Goal: Entertainment & Leisure: Browse casually

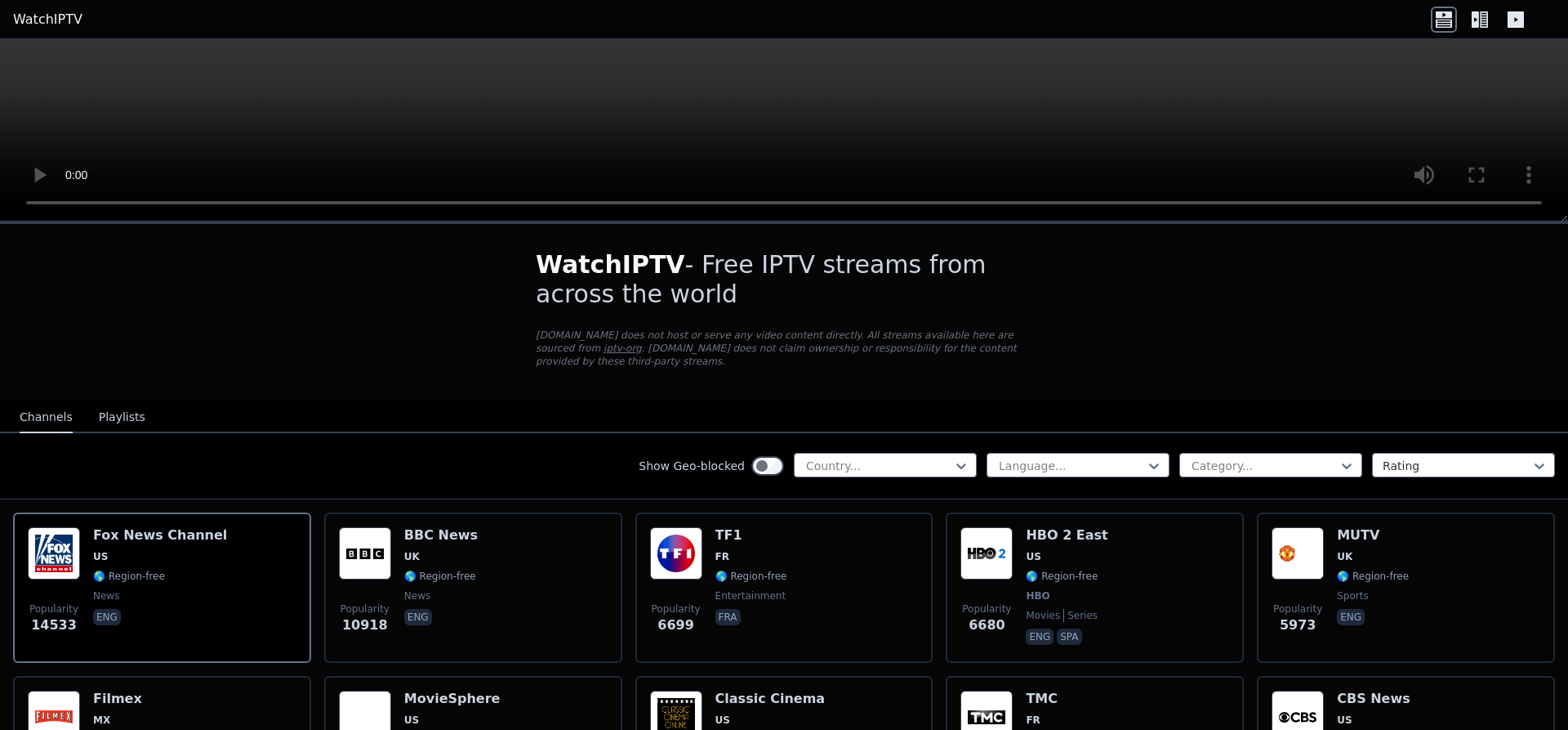
scroll to position [412, 0]
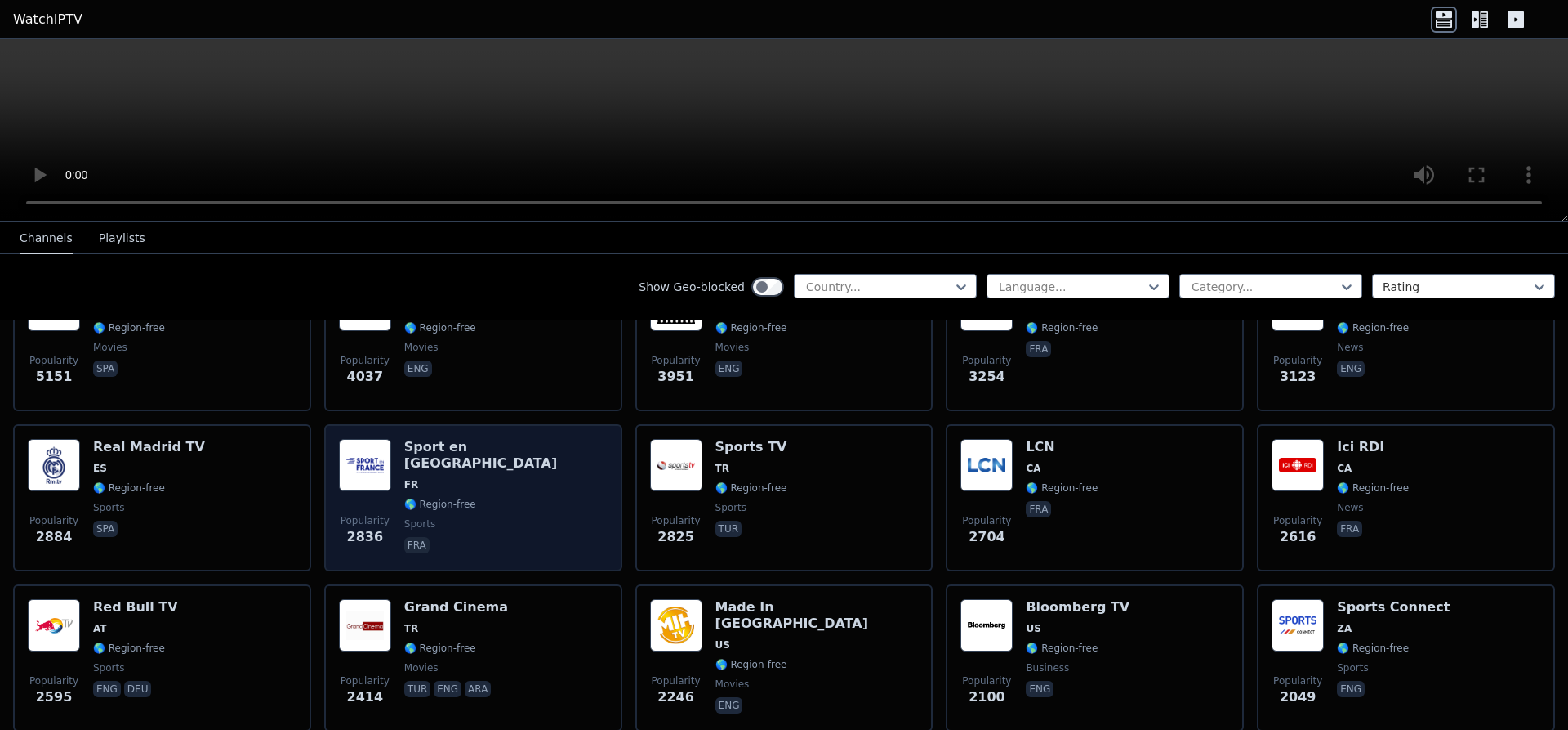
click at [452, 439] on h6 "Sport en [GEOGRAPHIC_DATA]" at bounding box center [506, 454] width 204 height 32
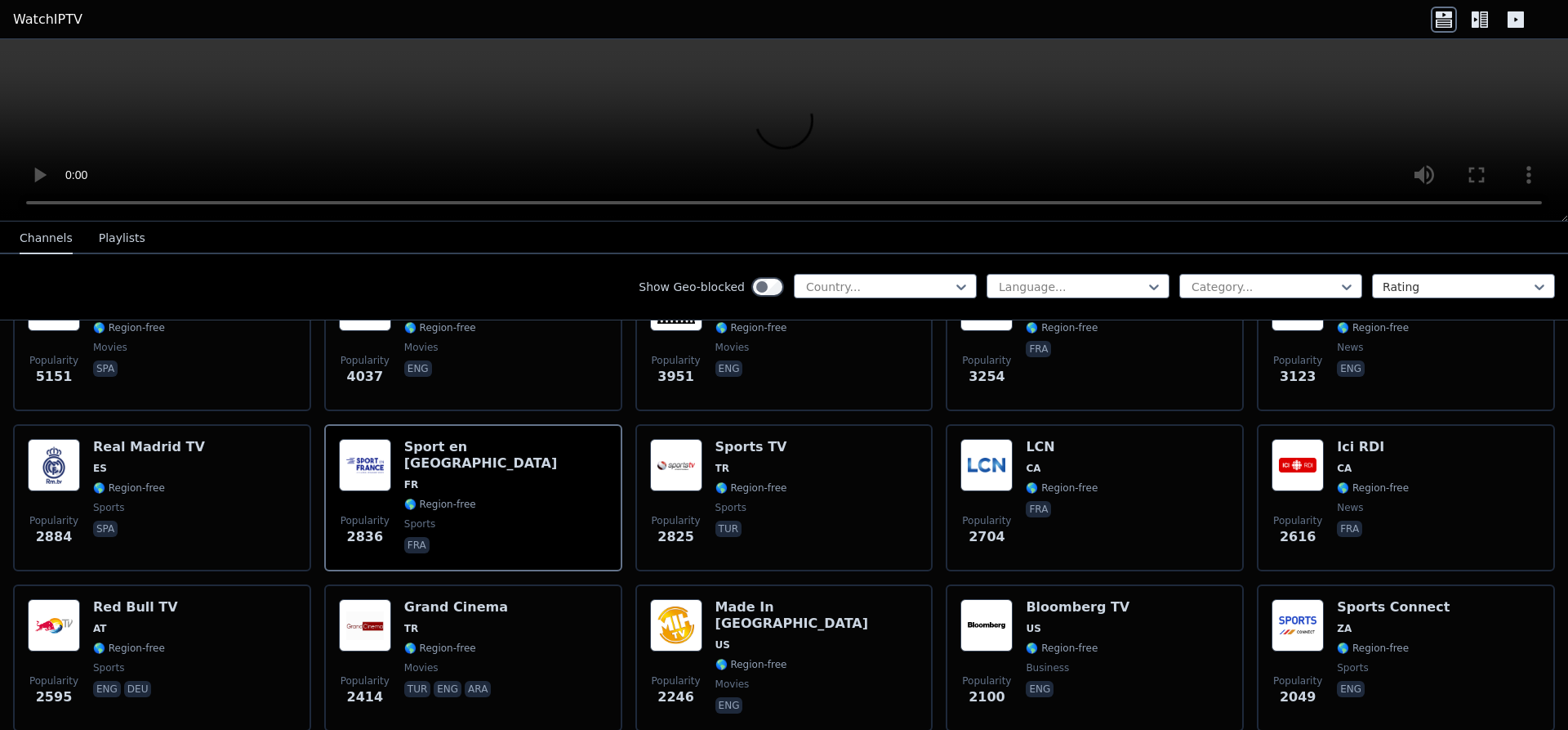
scroll to position [0, 0]
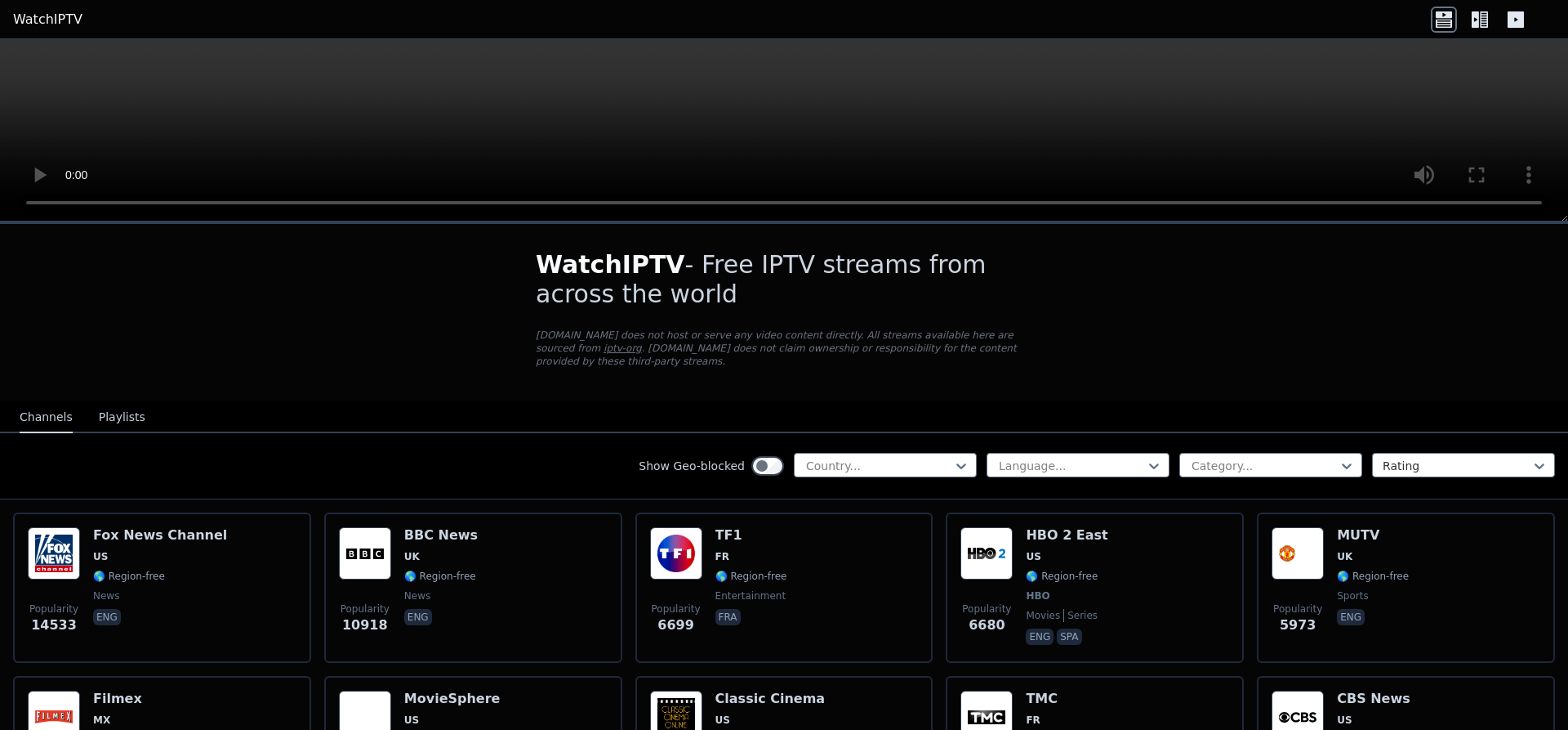
click at [109, 405] on button "Playlists" at bounding box center [122, 418] width 46 height 31
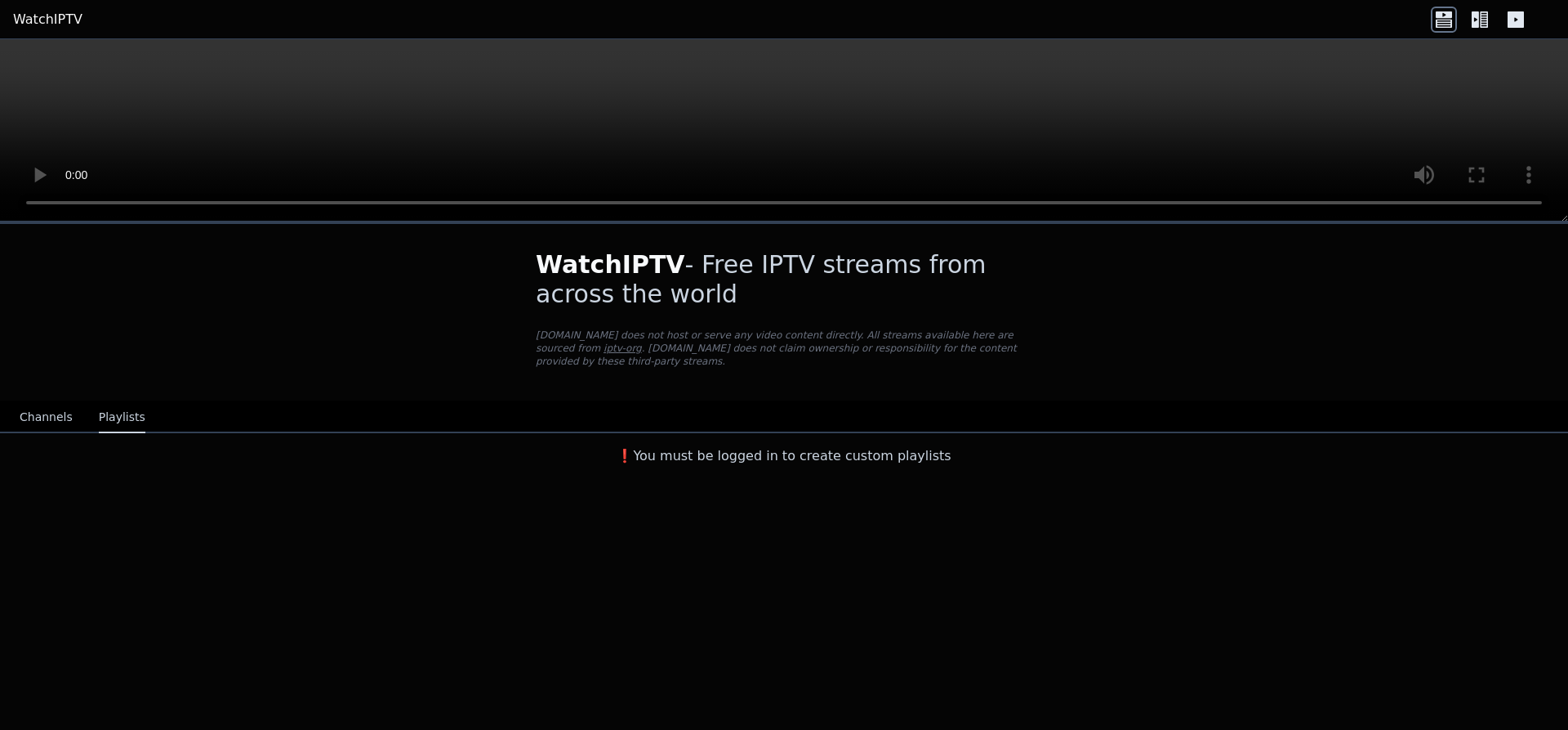
click at [35, 406] on button "Channels" at bounding box center [46, 418] width 53 height 31
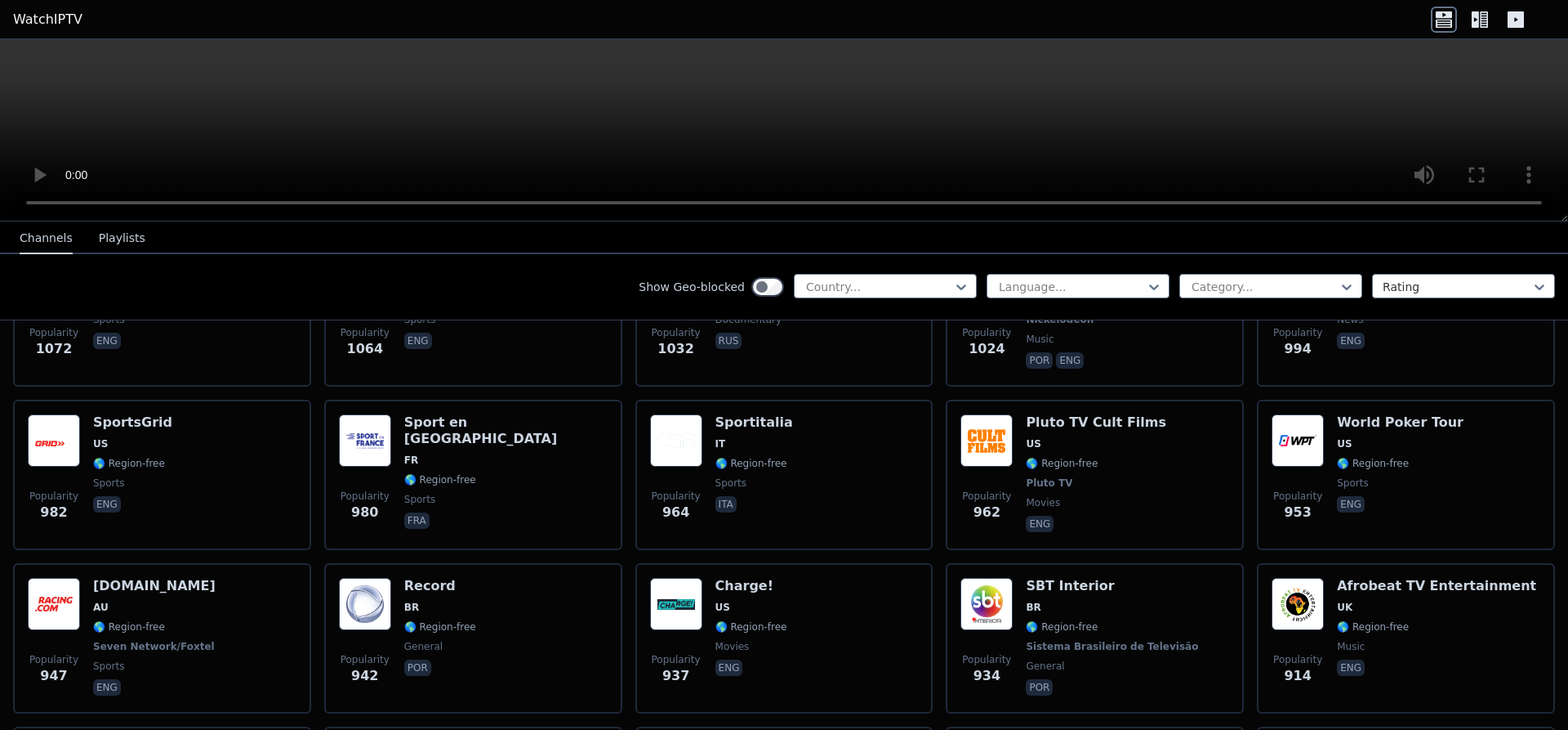
scroll to position [2059, 0]
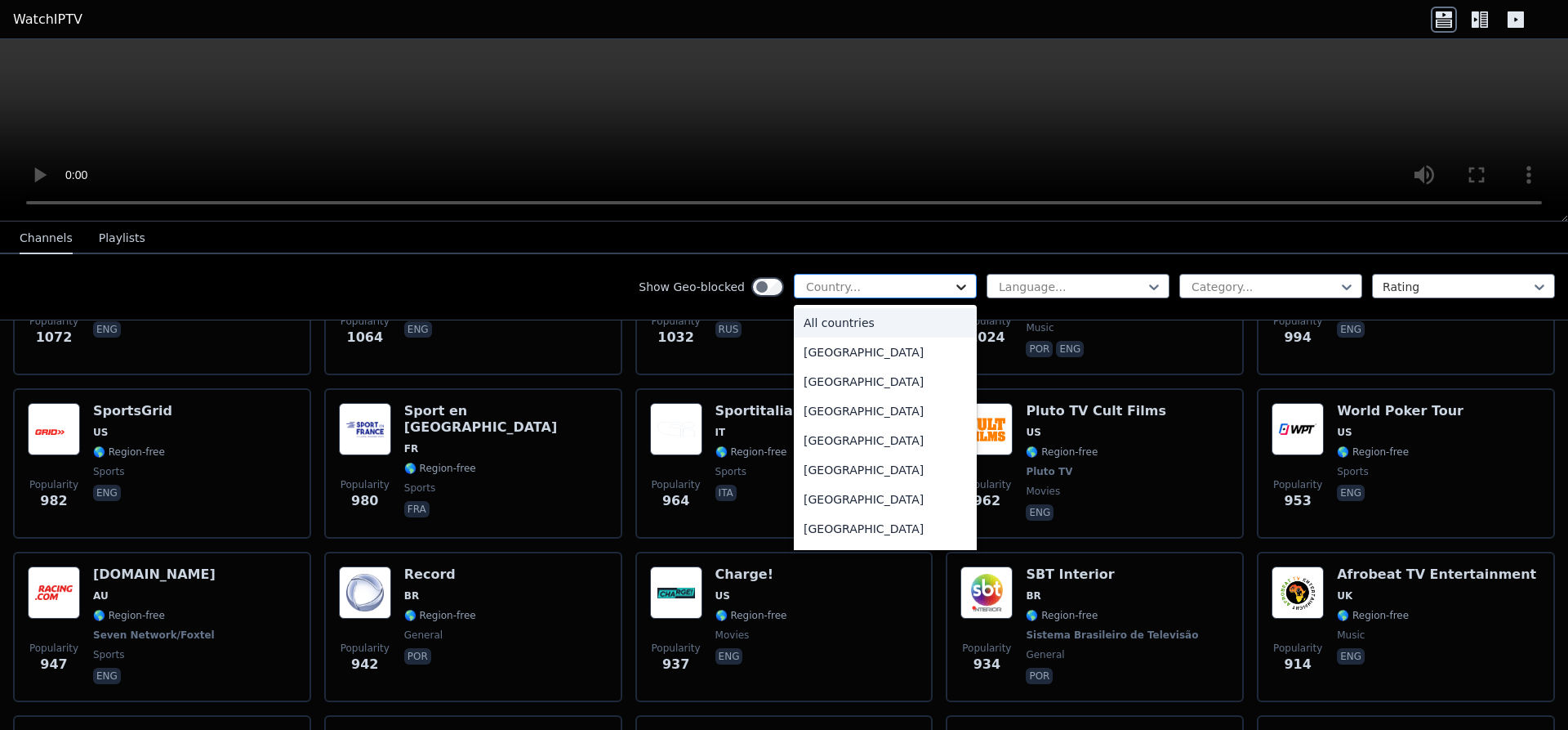
click at [965, 283] on icon at bounding box center [961, 287] width 17 height 17
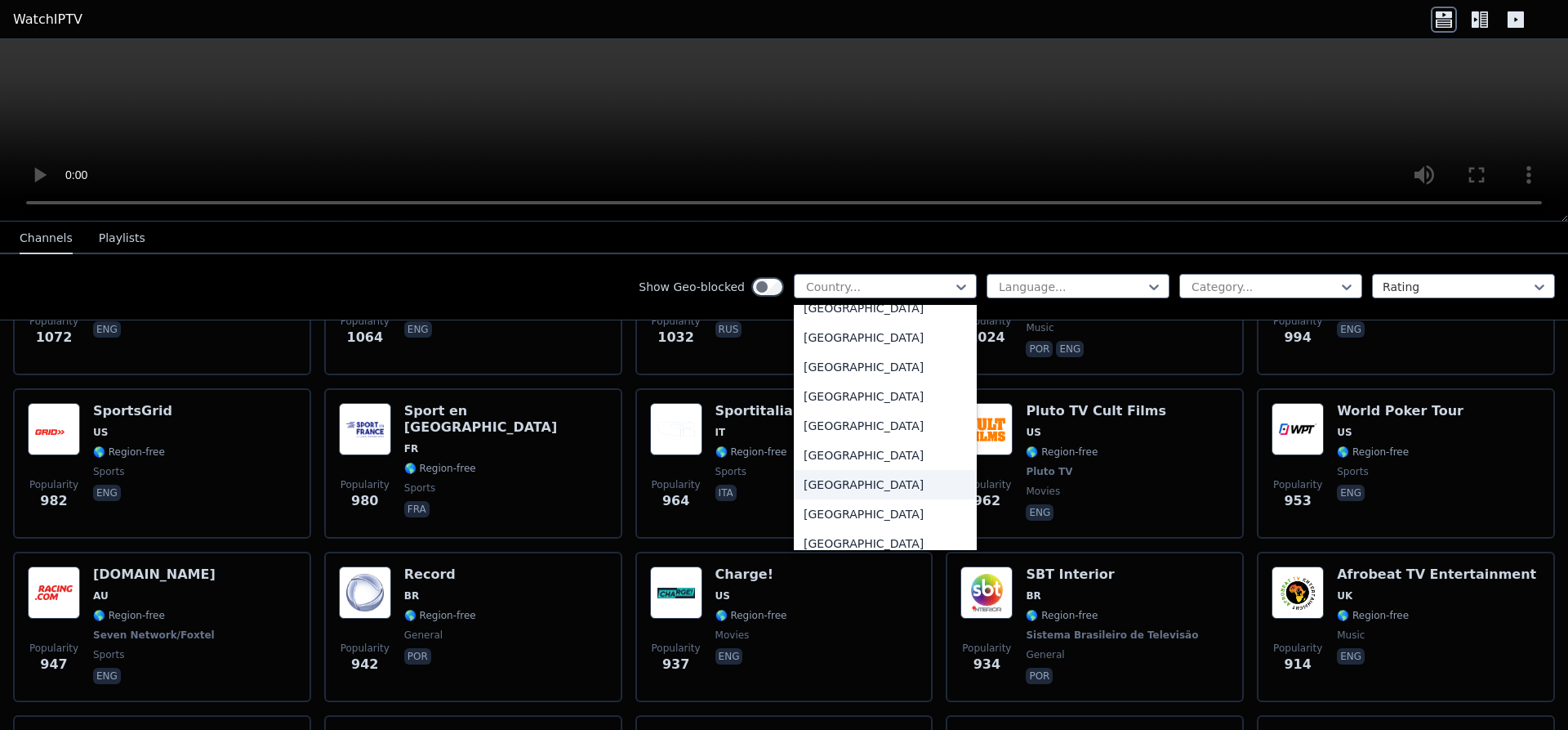
click at [822, 497] on div "France" at bounding box center [885, 485] width 183 height 30
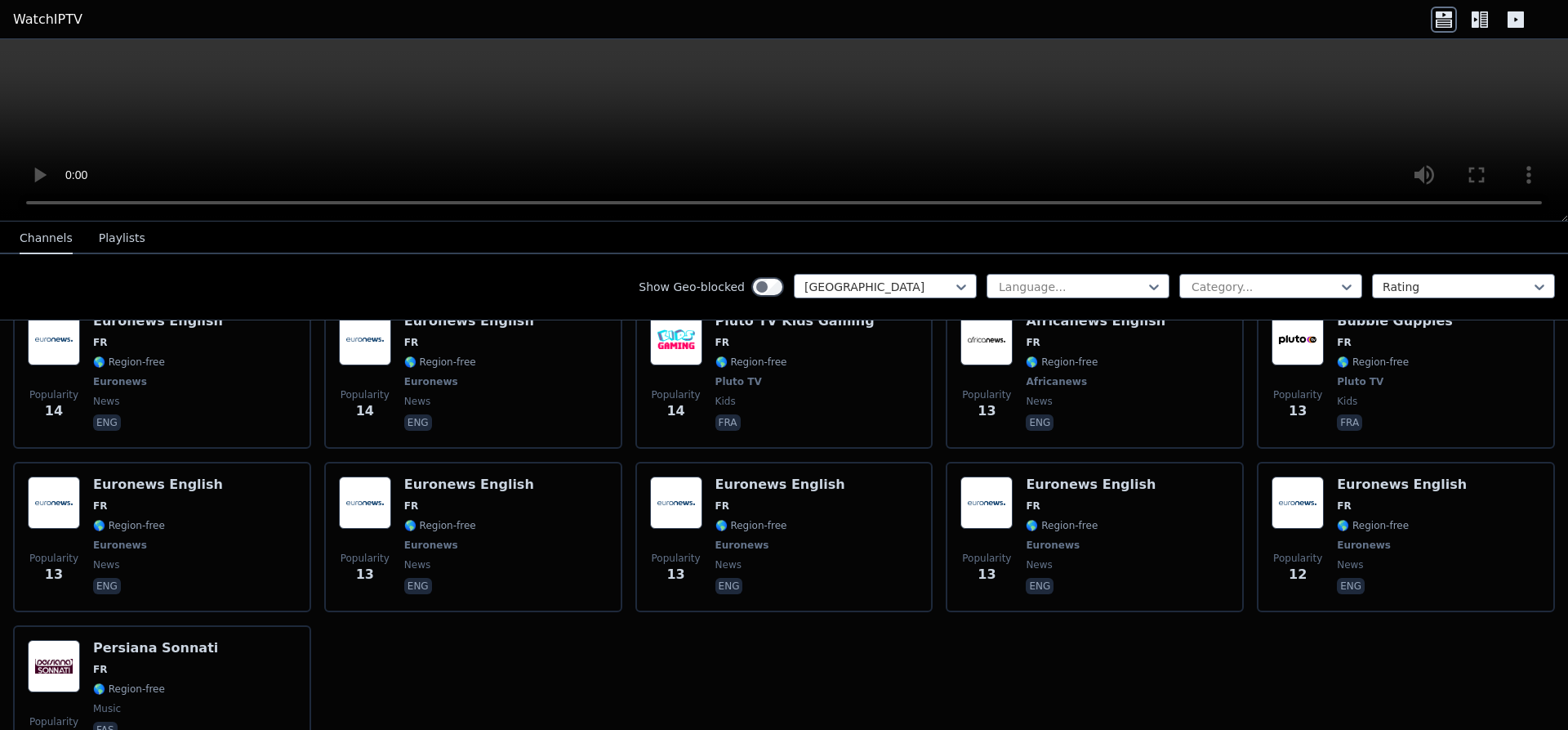
scroll to position [6222, 0]
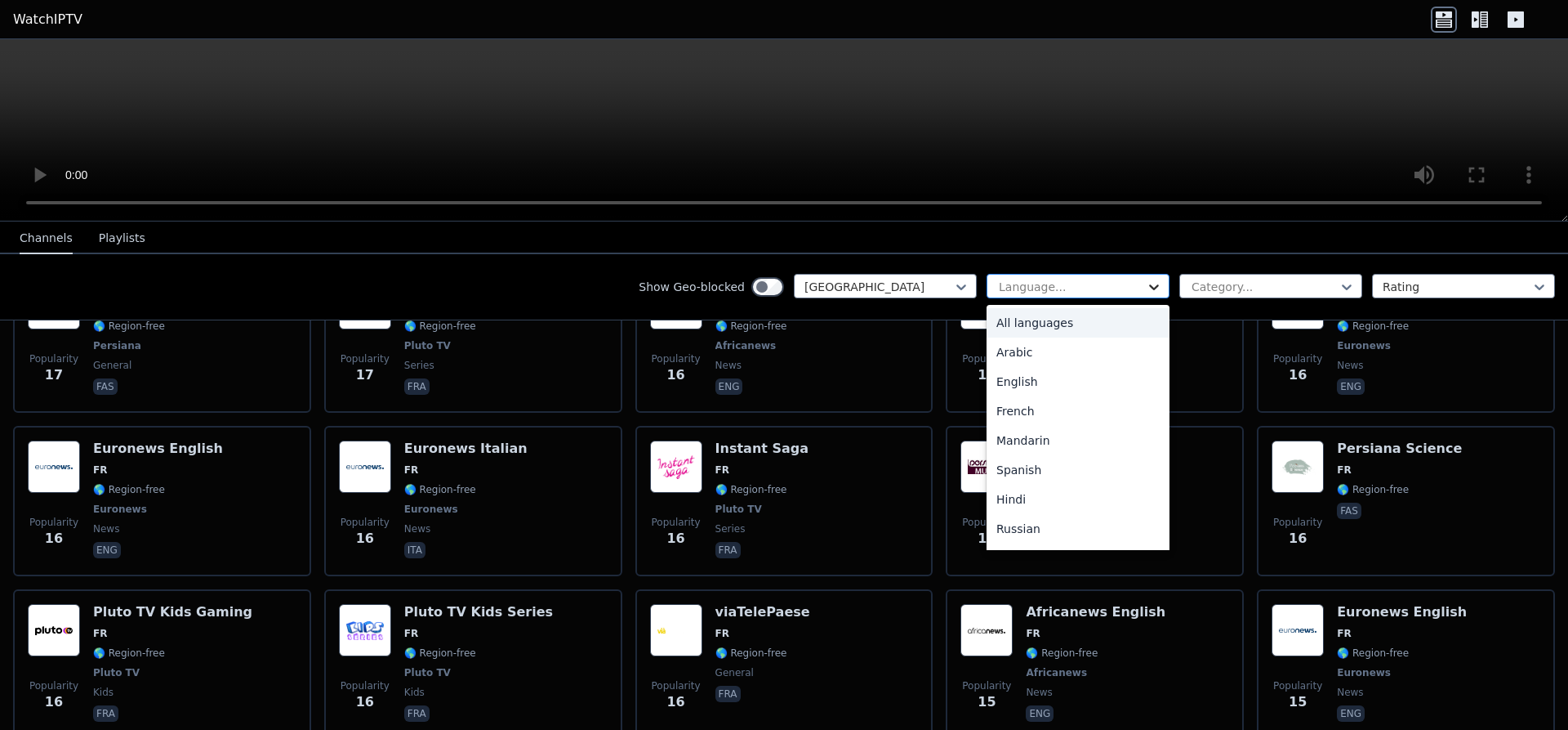
click at [1158, 286] on icon at bounding box center [1154, 287] width 10 height 6
click at [1027, 409] on div "French" at bounding box center [1078, 411] width 183 height 30
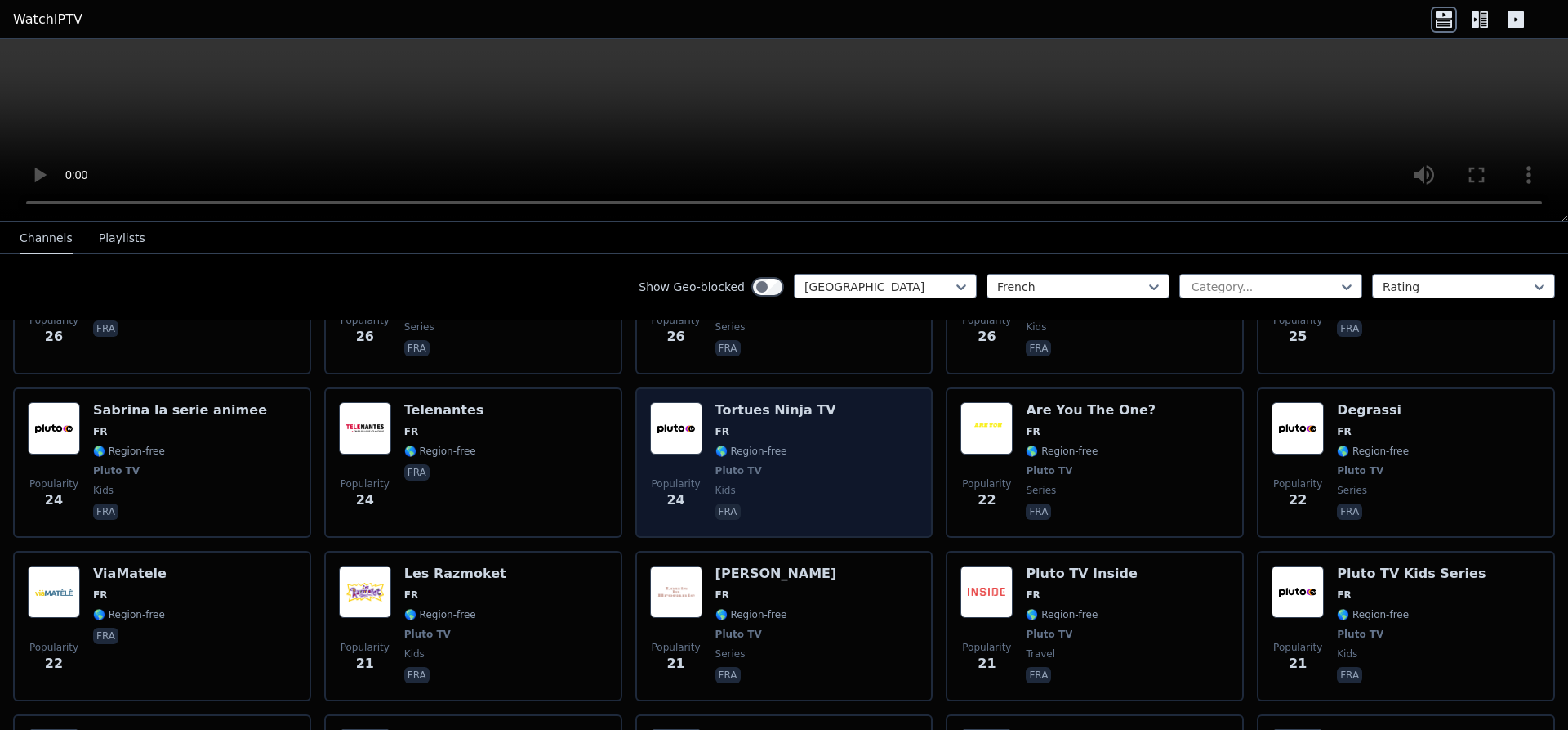
scroll to position [5048, 0]
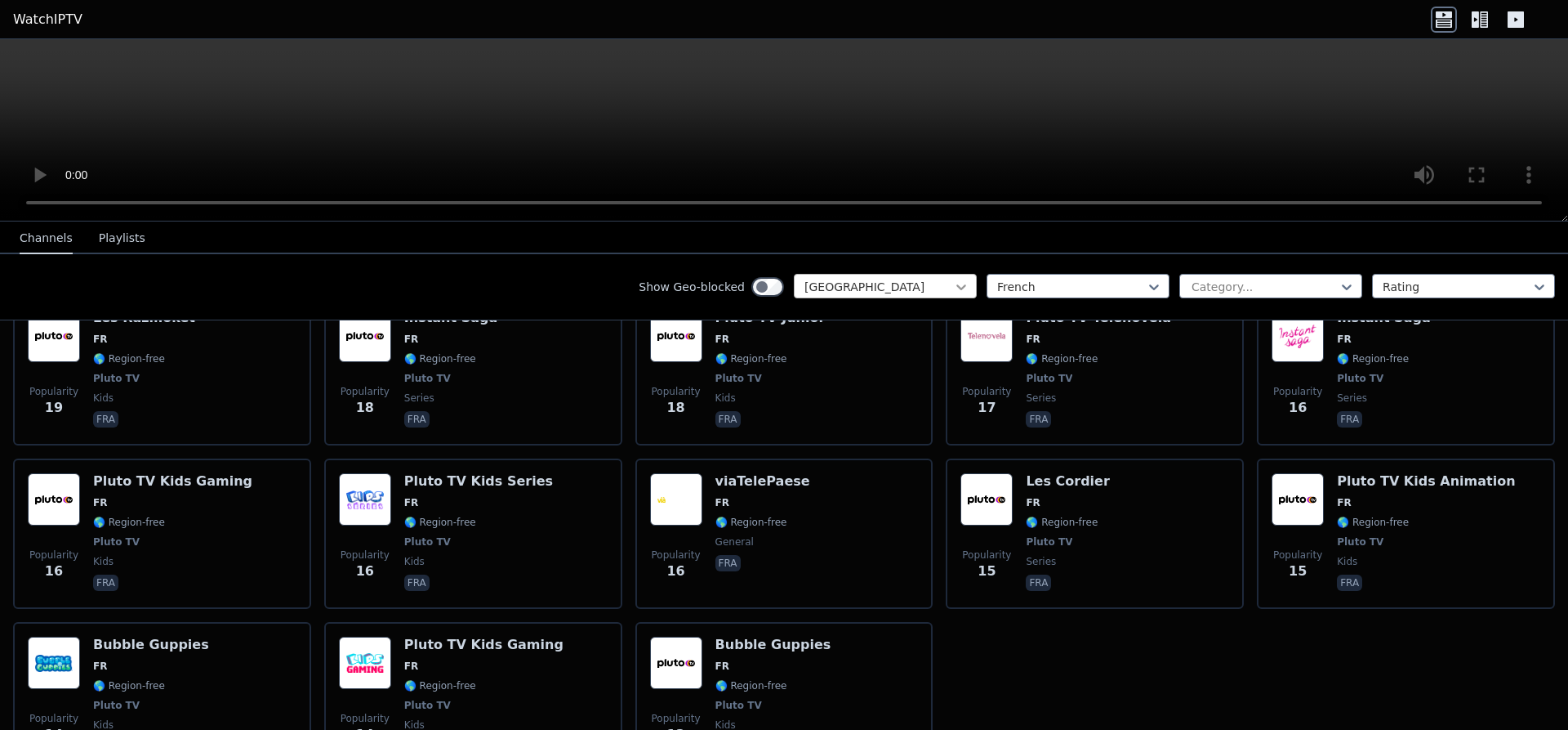
click at [961, 285] on icon at bounding box center [961, 287] width 17 height 17
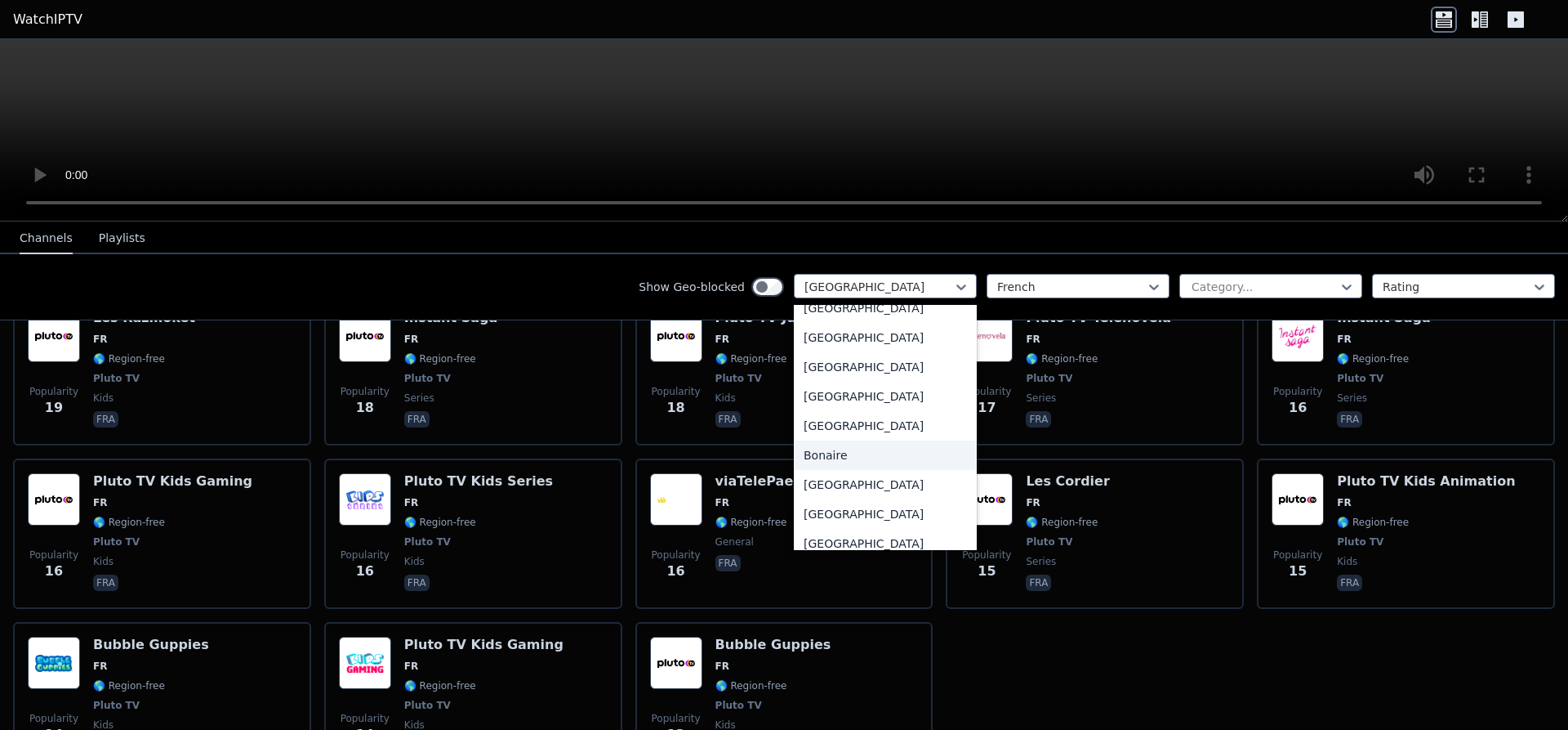
scroll to position [0, 0]
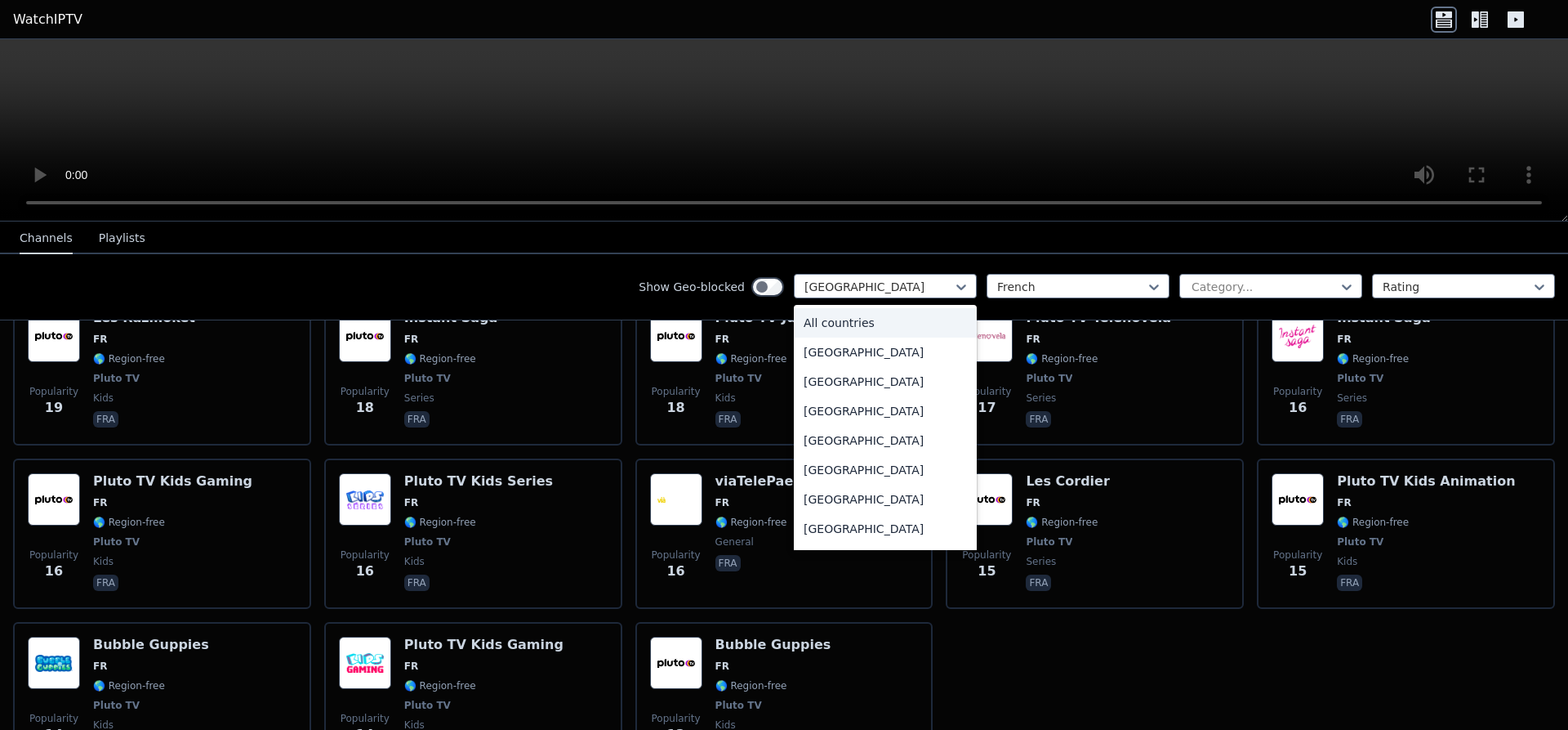
click at [857, 326] on div "All countries" at bounding box center [885, 323] width 183 height 30
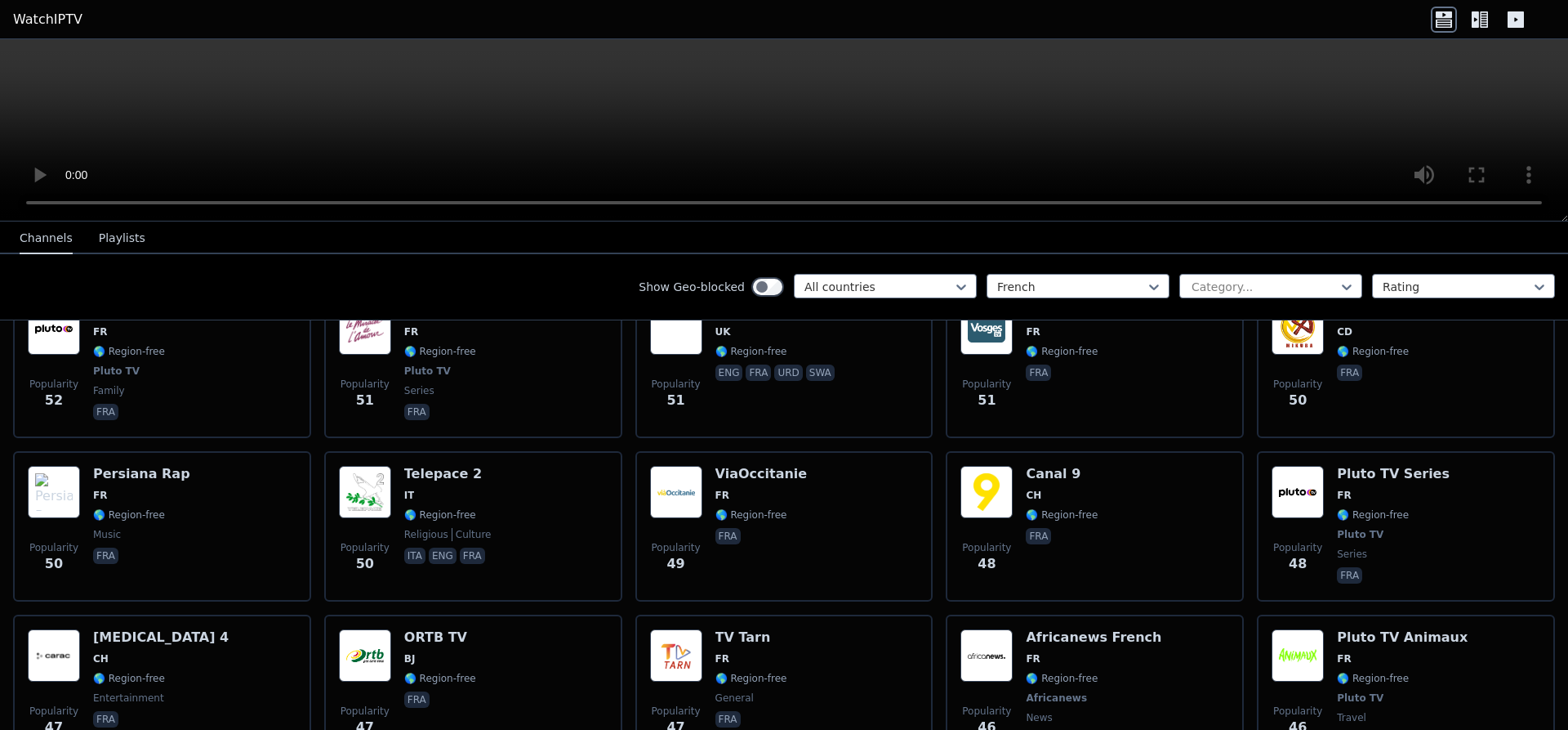
scroll to position [5147, 0]
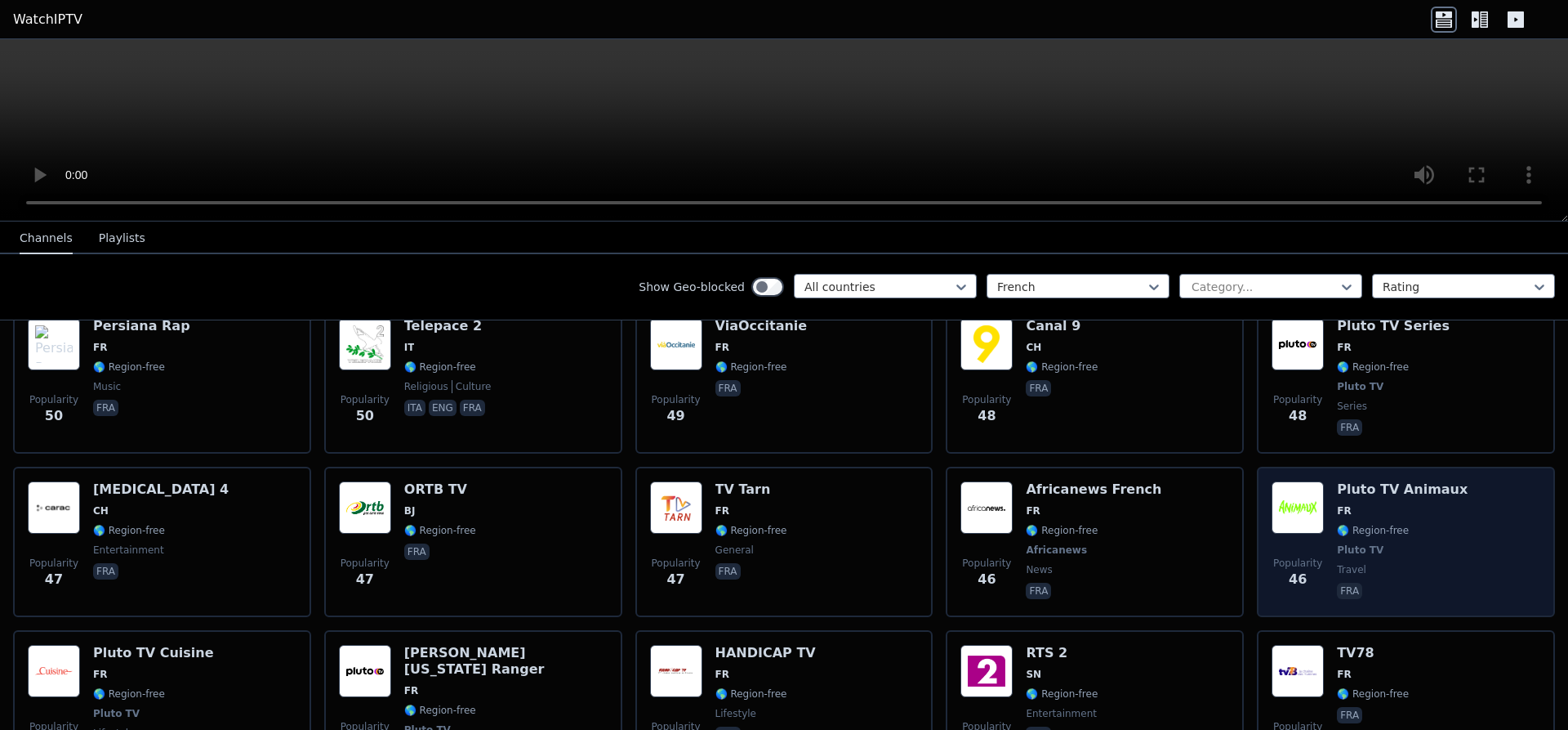
click at [1330, 481] on div "Popularity 46 Pluto TV Animaux FR 🌎 Region-free Pluto TV travel fra" at bounding box center [1406, 541] width 269 height 121
click at [1305, 481] on img at bounding box center [1297, 507] width 52 height 52
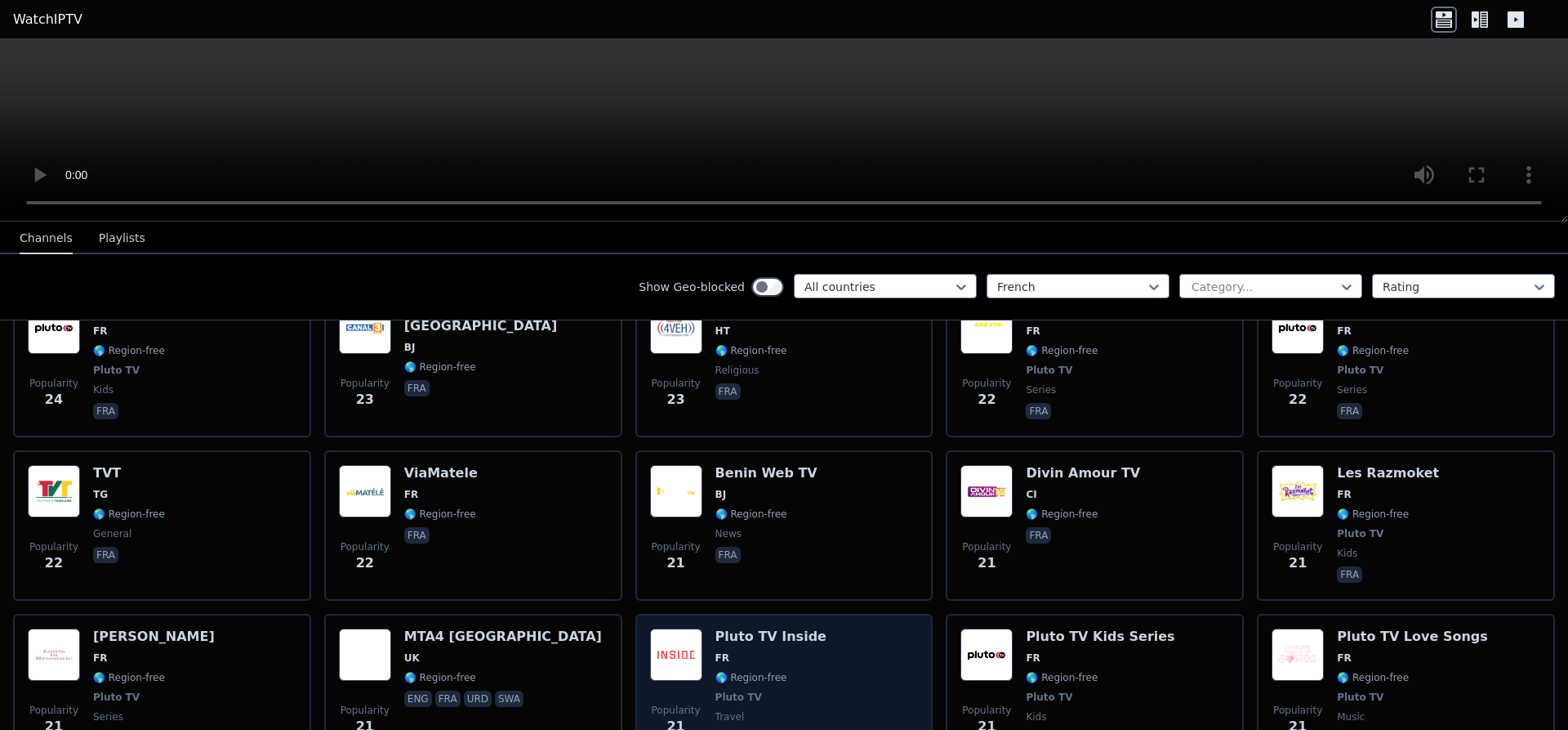
scroll to position [7980, 0]
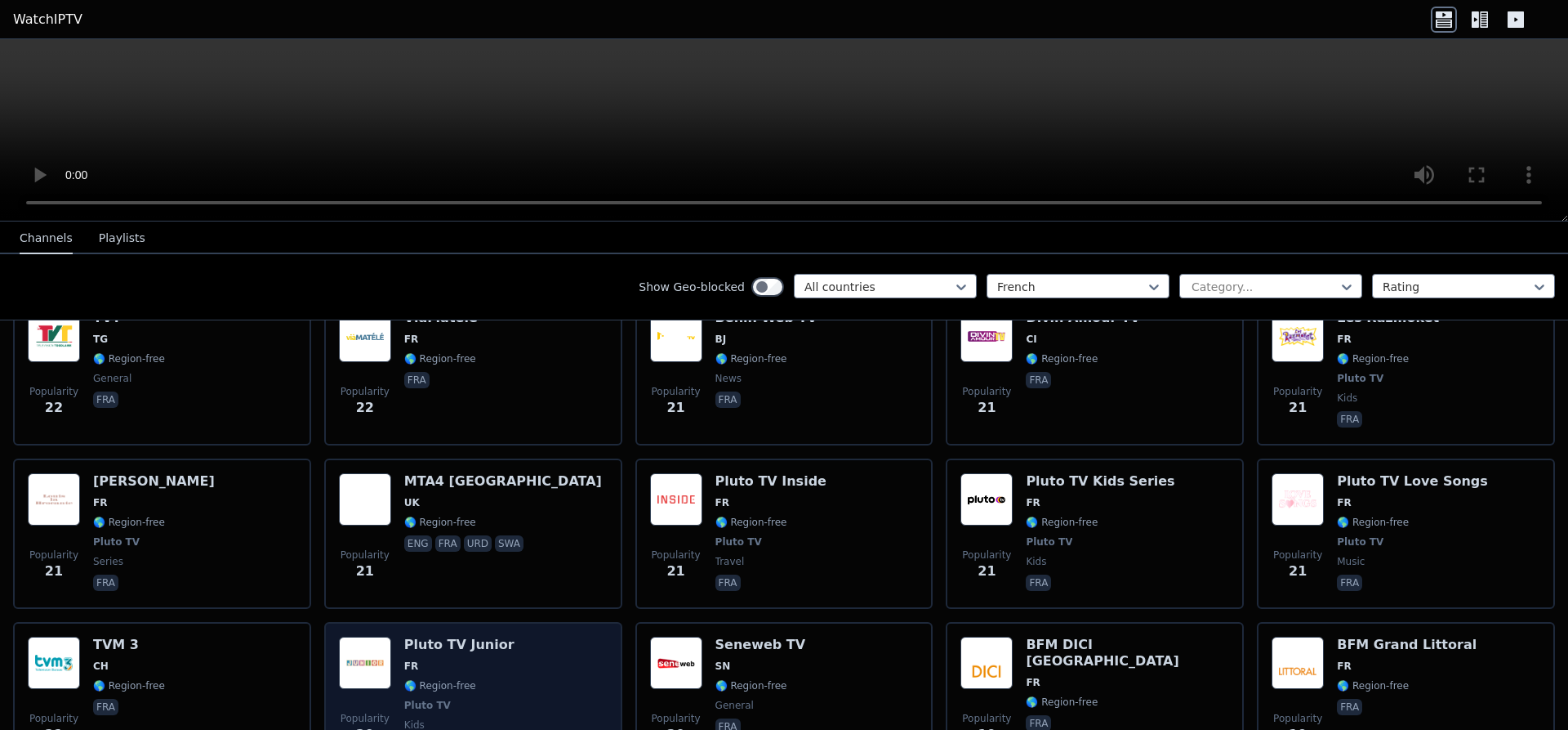
click at [386, 636] on img at bounding box center [365, 662] width 52 height 52
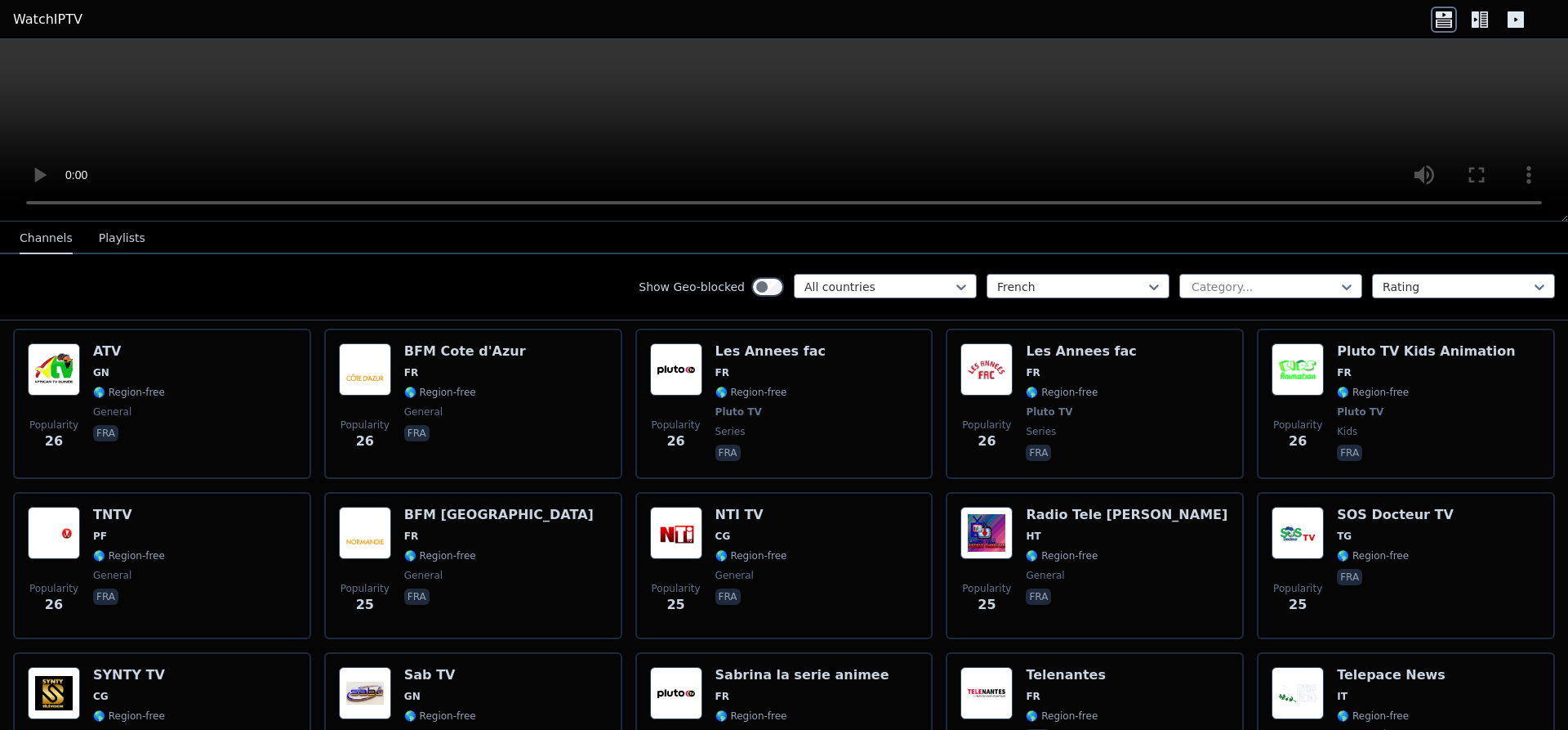
scroll to position [7259, 0]
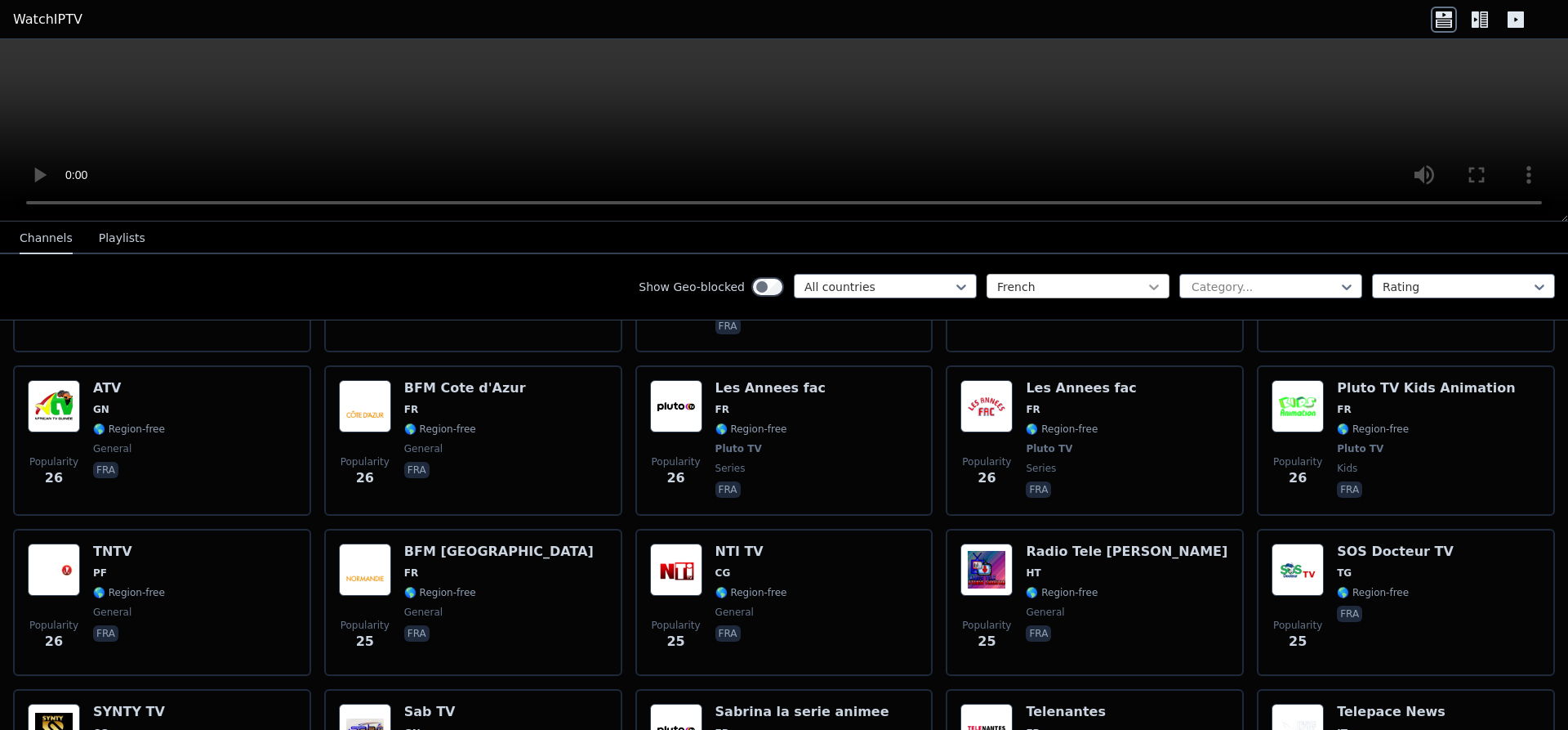
click at [1152, 282] on icon at bounding box center [1154, 287] width 17 height 17
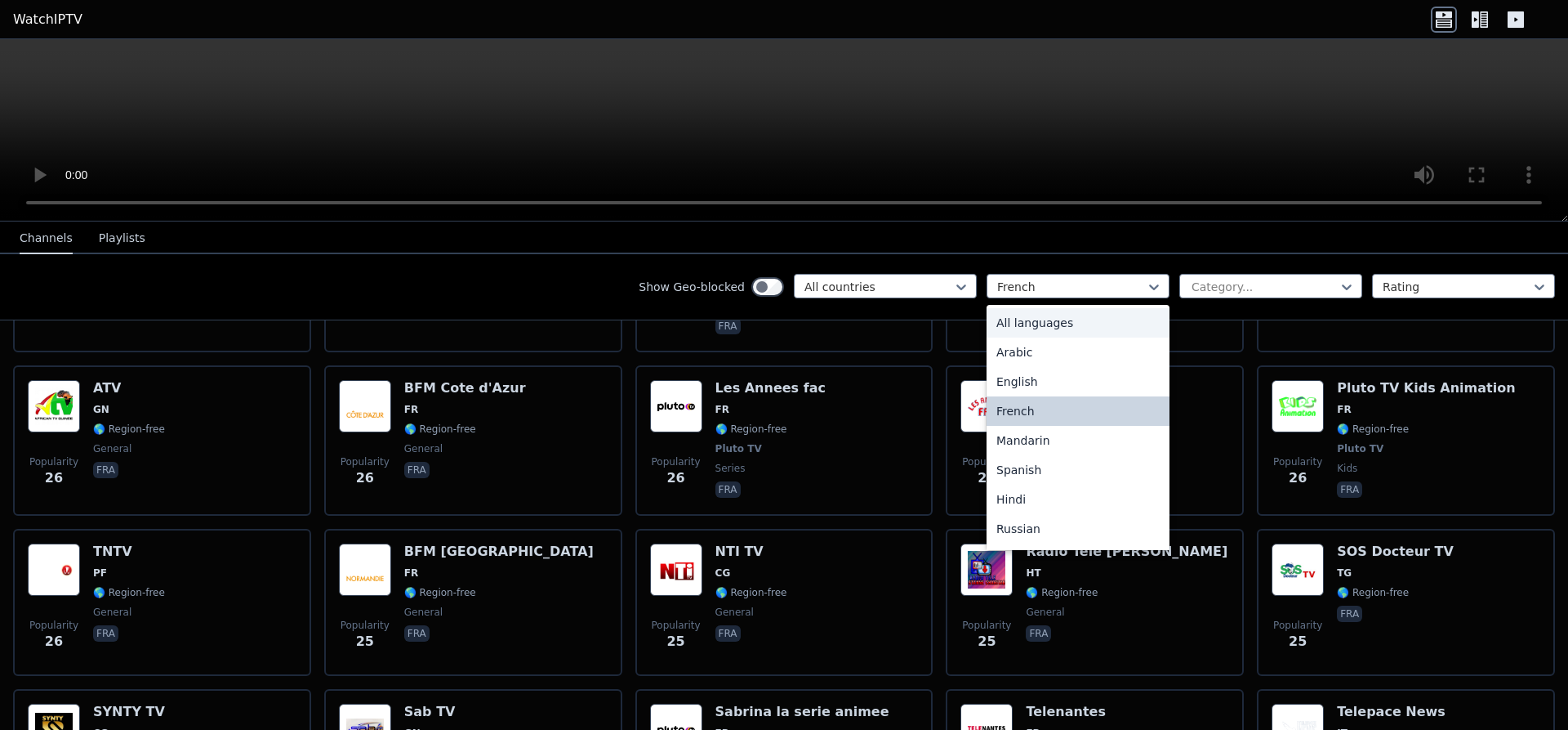
click at [1076, 320] on div "All languages" at bounding box center [1078, 323] width 183 height 30
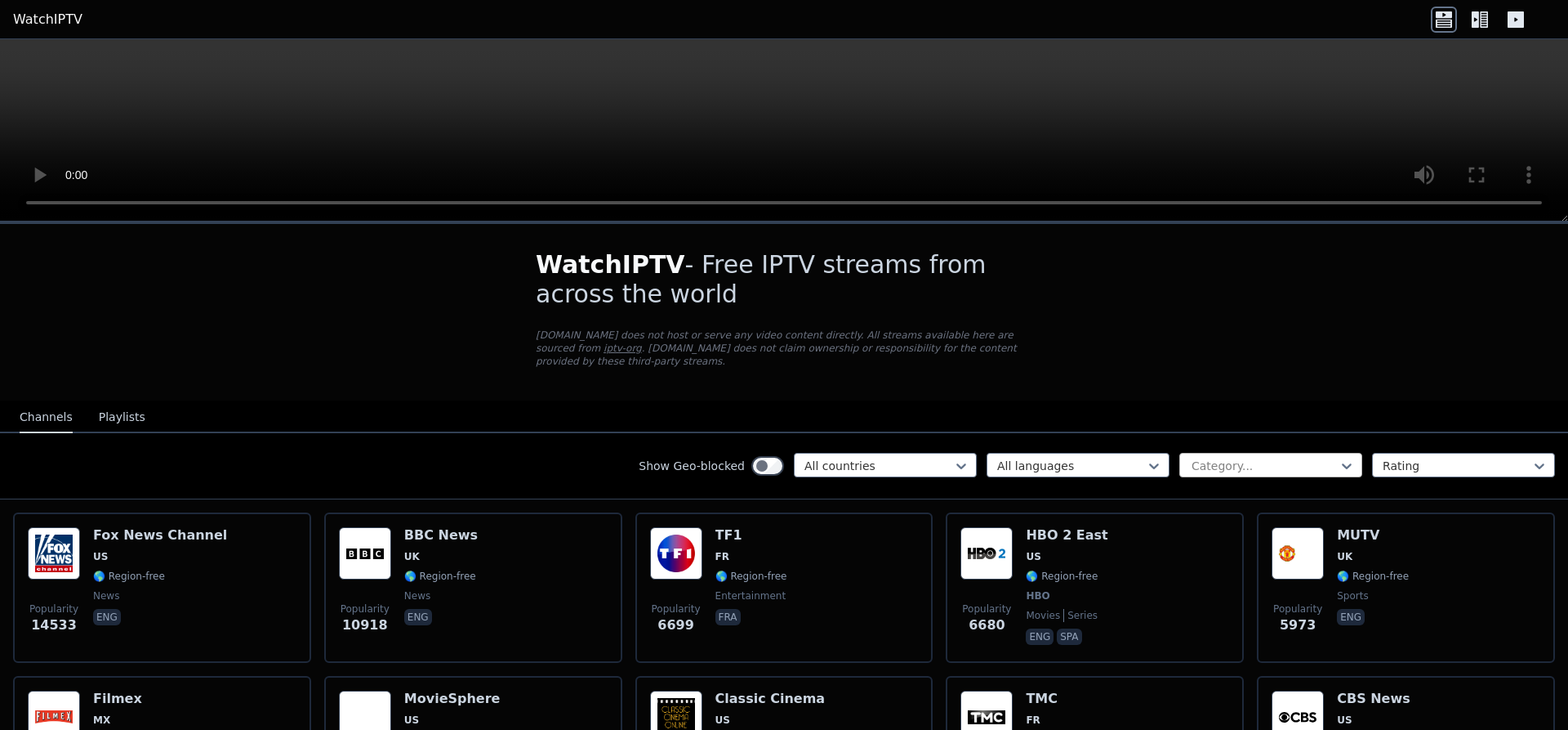
click at [1307, 458] on div at bounding box center [1264, 466] width 149 height 17
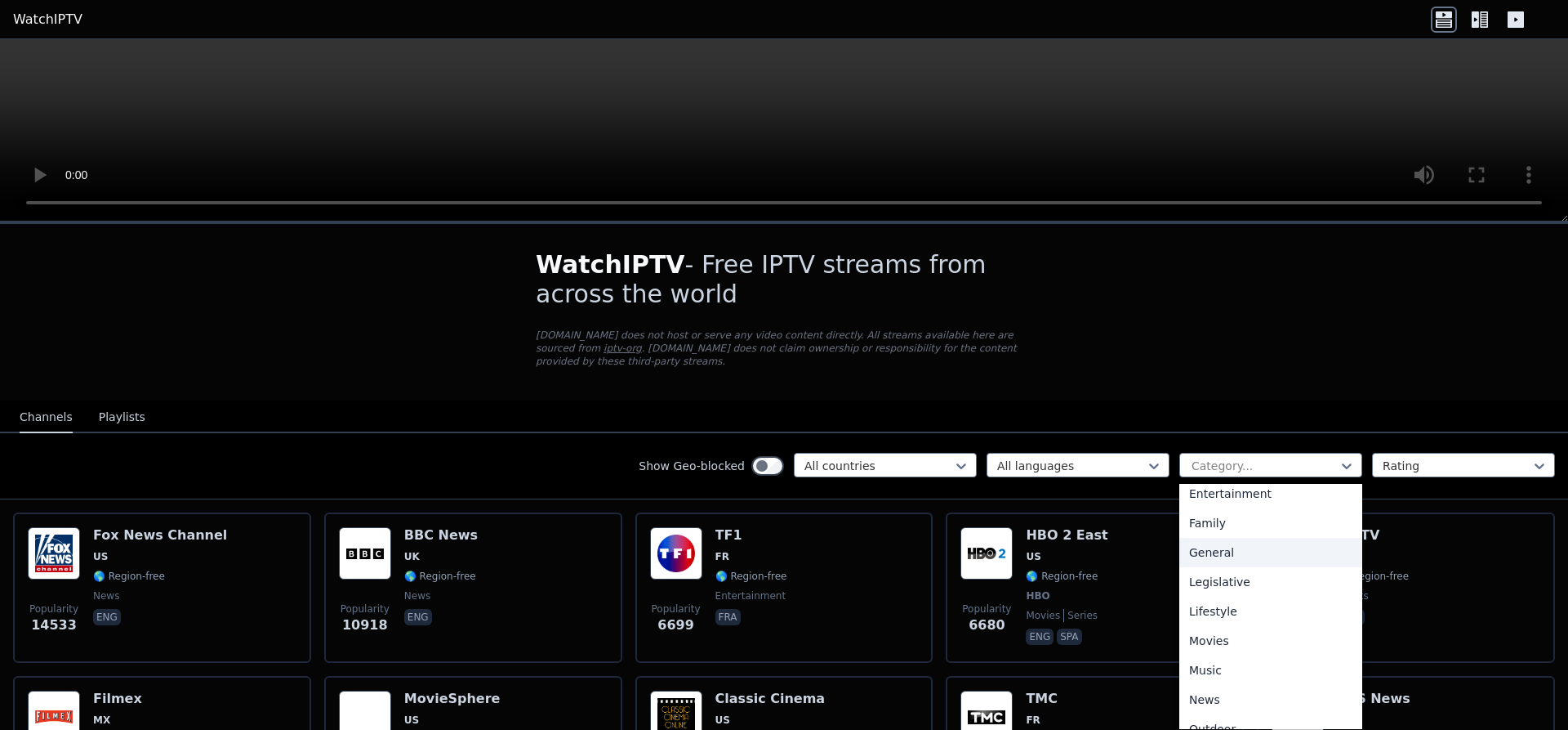
scroll to position [309, 0]
click at [1212, 649] on div "Music" at bounding box center [1271, 664] width 183 height 30
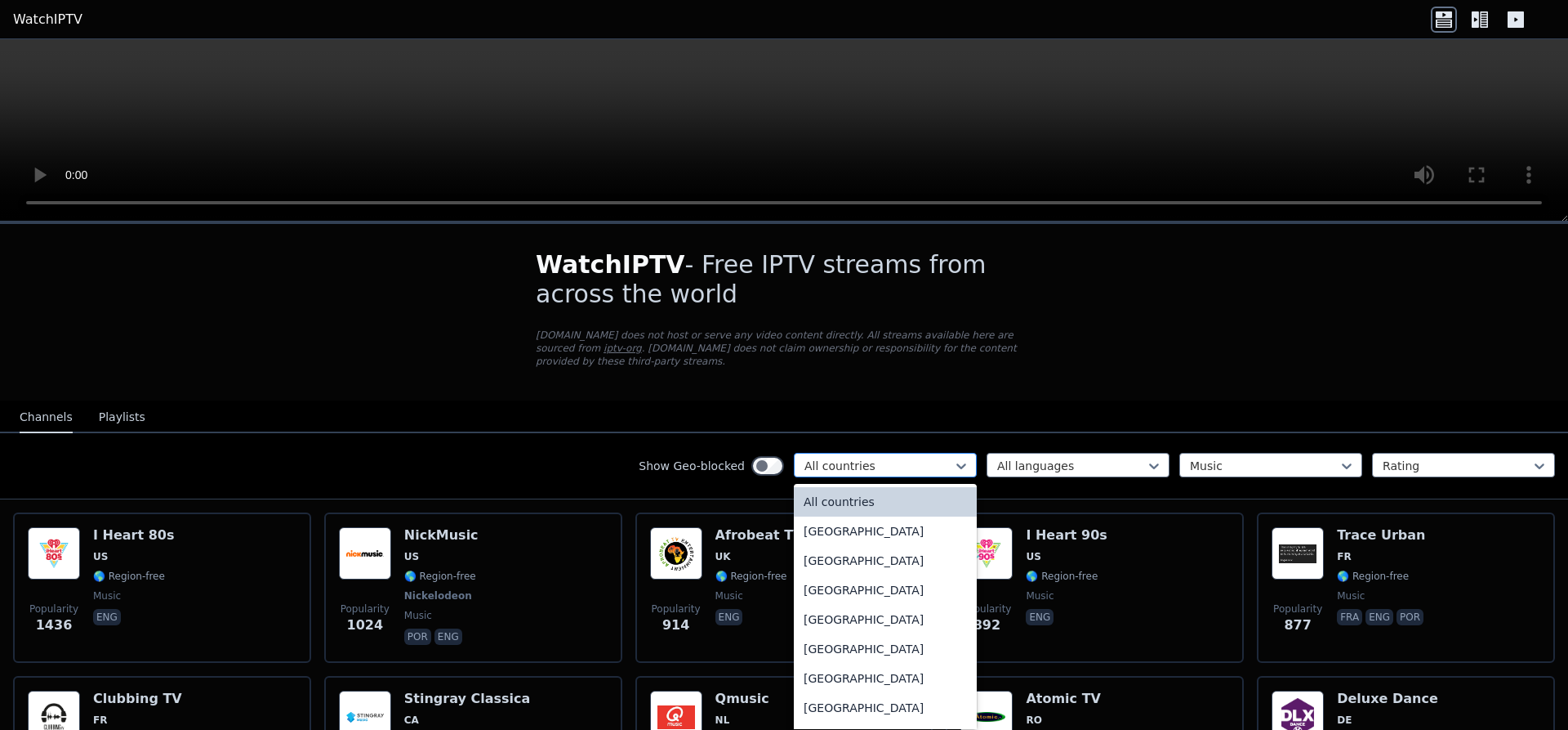
click at [970, 455] on div "All countries" at bounding box center [885, 465] width 183 height 25
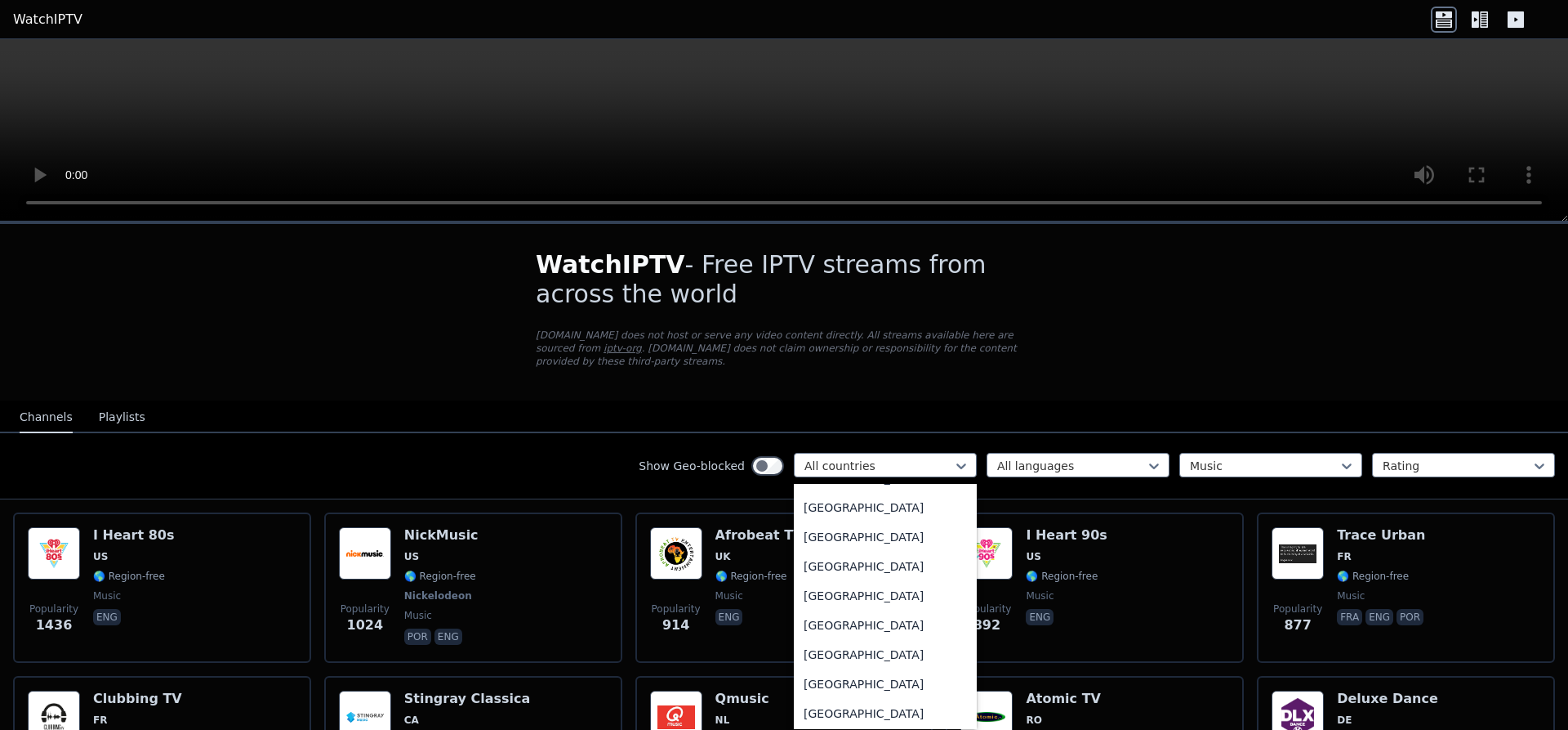
scroll to position [412, 0]
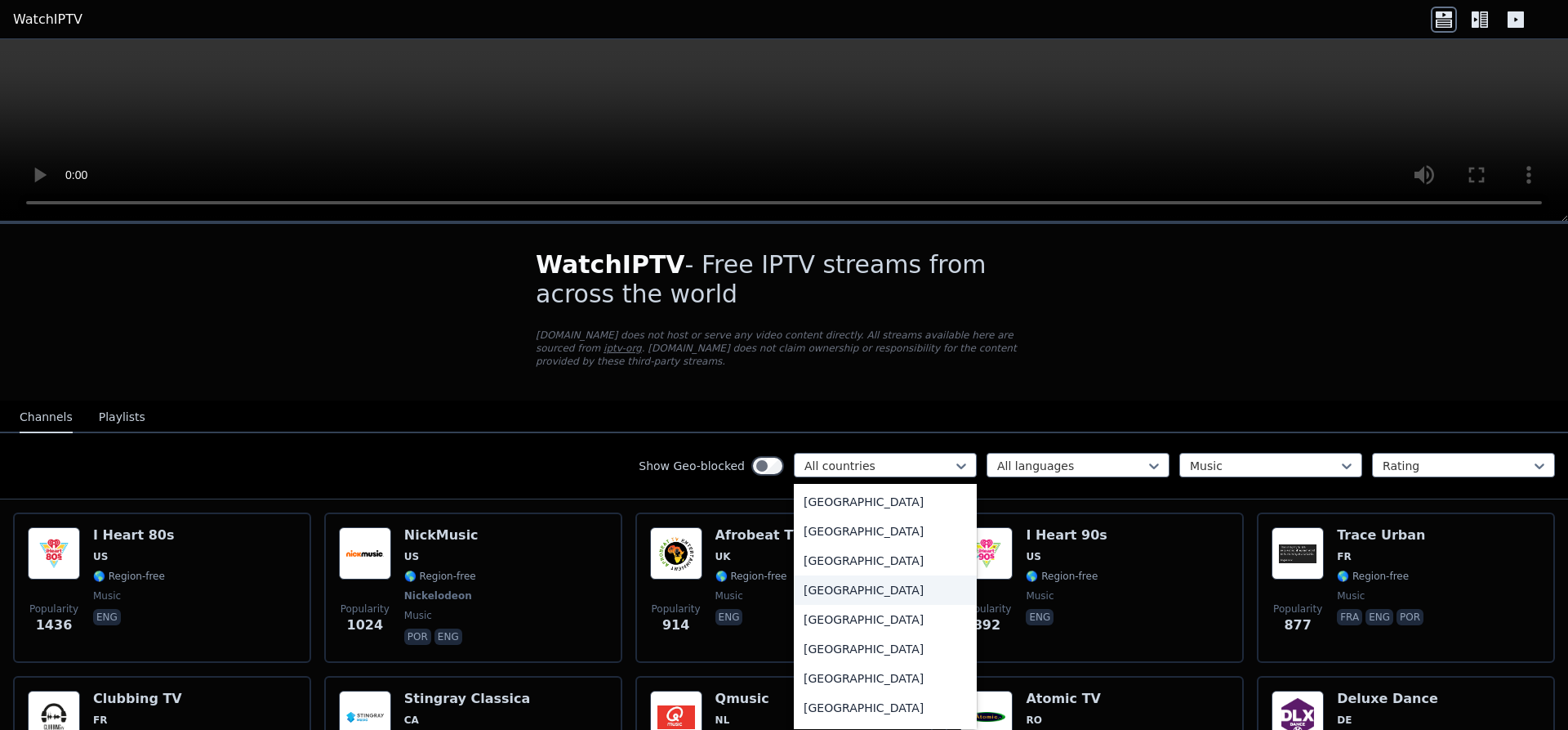
click at [834, 579] on div "Belgium" at bounding box center [885, 590] width 183 height 30
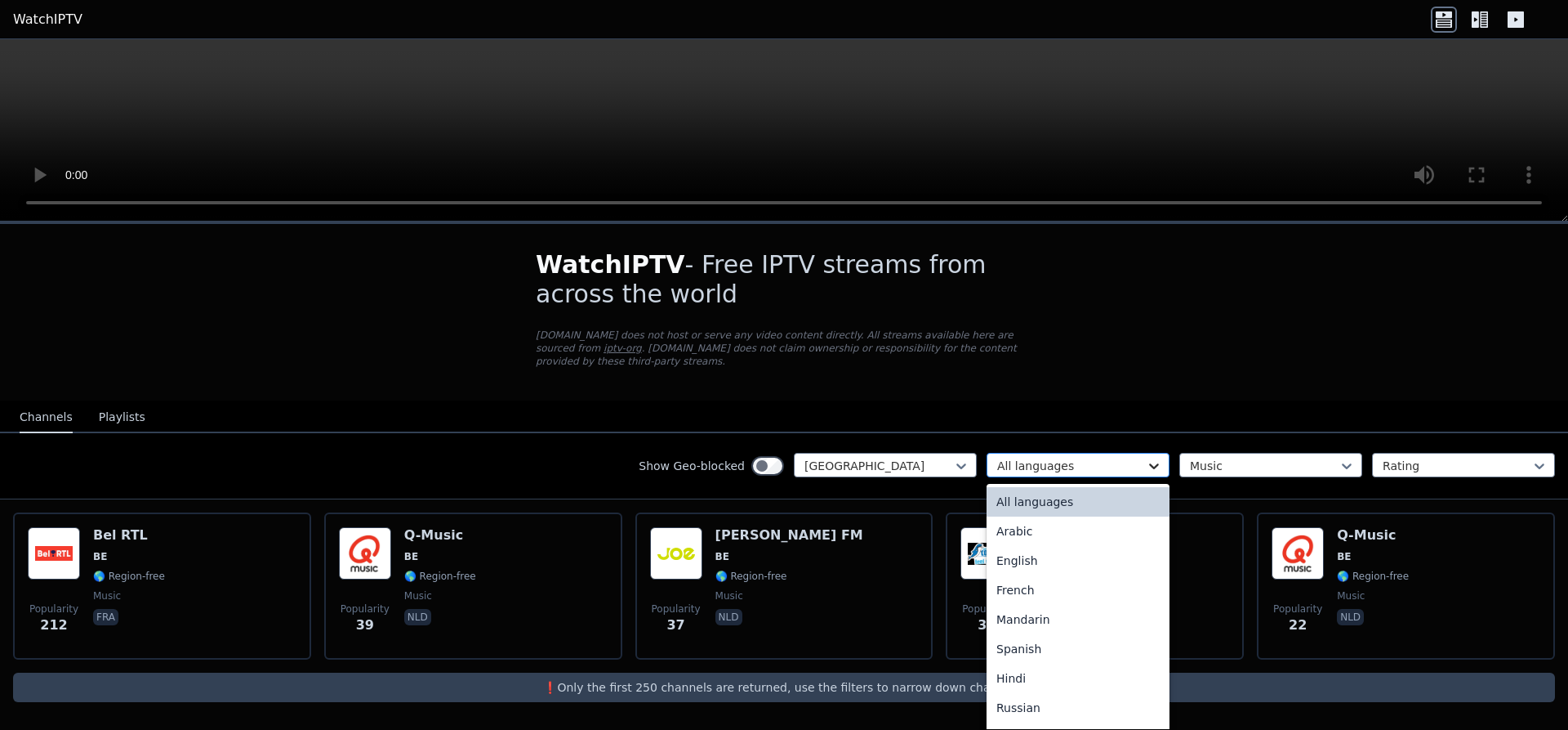
click at [1147, 458] on icon at bounding box center [1154, 466] width 17 height 17
click at [1014, 578] on div "French" at bounding box center [1078, 590] width 183 height 30
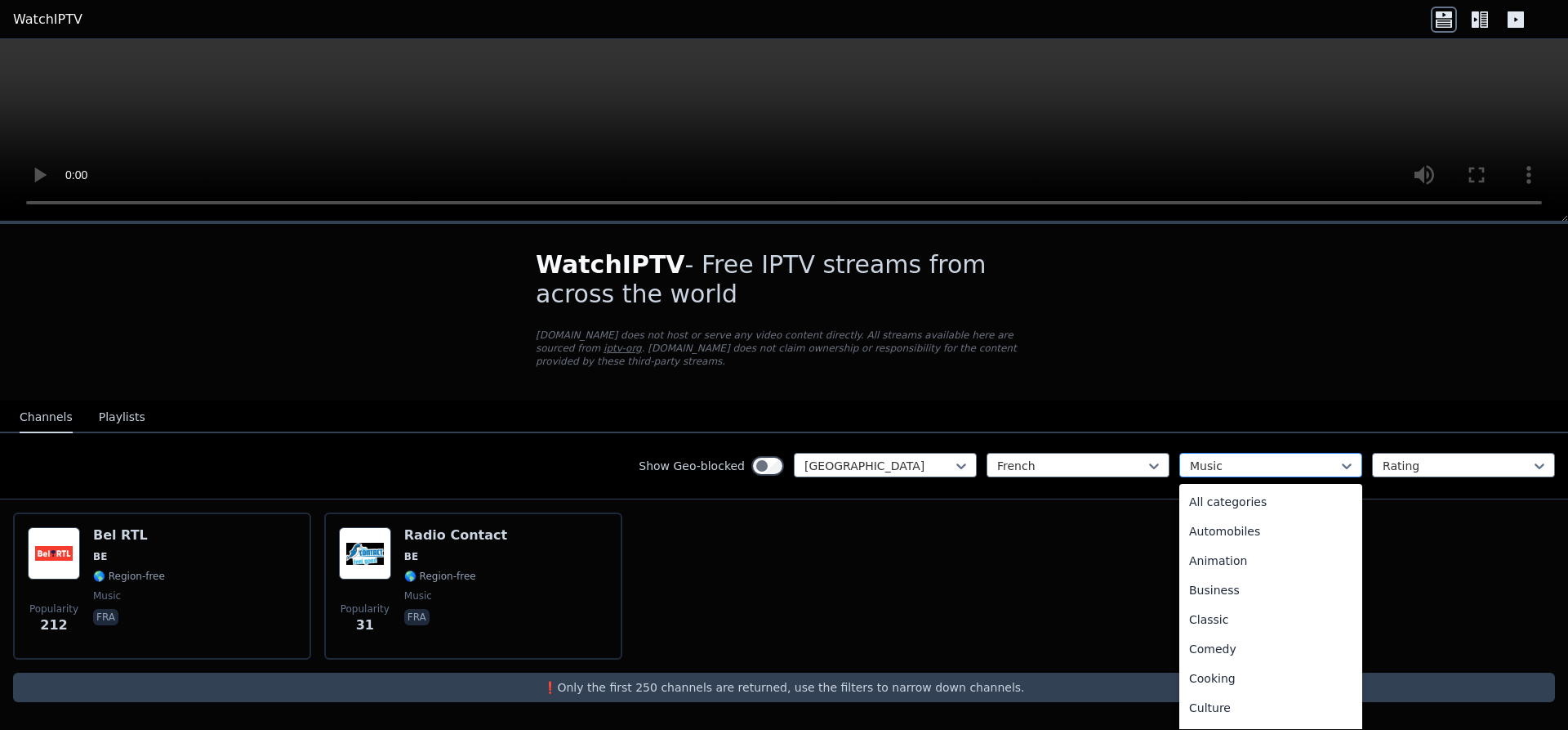
click at [1251, 458] on div at bounding box center [1264, 466] width 149 height 17
click at [1240, 488] on div "All categories" at bounding box center [1271, 502] width 183 height 30
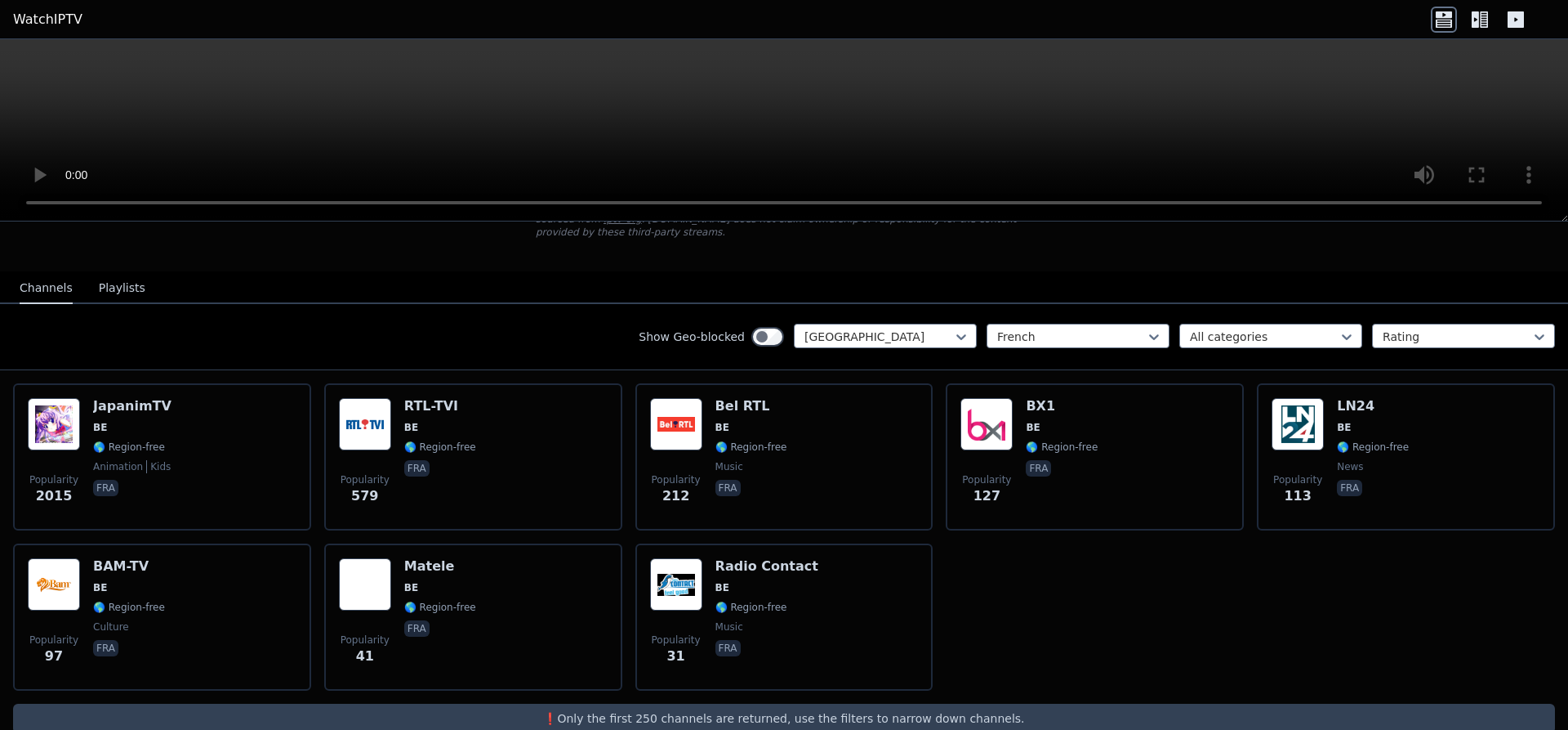
scroll to position [146, 0]
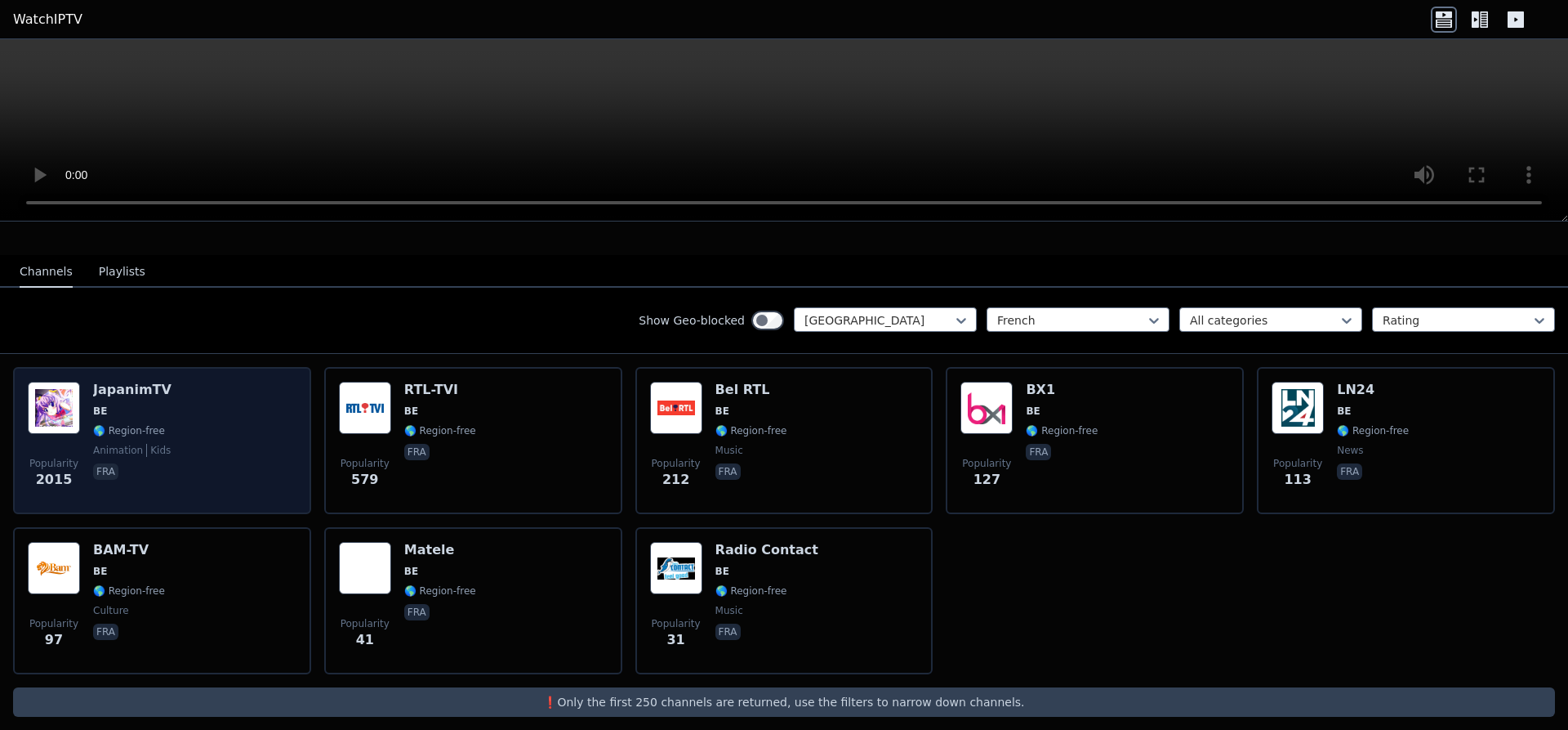
click at [106, 391] on div "JapanimTV BE 🌎 Region-free animation kids fra" at bounding box center [132, 440] width 79 height 118
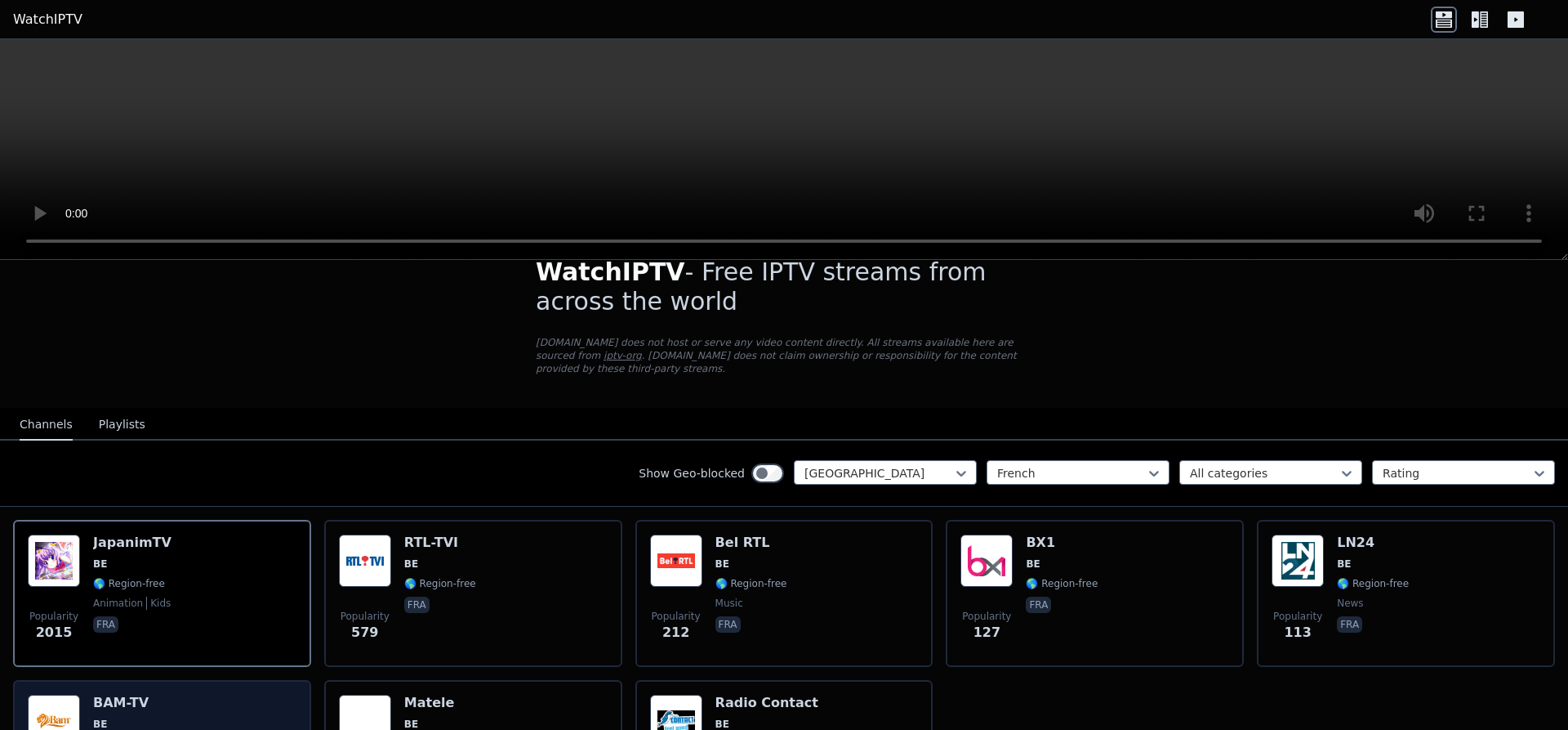
scroll to position [0, 0]
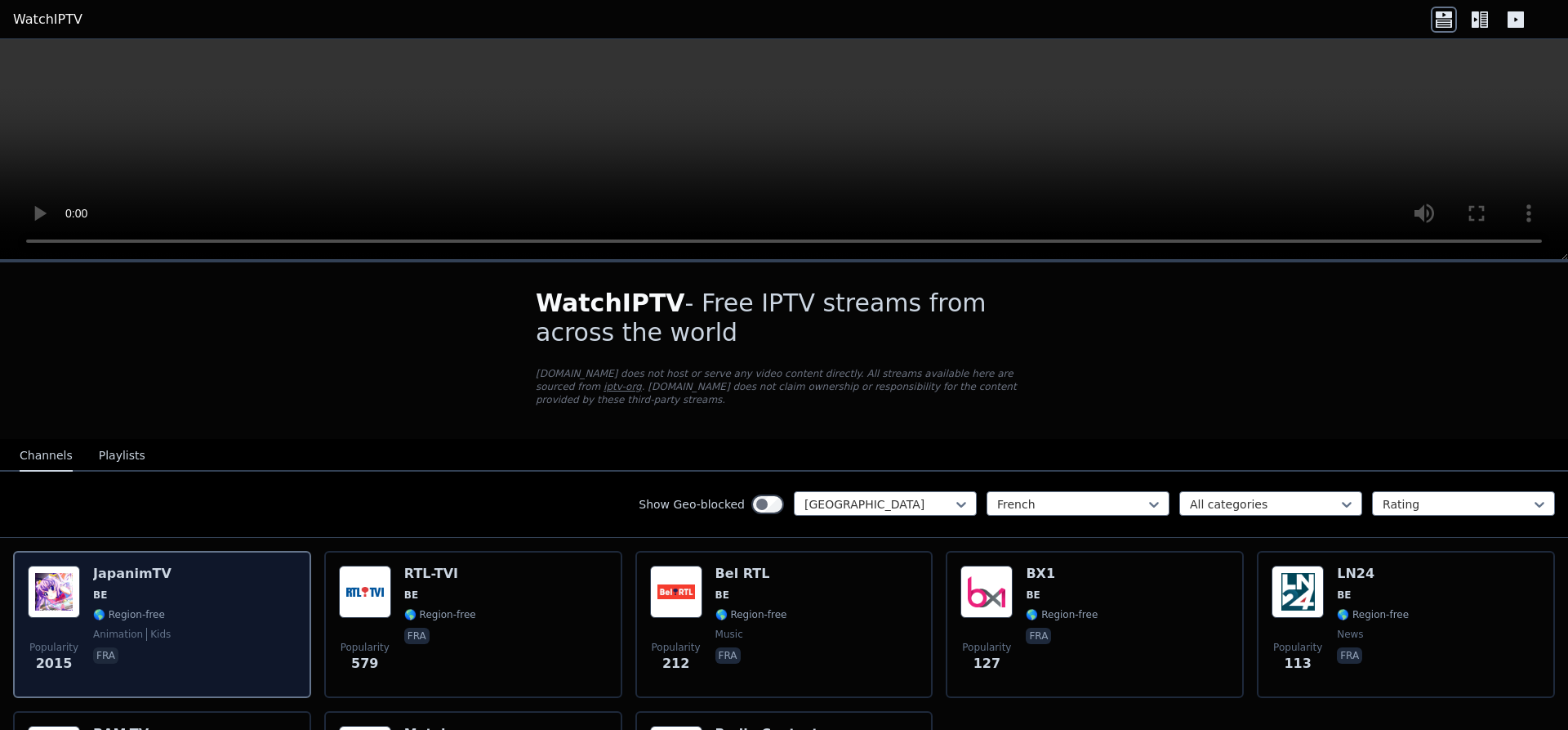
click at [68, 583] on img at bounding box center [54, 591] width 52 height 52
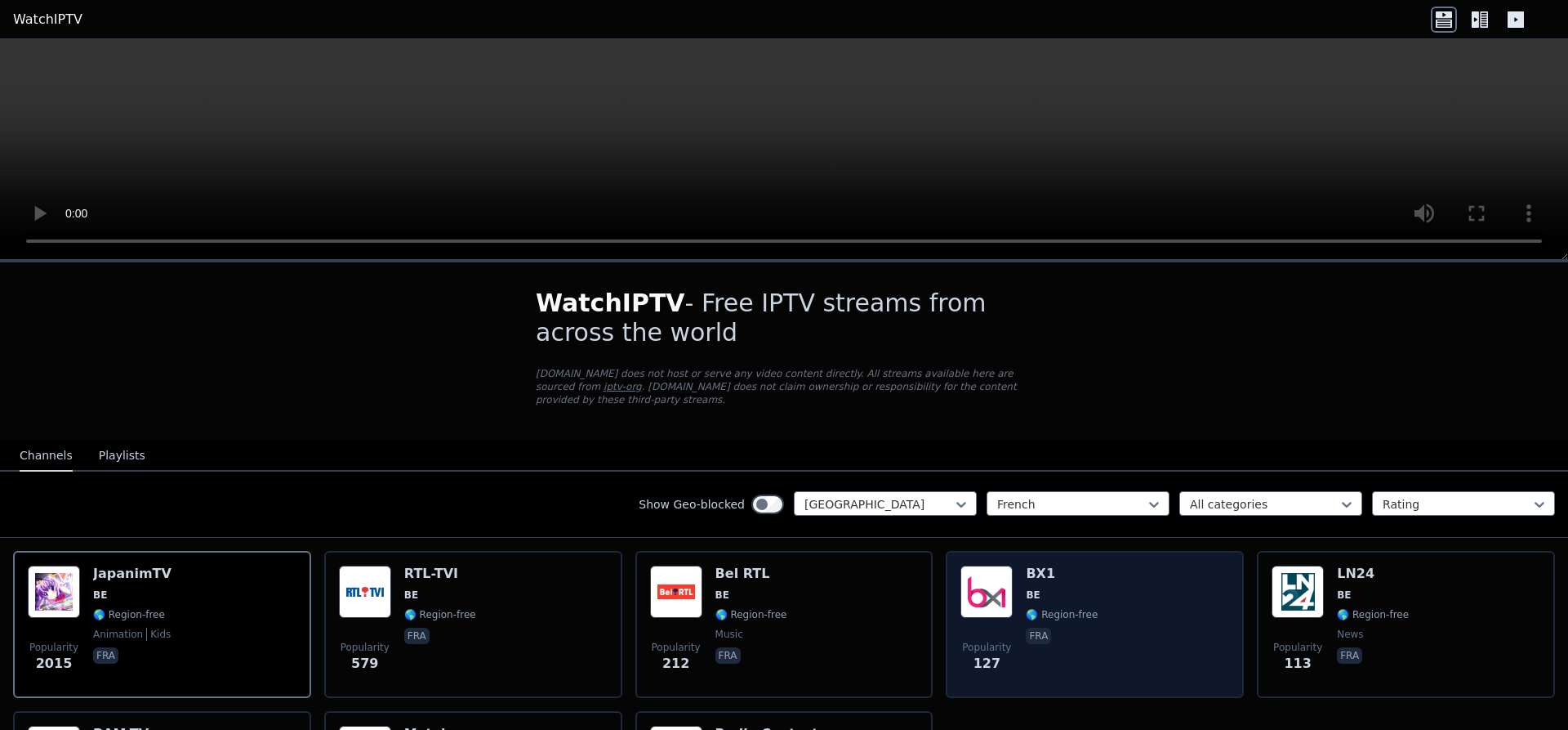
click at [1013, 573] on img at bounding box center [986, 591] width 52 height 52
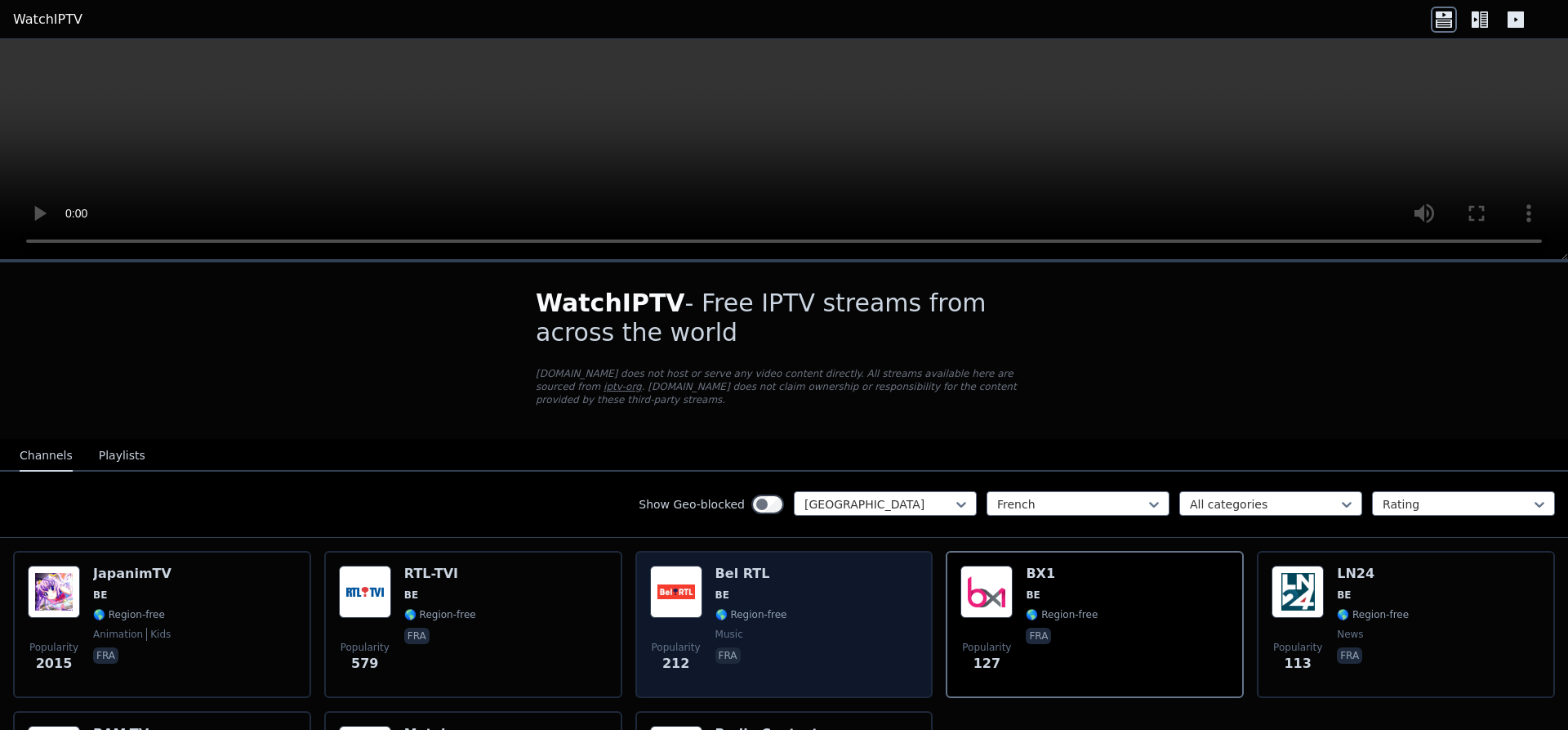
click at [673, 578] on img at bounding box center [676, 591] width 52 height 52
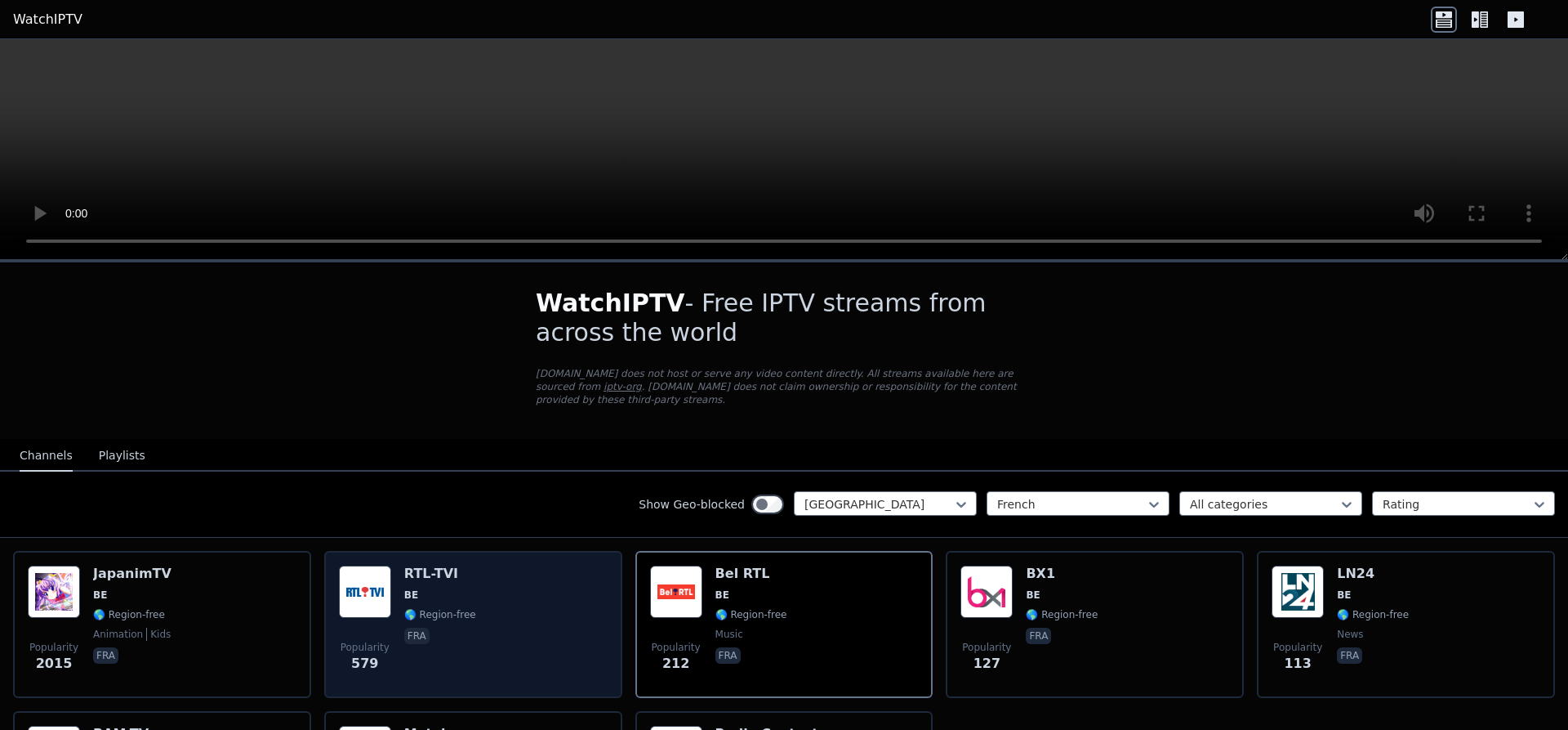
click at [357, 582] on img at bounding box center [365, 591] width 52 height 52
click at [353, 581] on img at bounding box center [365, 591] width 52 height 52
click at [365, 584] on img at bounding box center [365, 591] width 52 height 52
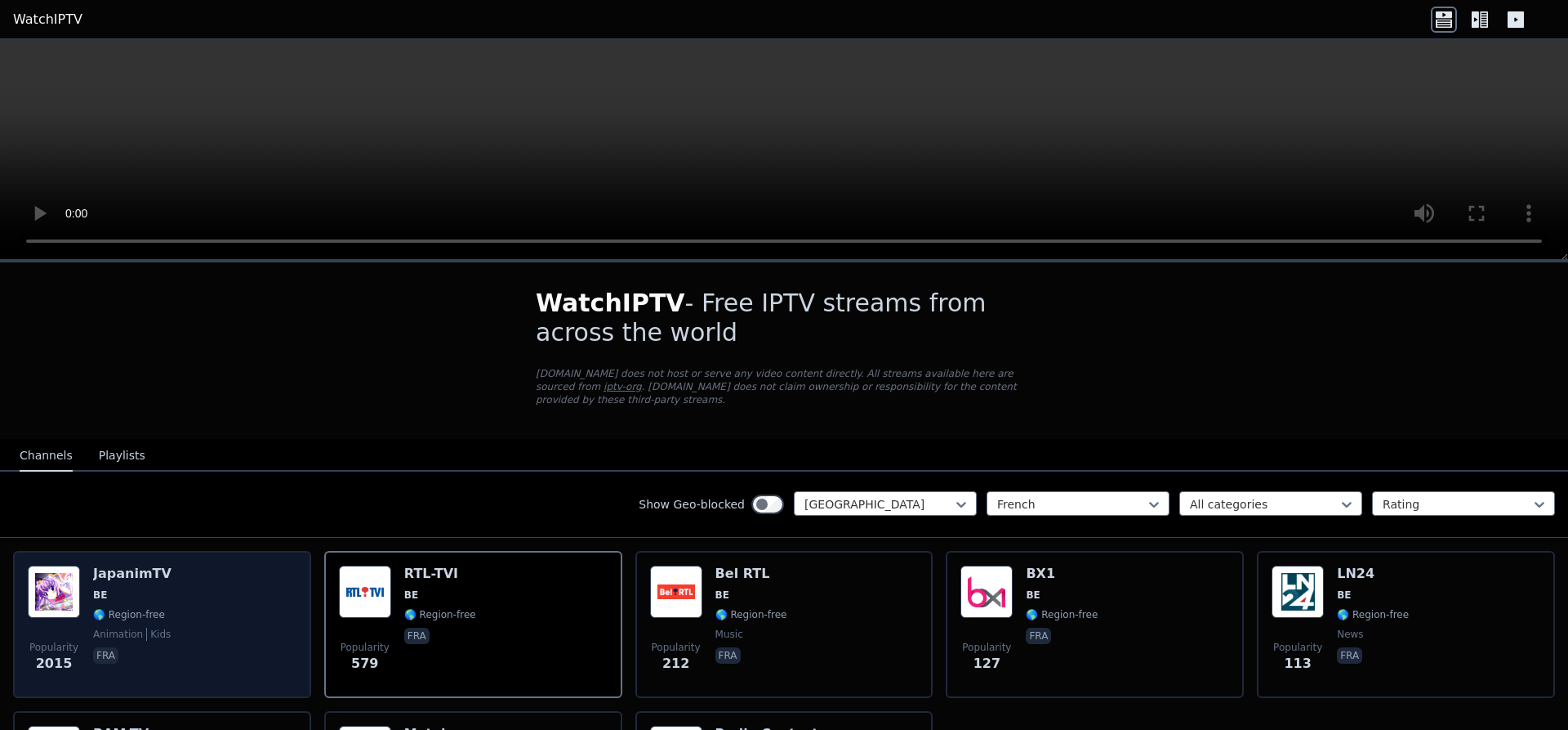
click at [117, 569] on div "JapanimTV BE 🌎 Region-free animation kids fra" at bounding box center [132, 624] width 79 height 118
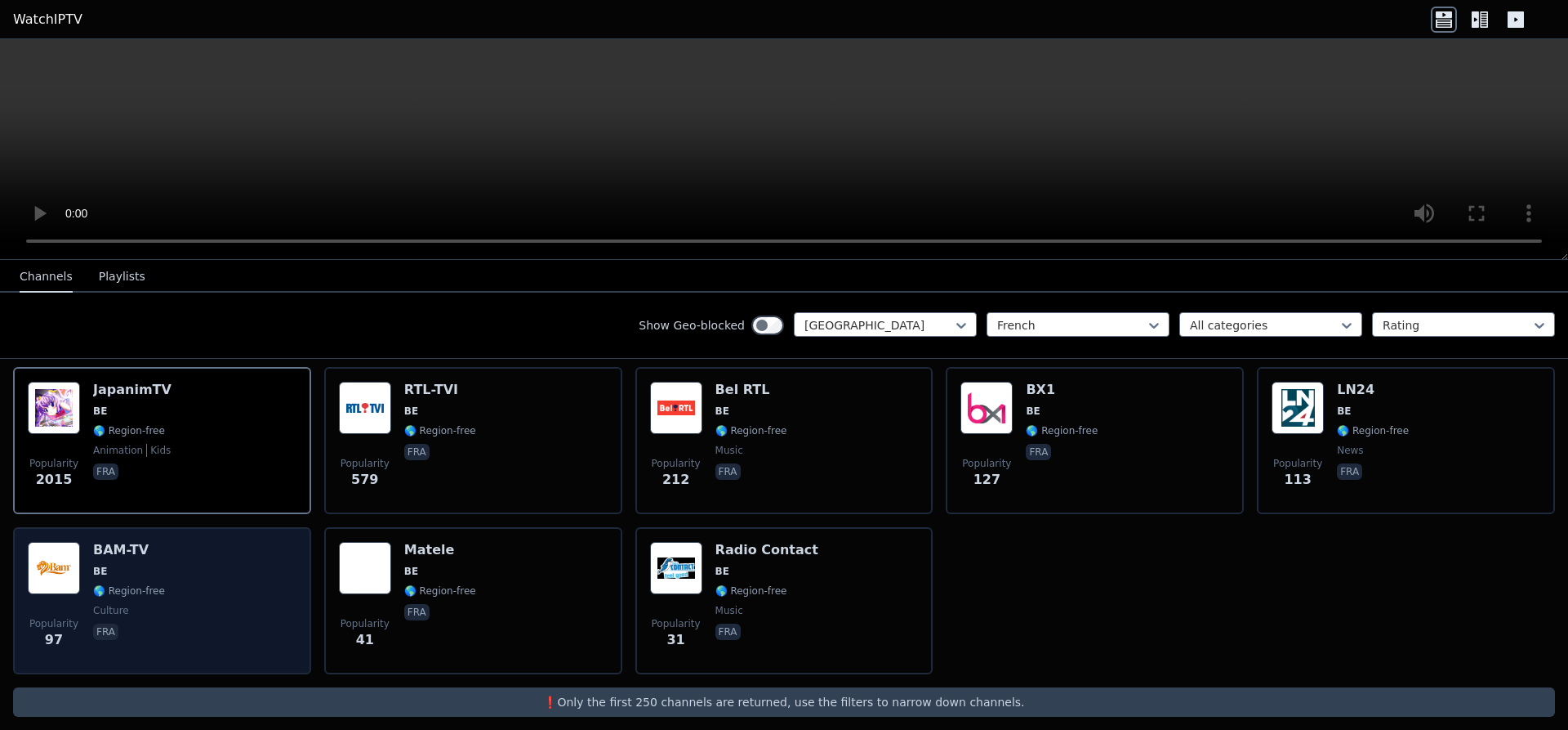
click at [122, 584] on span "🌎 Region-free" at bounding box center [129, 591] width 72 height 13
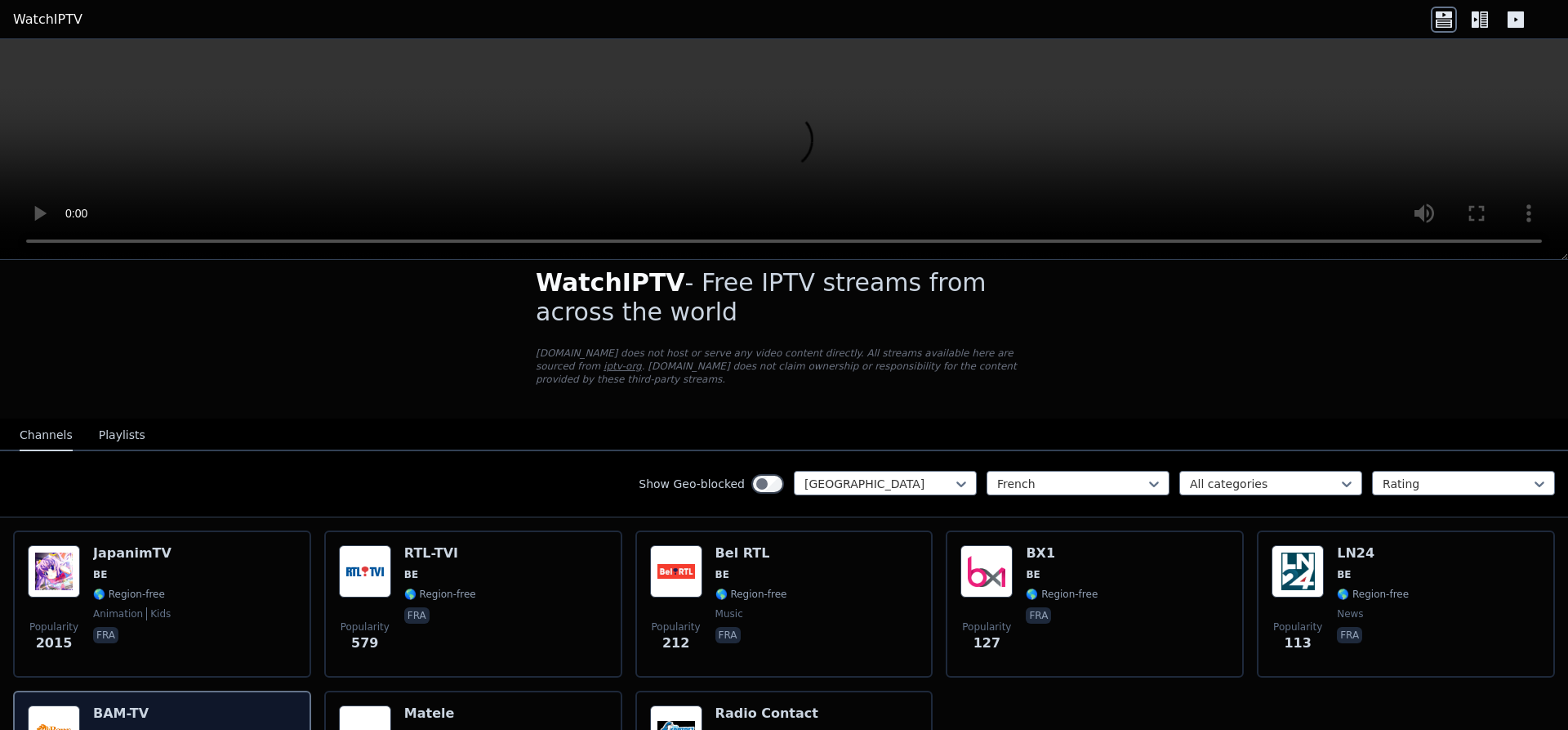
scroll to position [0, 0]
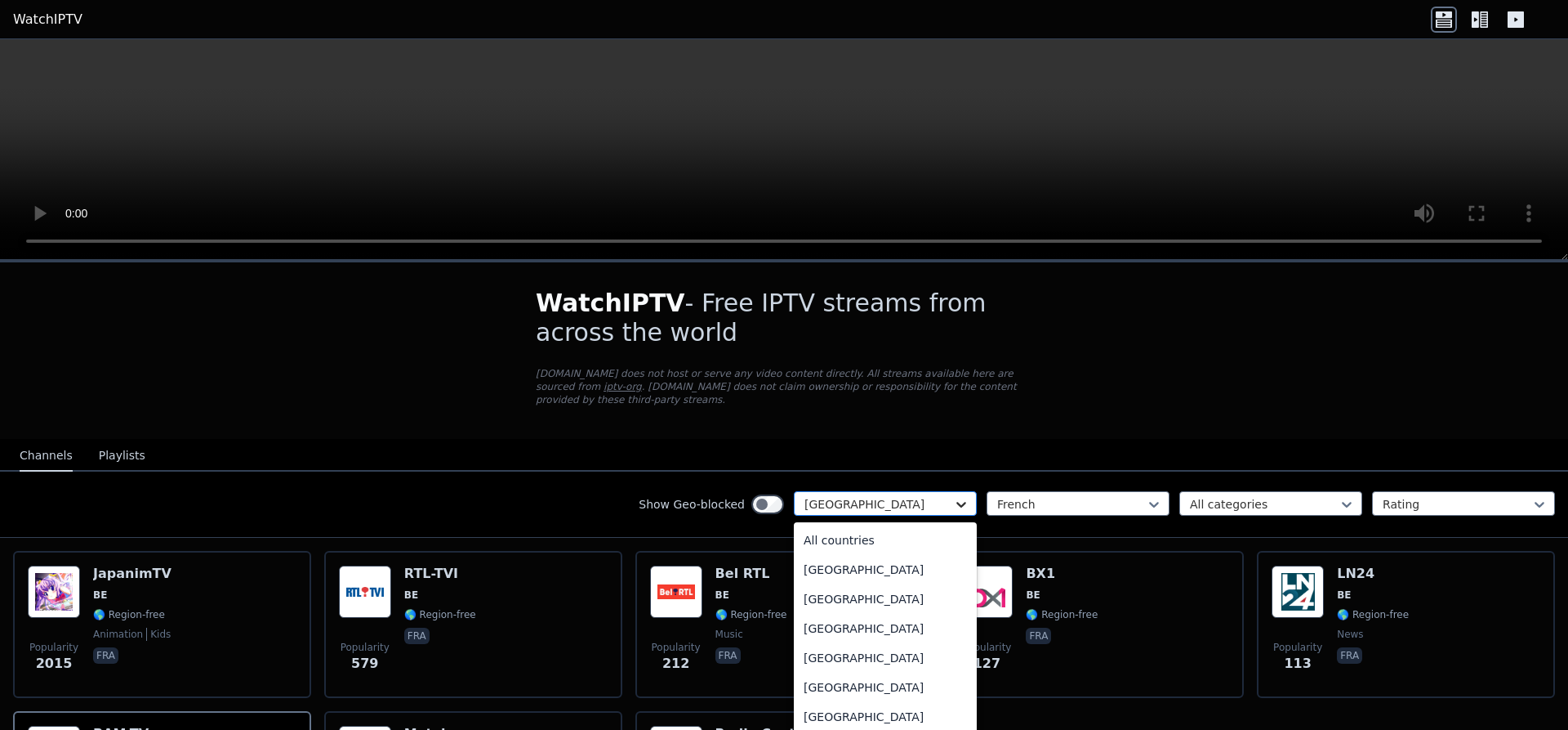
click at [956, 496] on icon at bounding box center [961, 504] width 17 height 17
click at [853, 530] on div "All countries" at bounding box center [885, 540] width 183 height 30
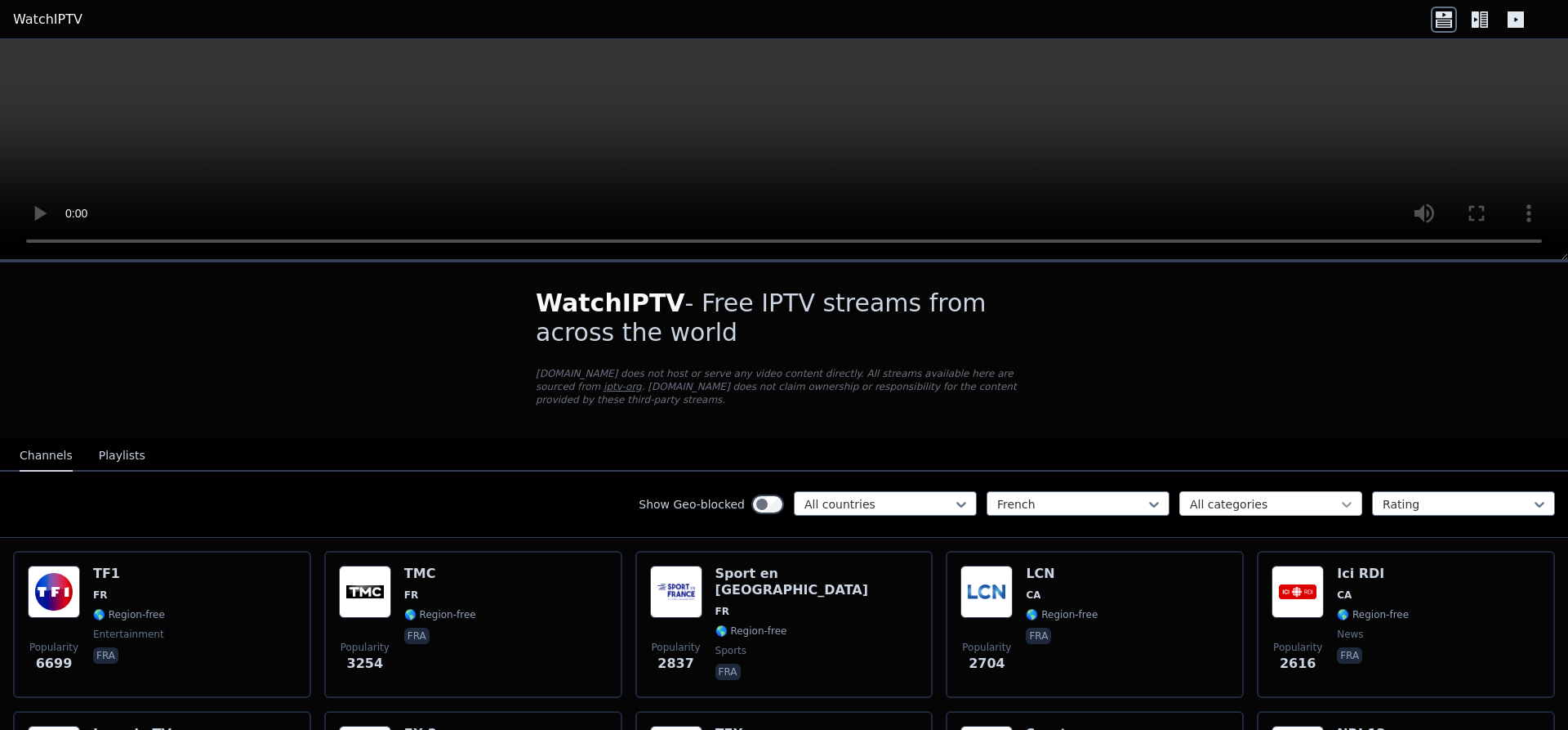
click at [1349, 496] on icon at bounding box center [1347, 504] width 17 height 17
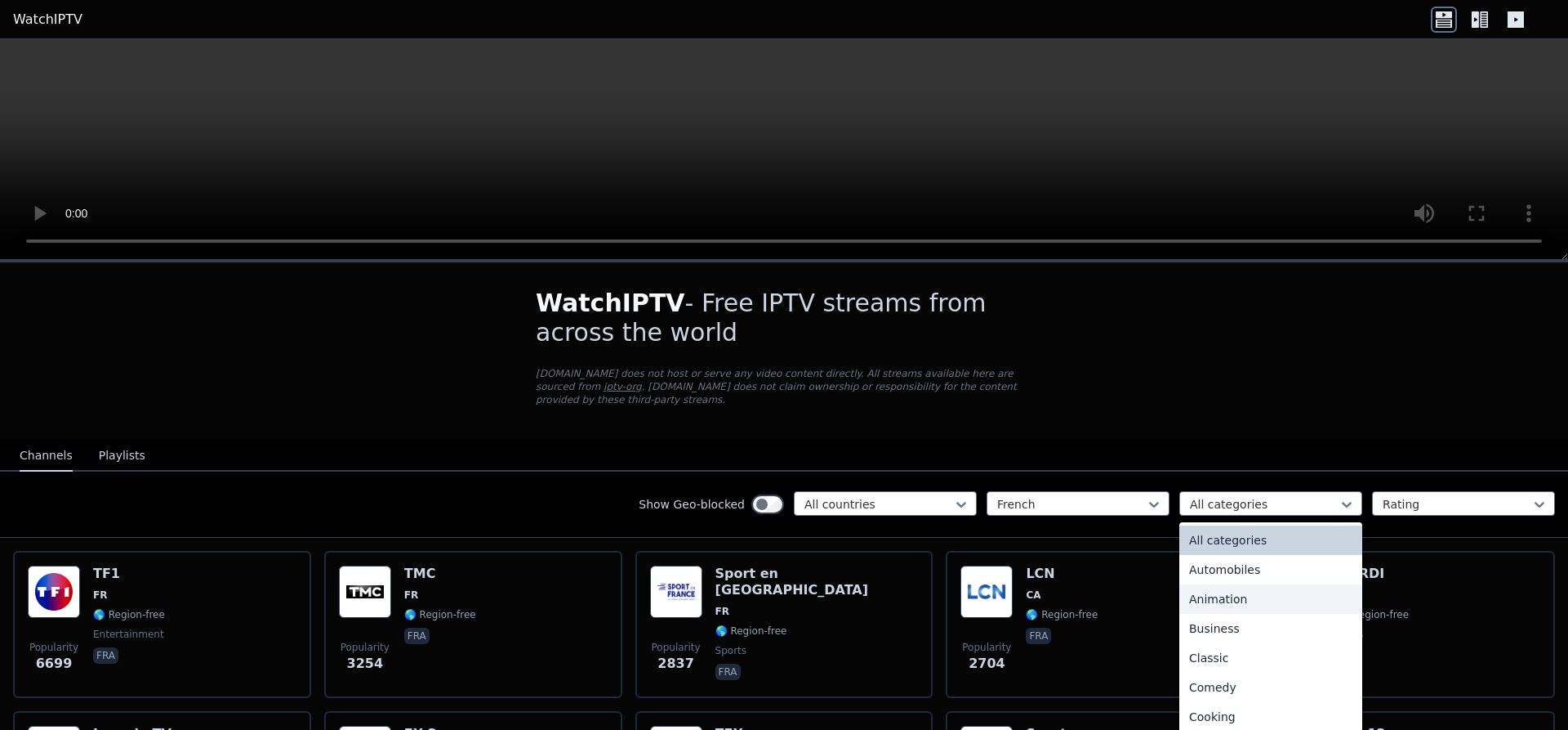
click at [1213, 597] on div "Animation" at bounding box center [1271, 599] width 183 height 30
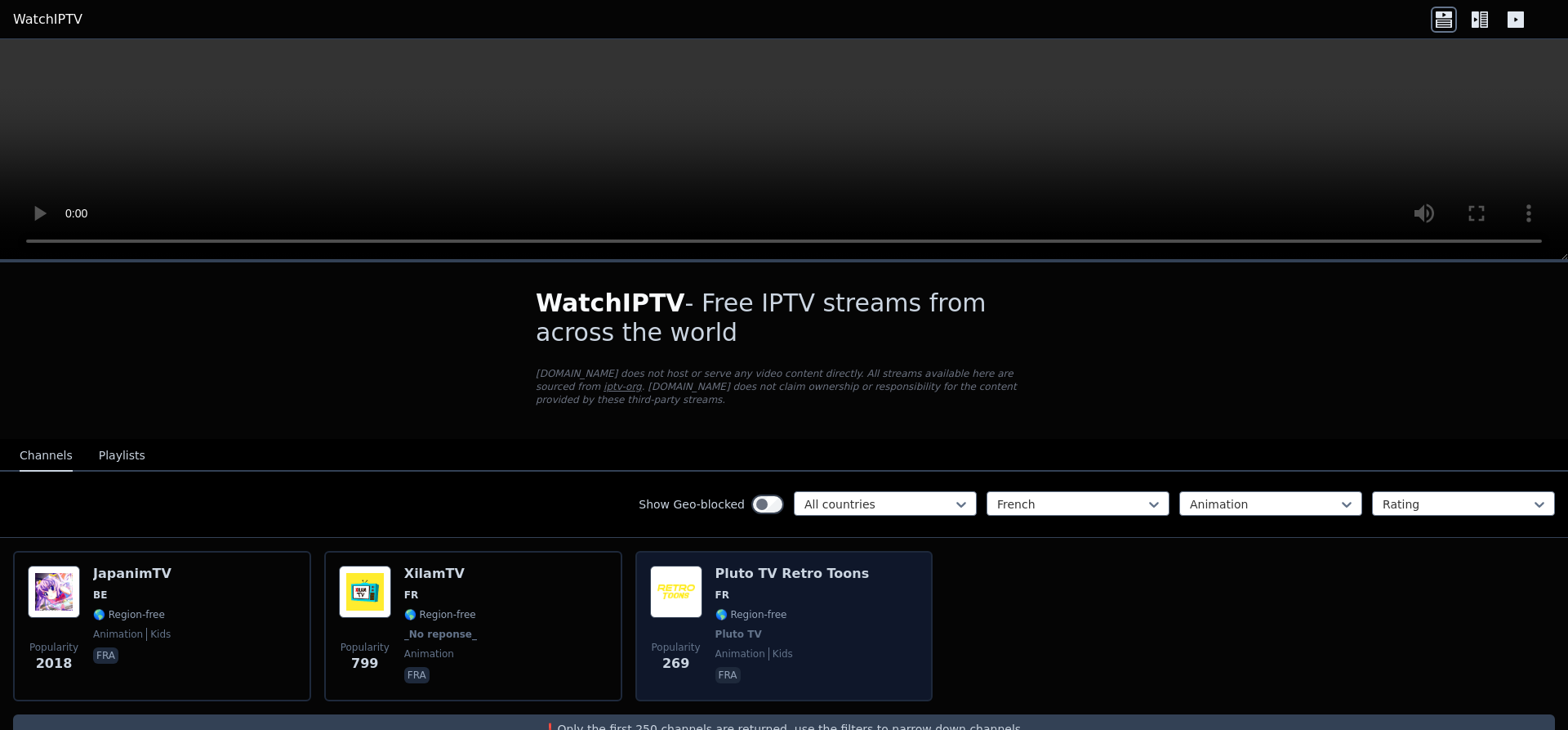
click at [766, 567] on h6 "Pluto TV Retro Toons" at bounding box center [793, 574] width 155 height 17
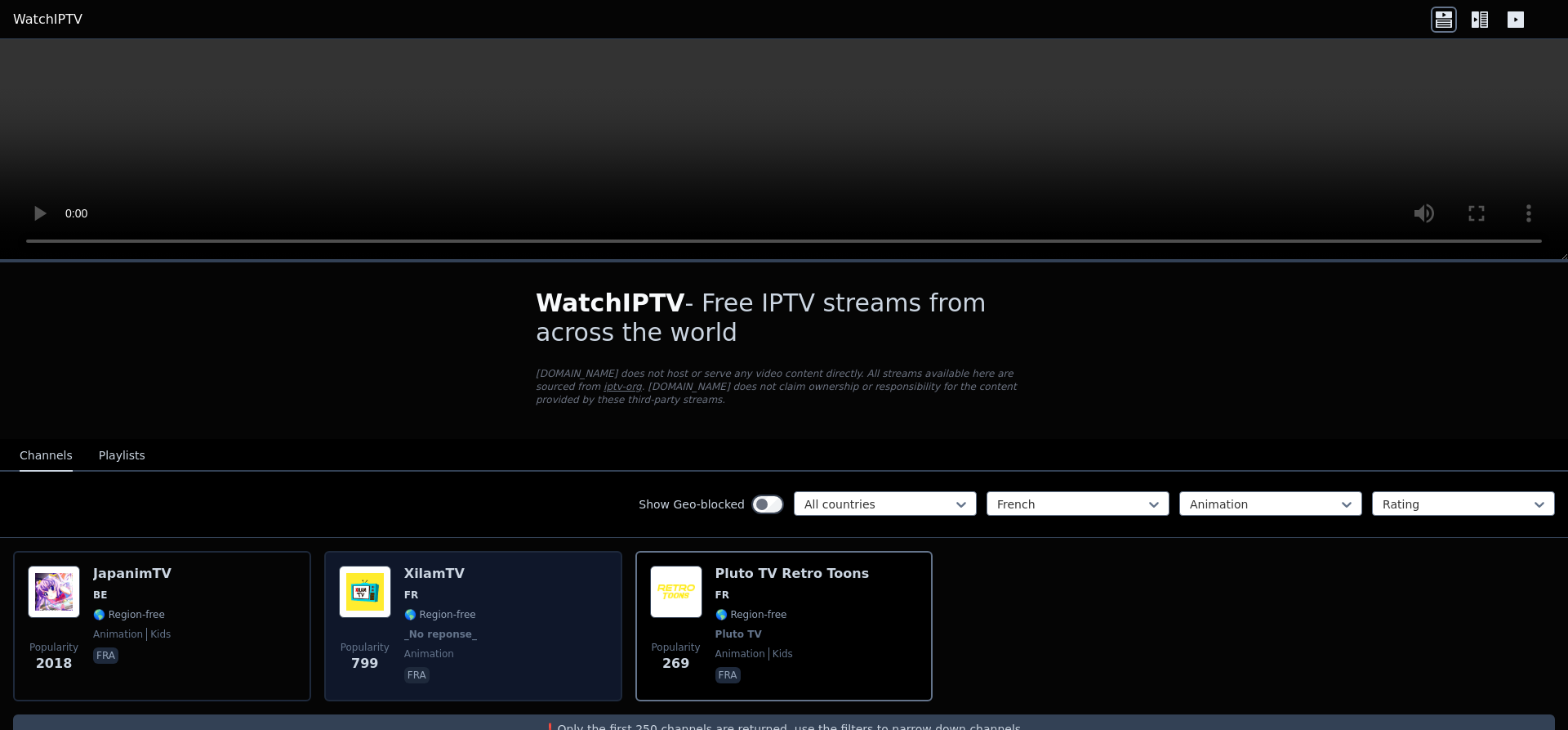
click at [421, 573] on div "XilamTV FR 🌎 Region-free _No reponse_ animation fra" at bounding box center [443, 626] width 76 height 121
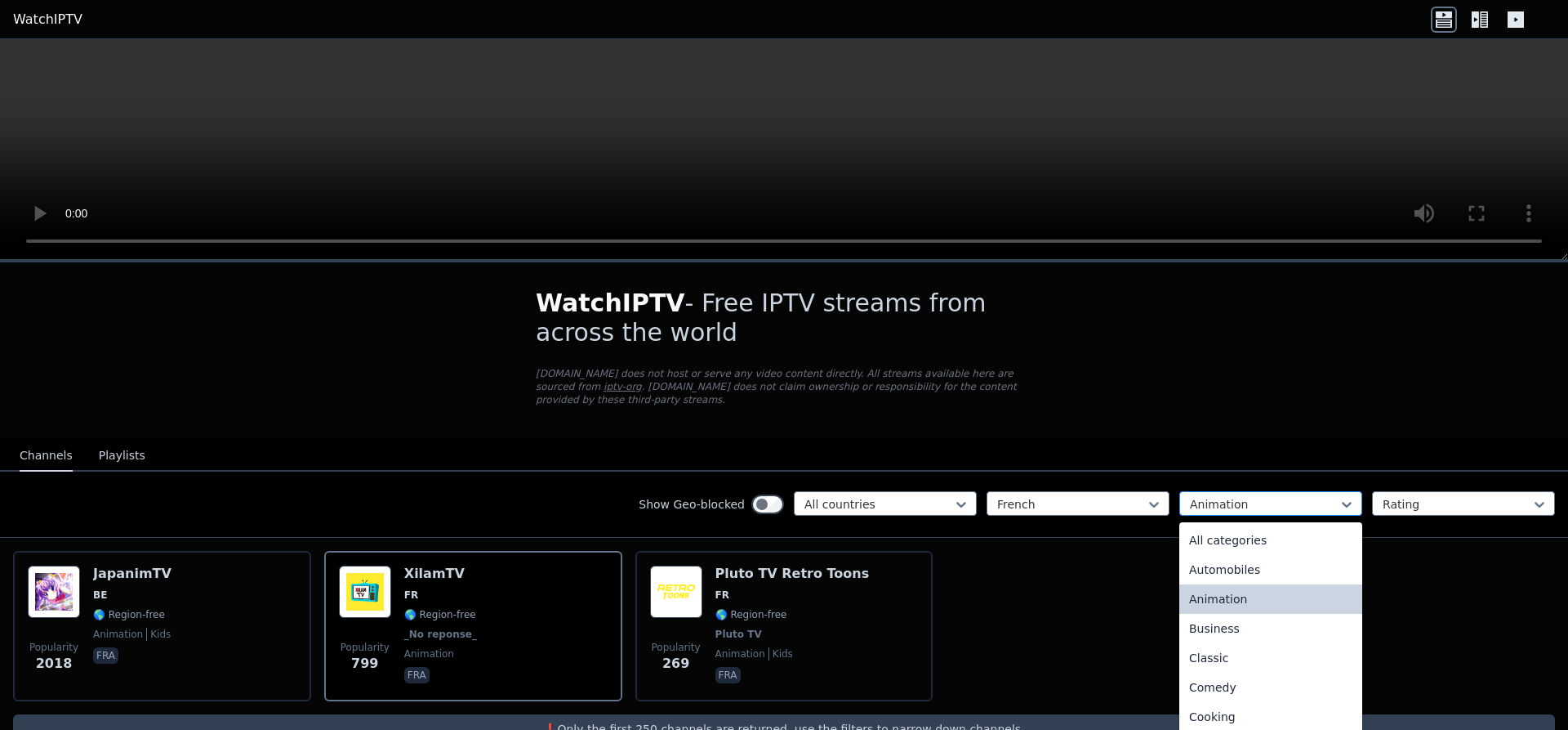
click at [1264, 496] on div at bounding box center [1264, 504] width 149 height 17
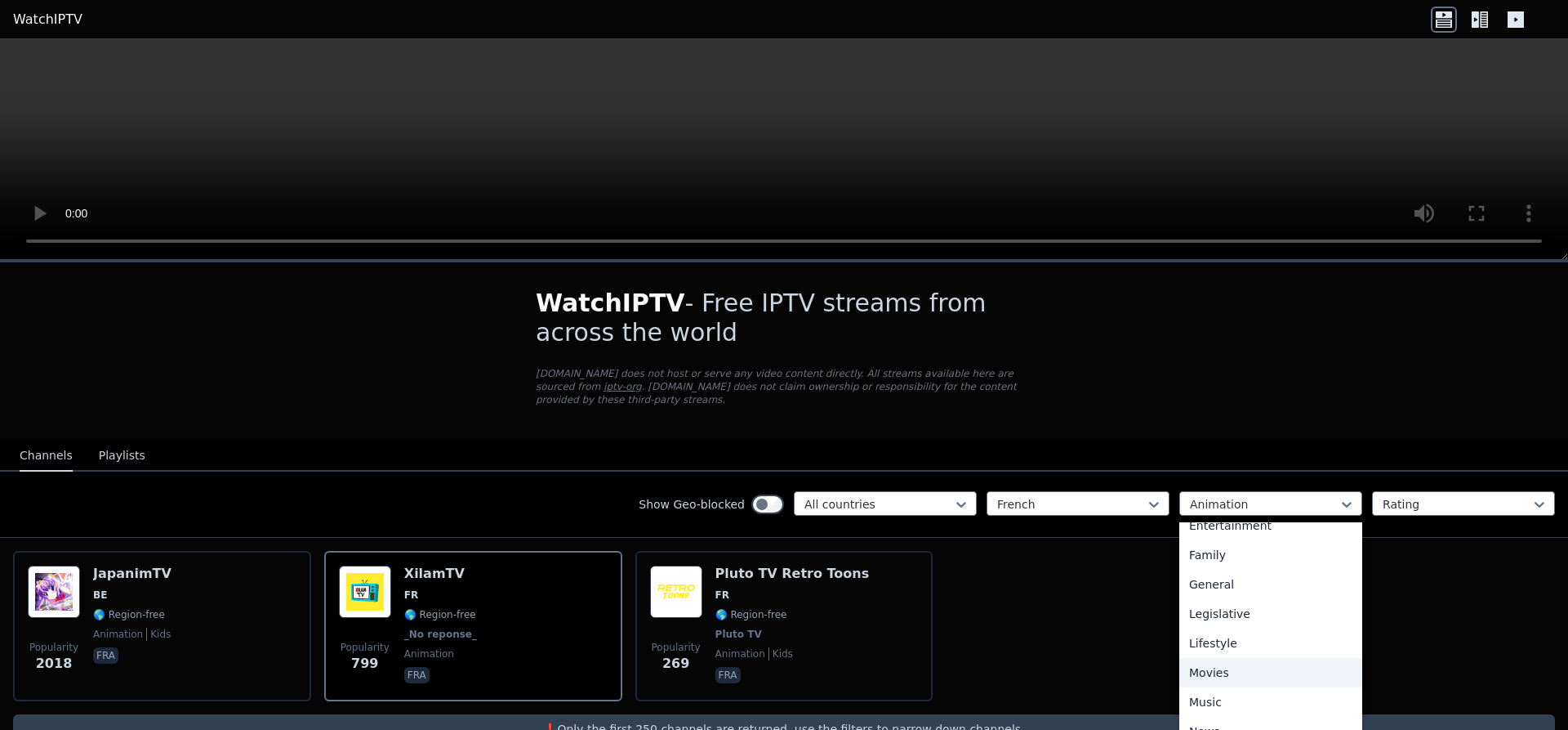
click at [1212, 659] on div "Movies" at bounding box center [1271, 673] width 183 height 30
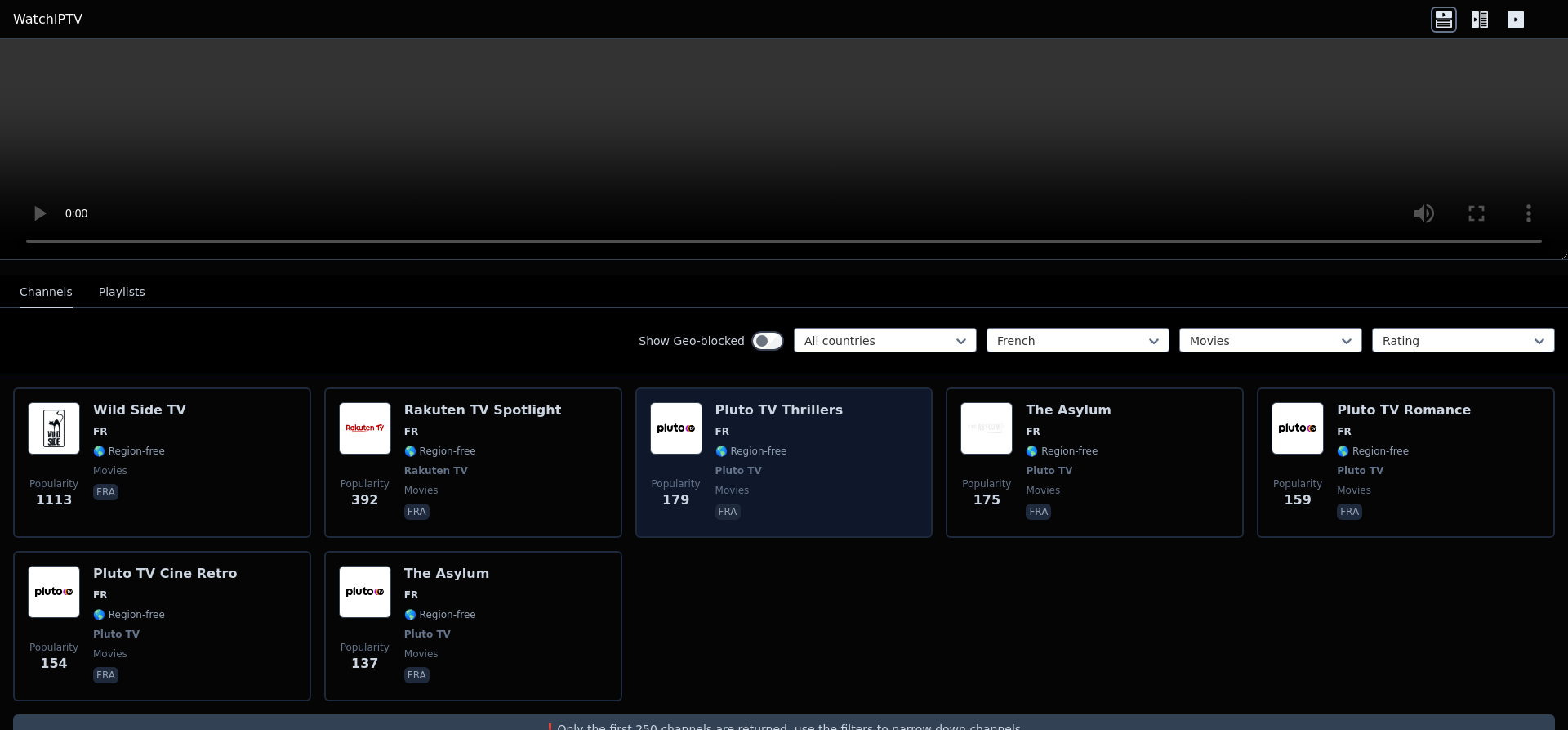
scroll to position [190, 0]
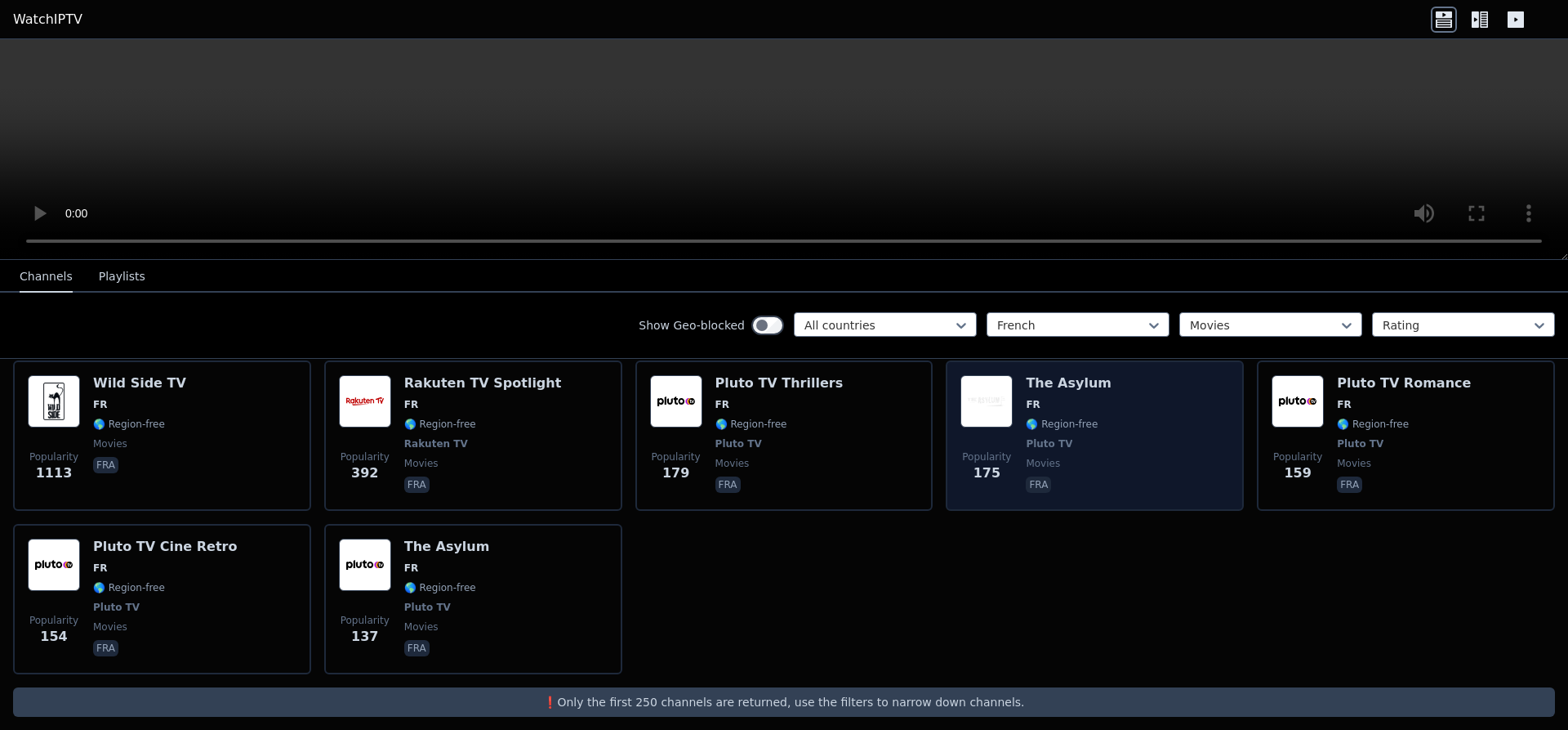
click at [1077, 423] on div "The Asylum FR 🌎 Region-free Pluto TV movies fra" at bounding box center [1069, 435] width 86 height 121
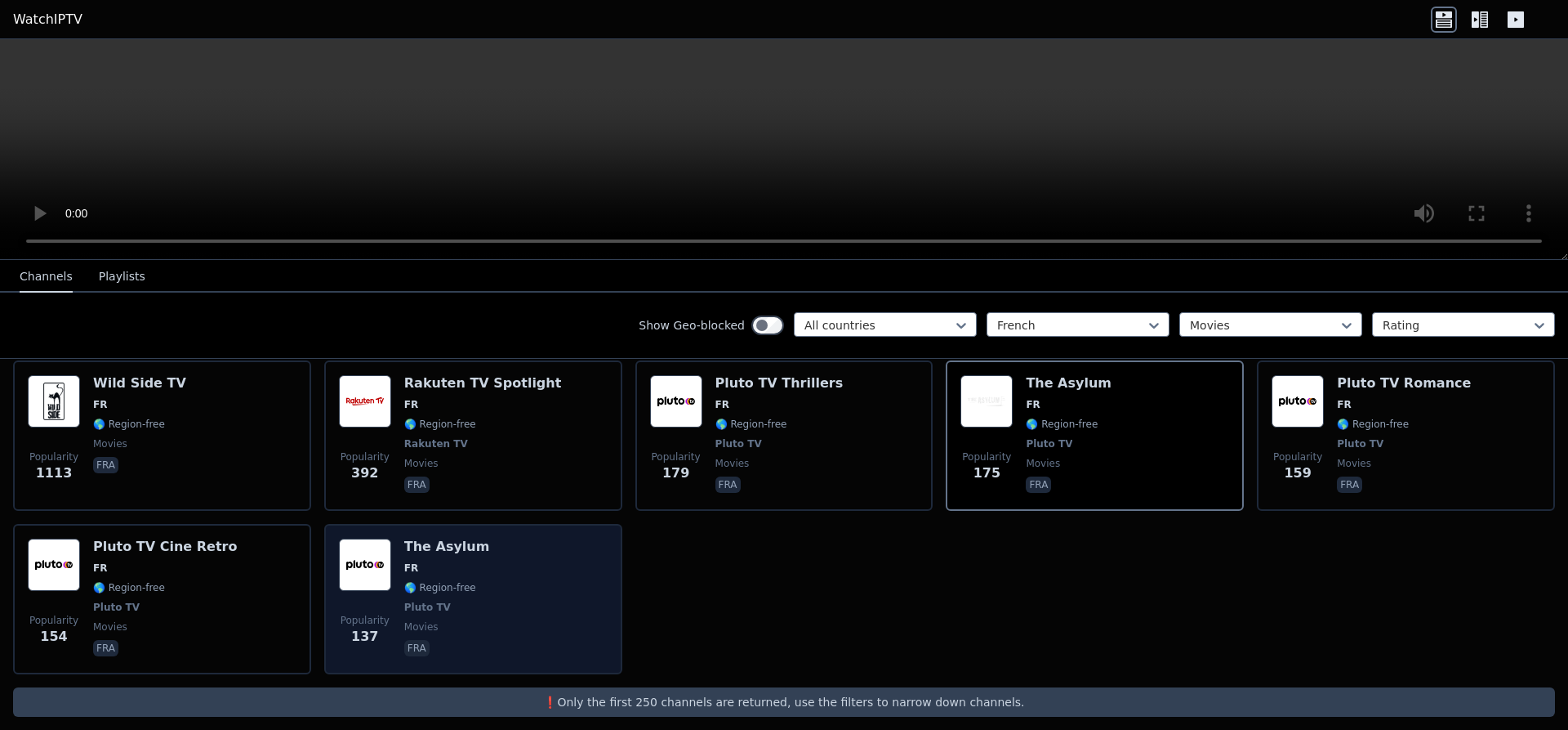
click at [445, 561] on div "The Asylum FR 🌎 Region-free Pluto TV movies fra" at bounding box center [448, 599] width 86 height 121
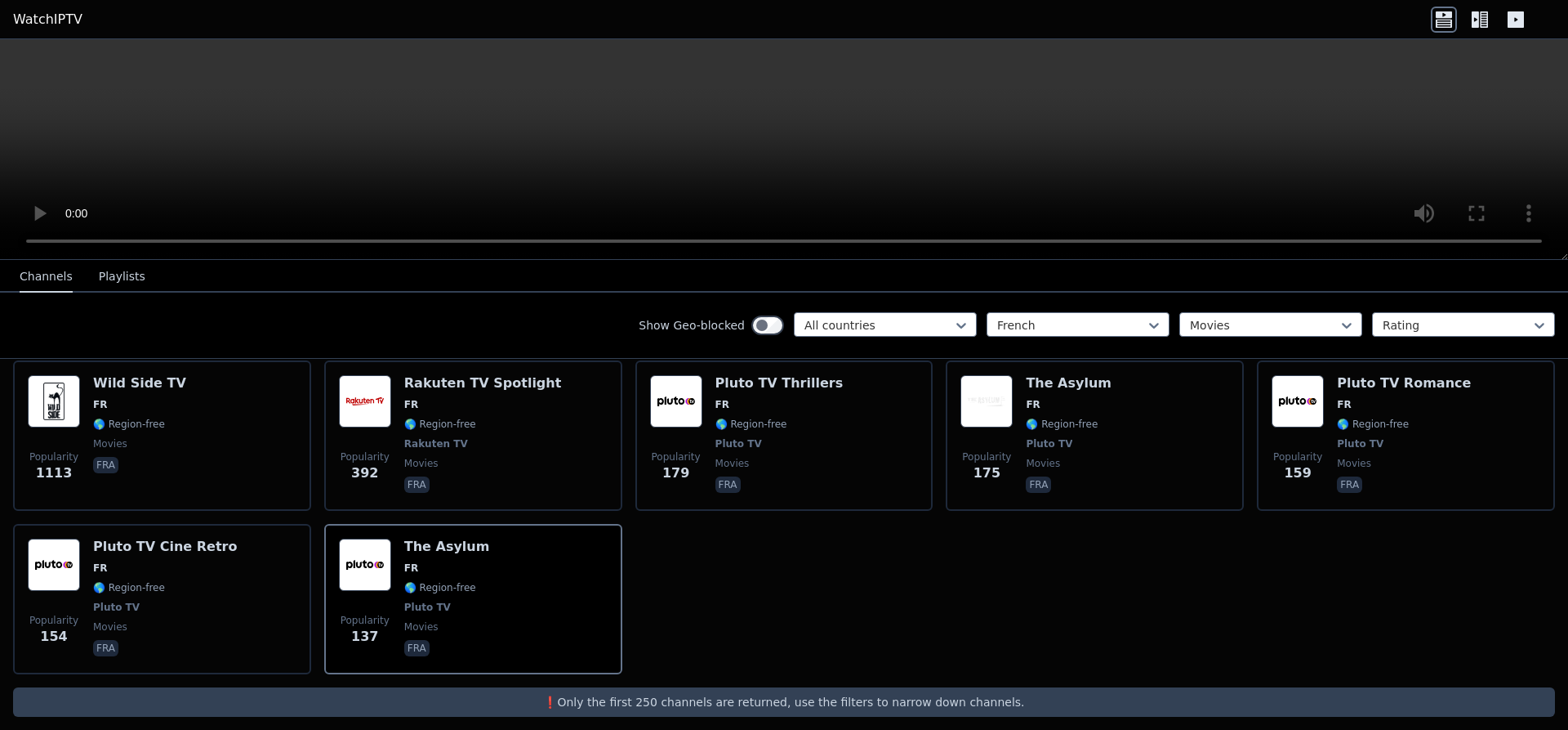
scroll to position [0, 0]
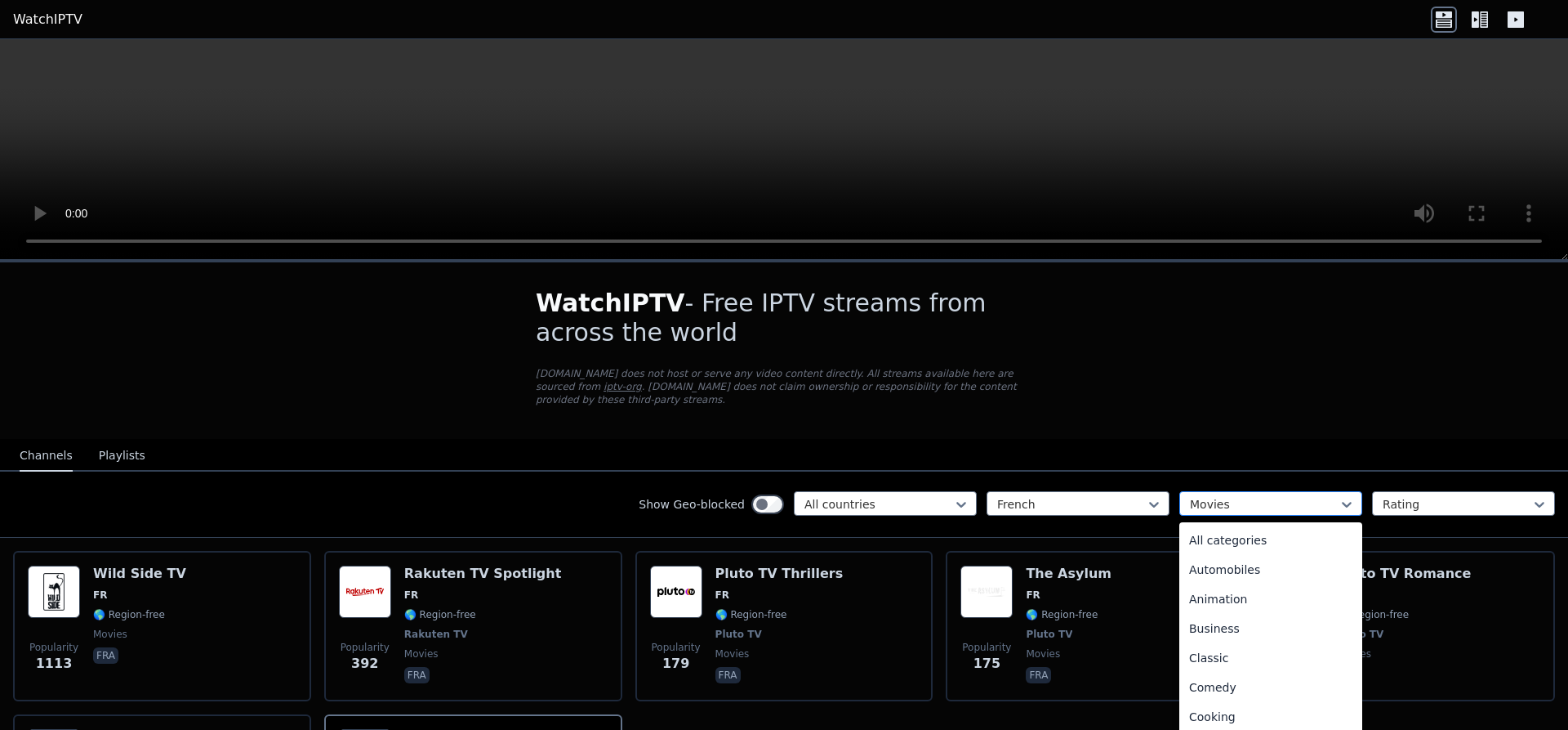
click at [1298, 496] on div at bounding box center [1264, 504] width 149 height 17
click at [1232, 526] on div "All categories" at bounding box center [1271, 540] width 183 height 30
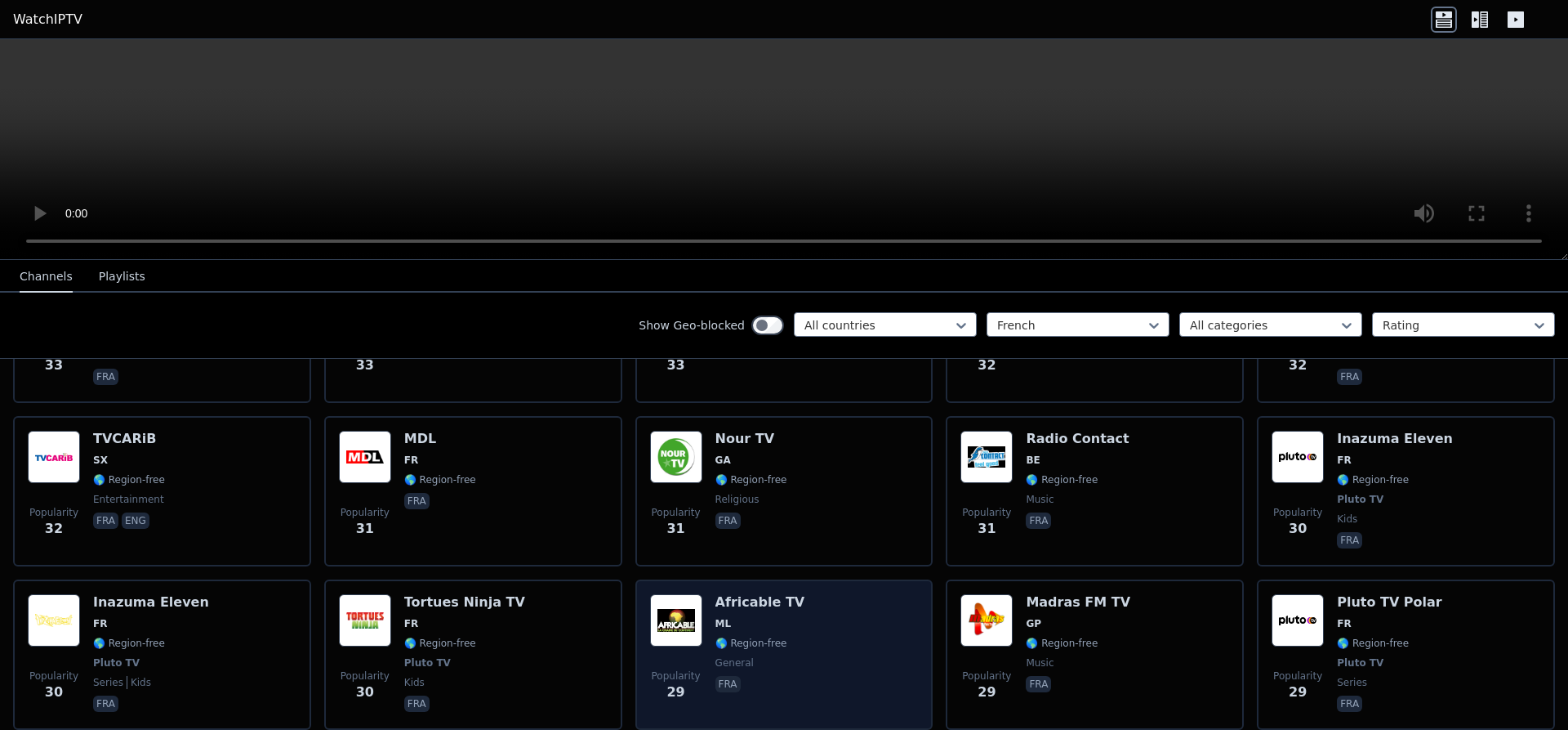
scroll to position [5959, 0]
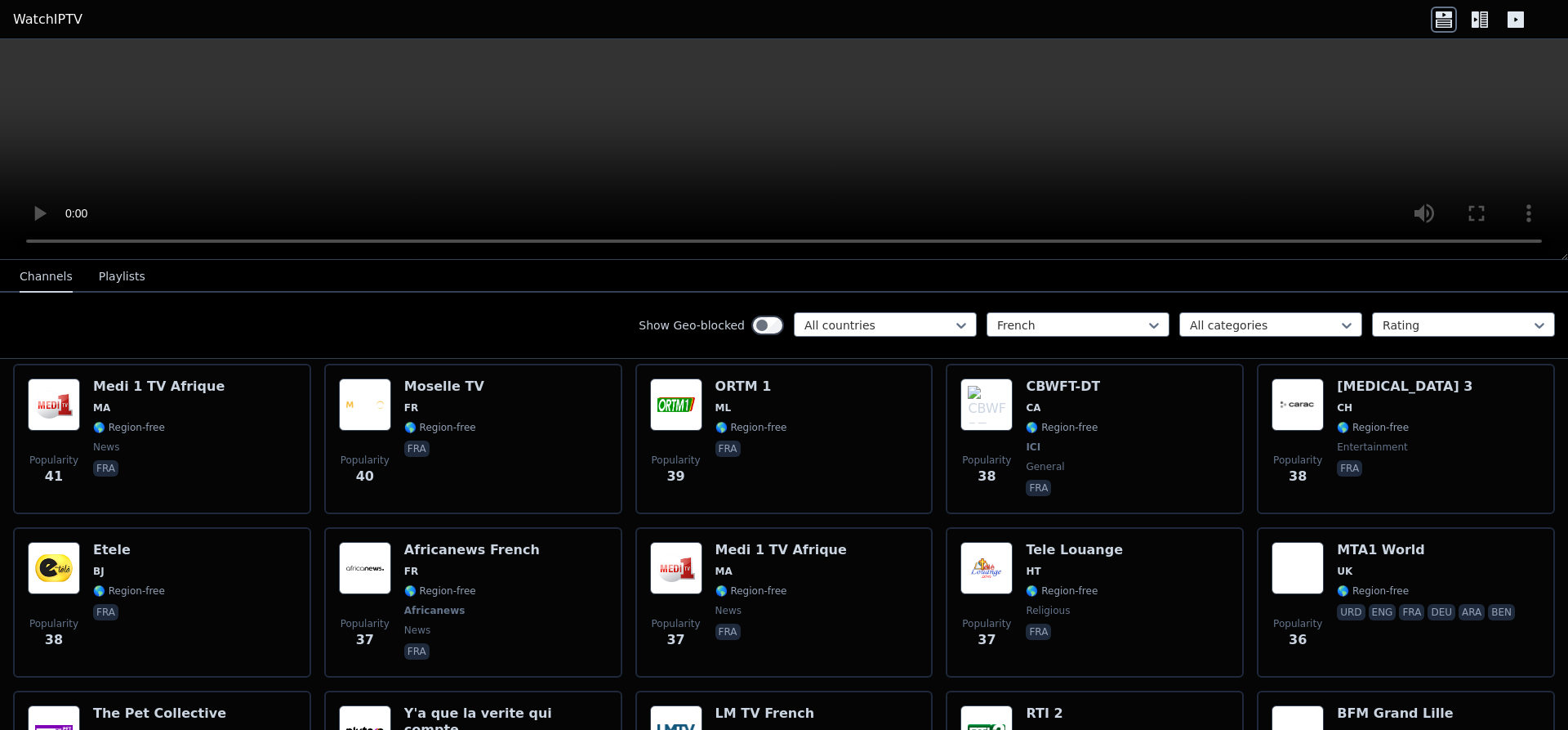
click at [54, 21] on link "WatchIPTV" at bounding box center [48, 20] width 70 height 20
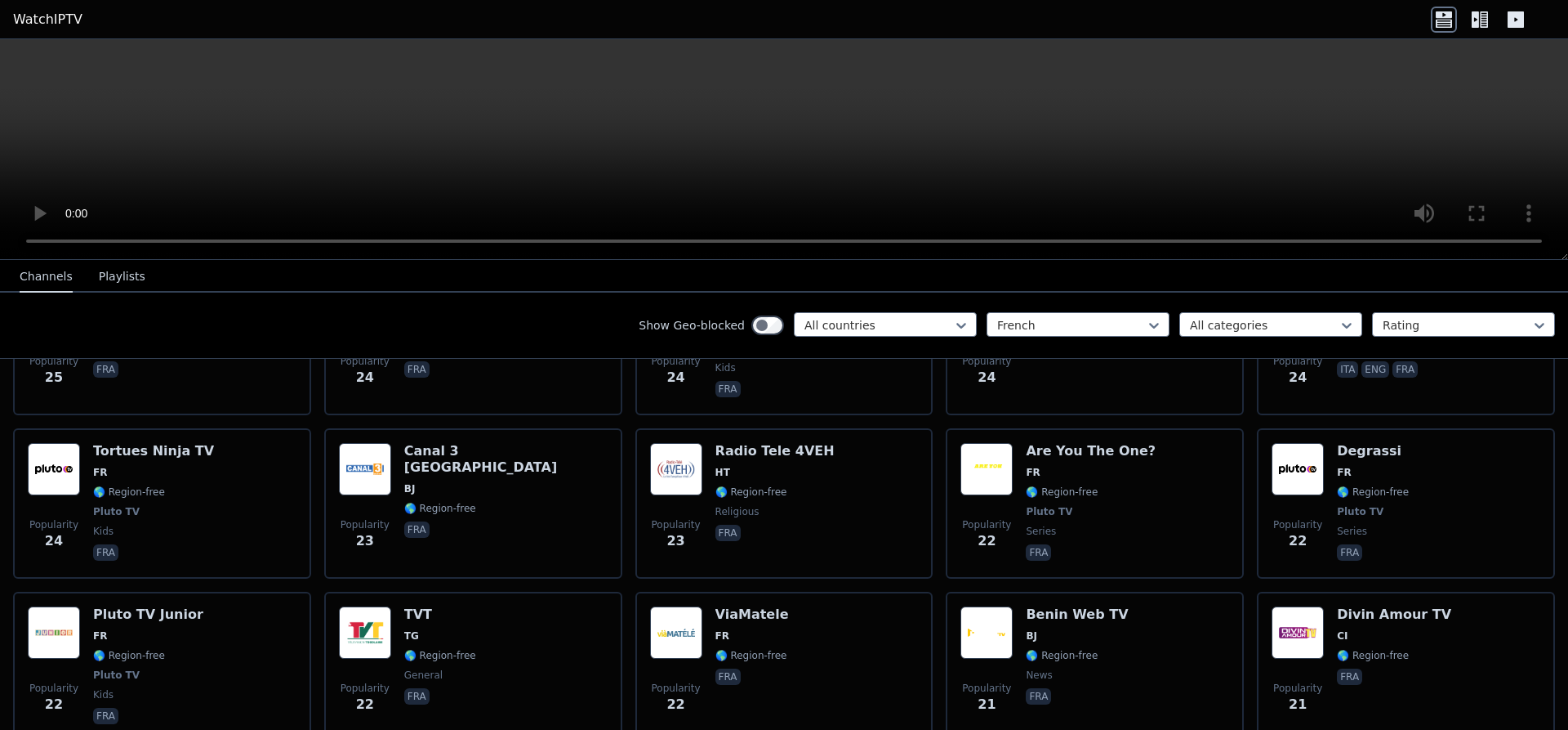
scroll to position [8018, 0]
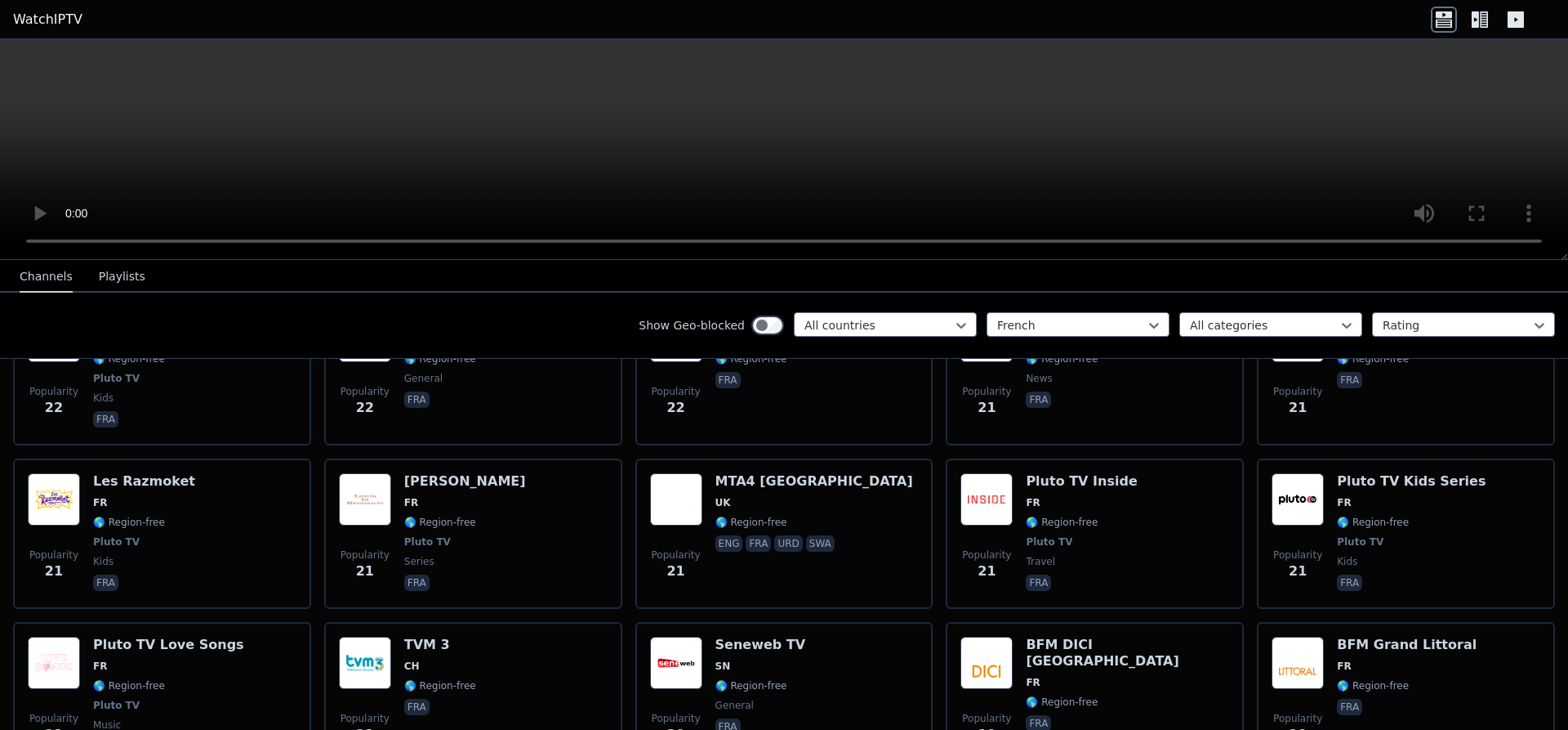
click at [1484, 17] on icon at bounding box center [1480, 20] width 26 height 26
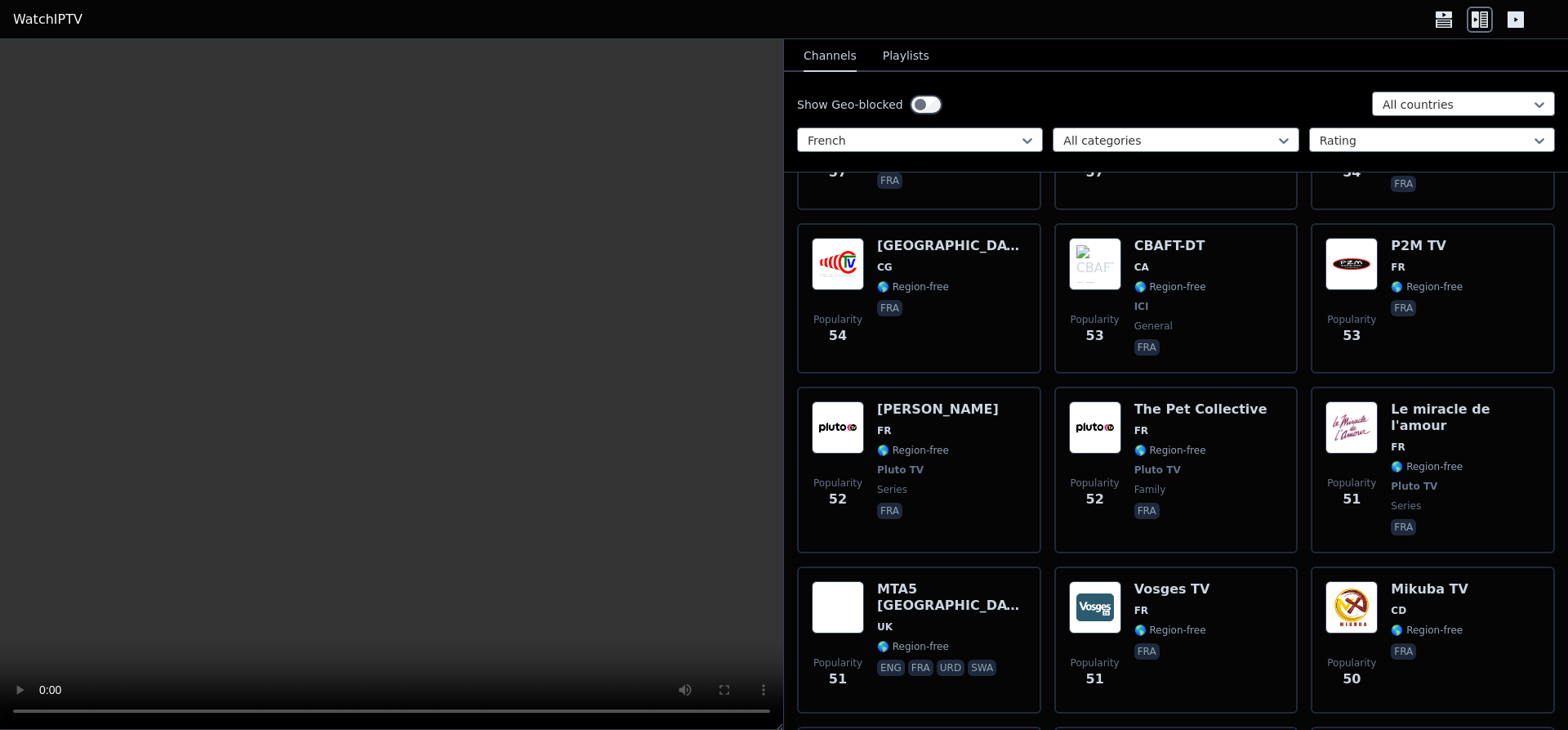
click at [1518, 15] on icon at bounding box center [1516, 20] width 17 height 17
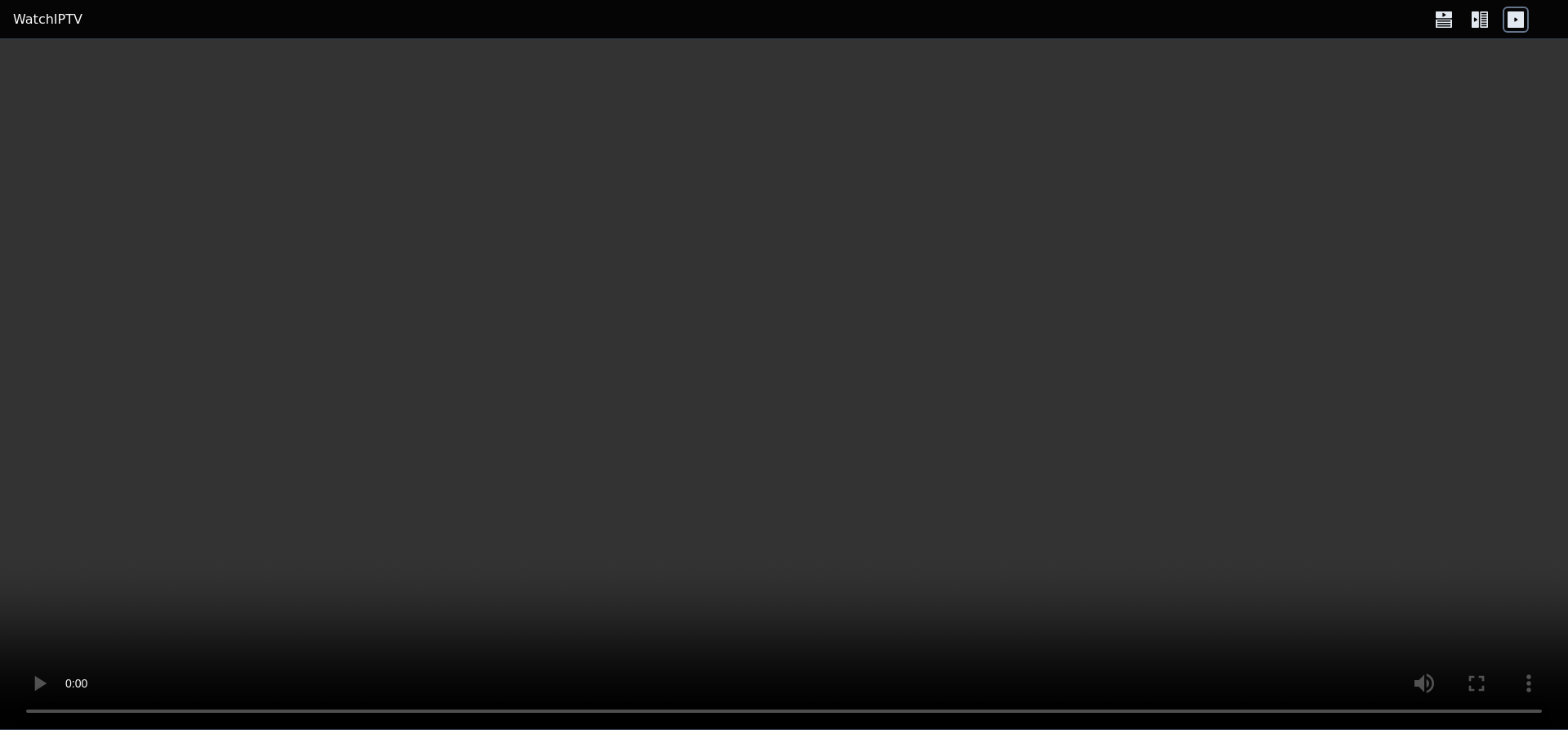
click at [1446, 22] on icon at bounding box center [1444, 23] width 17 height 8
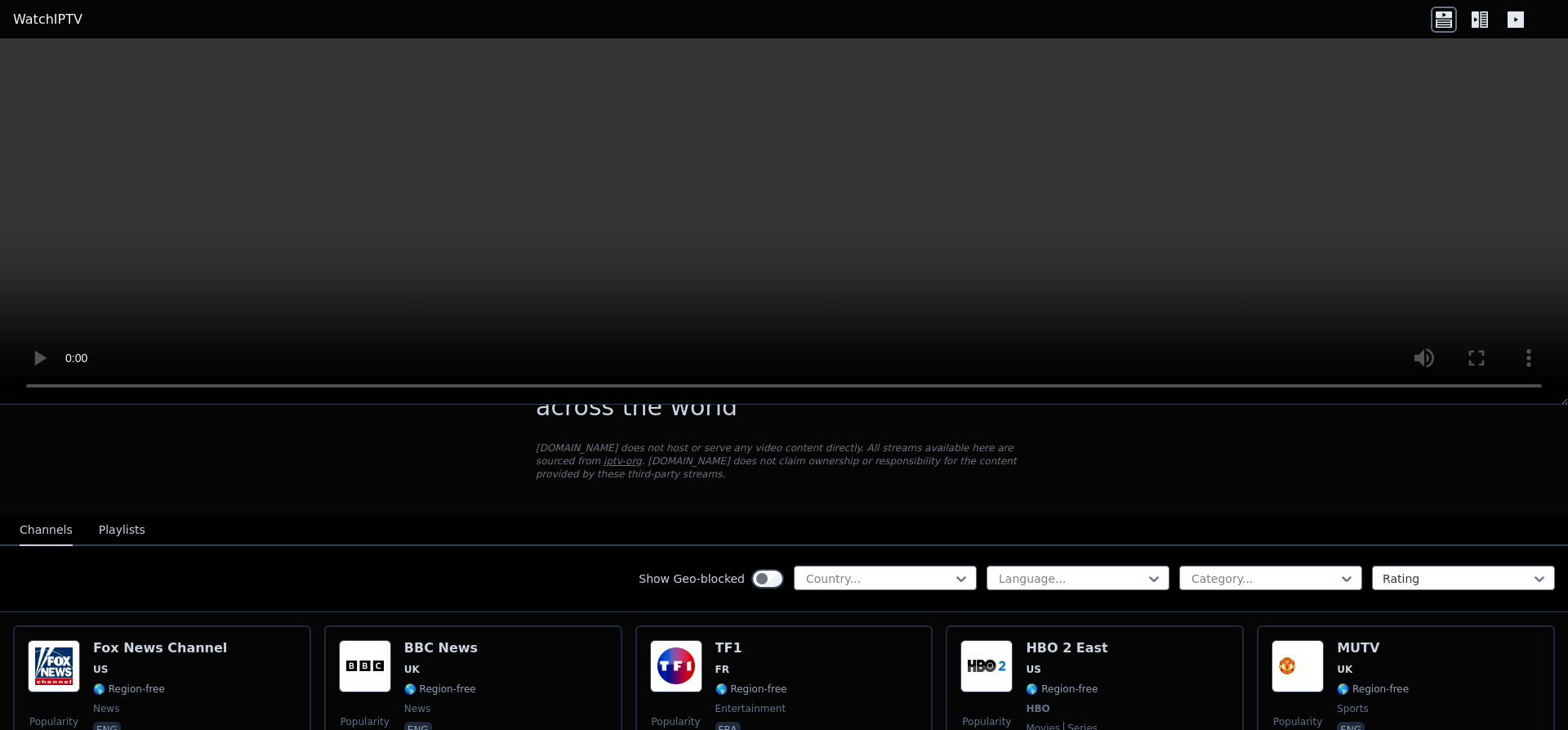
scroll to position [103, 0]
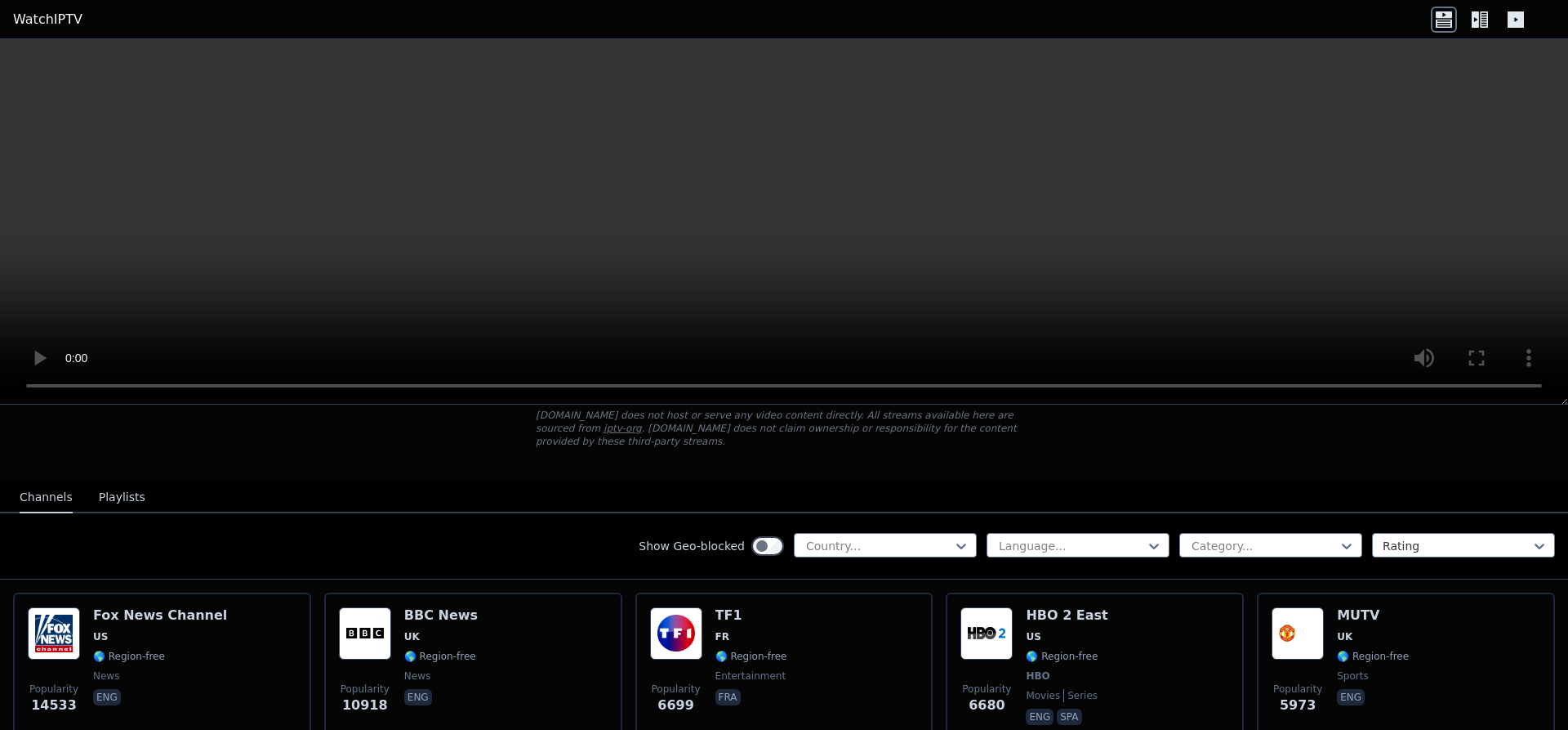
click at [116, 487] on button "Playlists" at bounding box center [122, 497] width 46 height 31
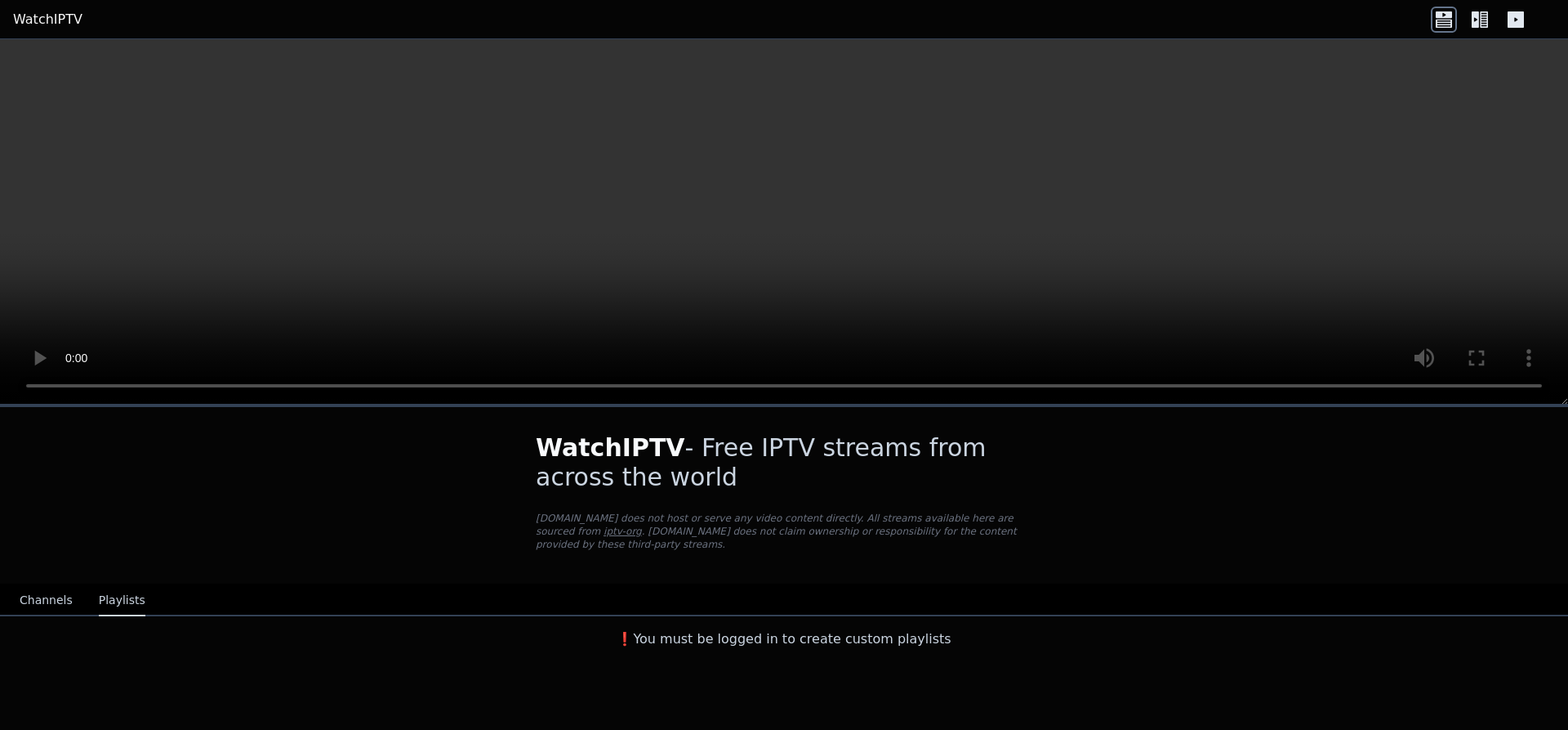
click at [50, 20] on link "WatchIPTV" at bounding box center [48, 20] width 70 height 20
click at [849, 629] on h3 "❗️You must be logged in to create custom playlists" at bounding box center [784, 639] width 549 height 20
click at [46, 586] on button "Channels" at bounding box center [46, 601] width 53 height 31
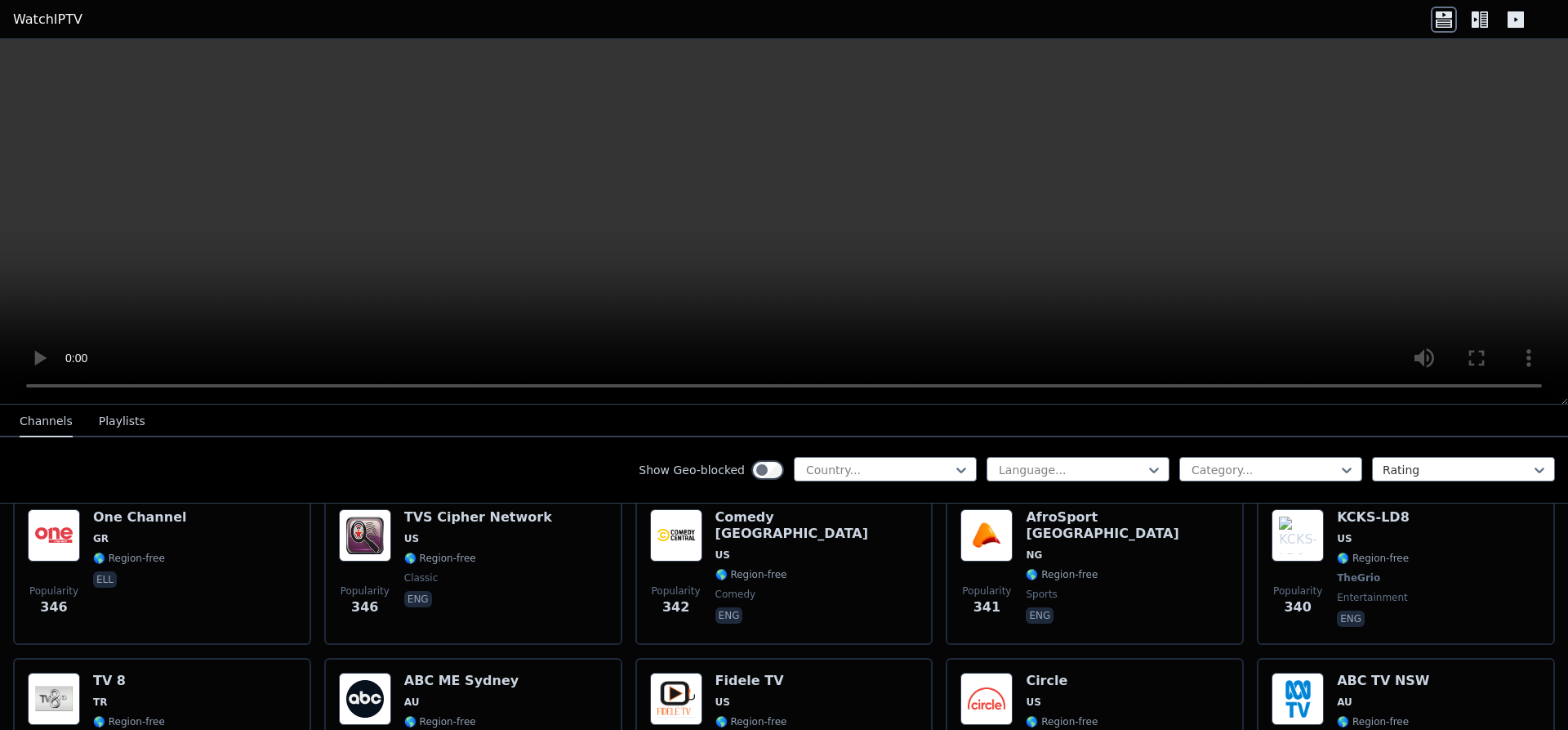
scroll to position [8127, 0]
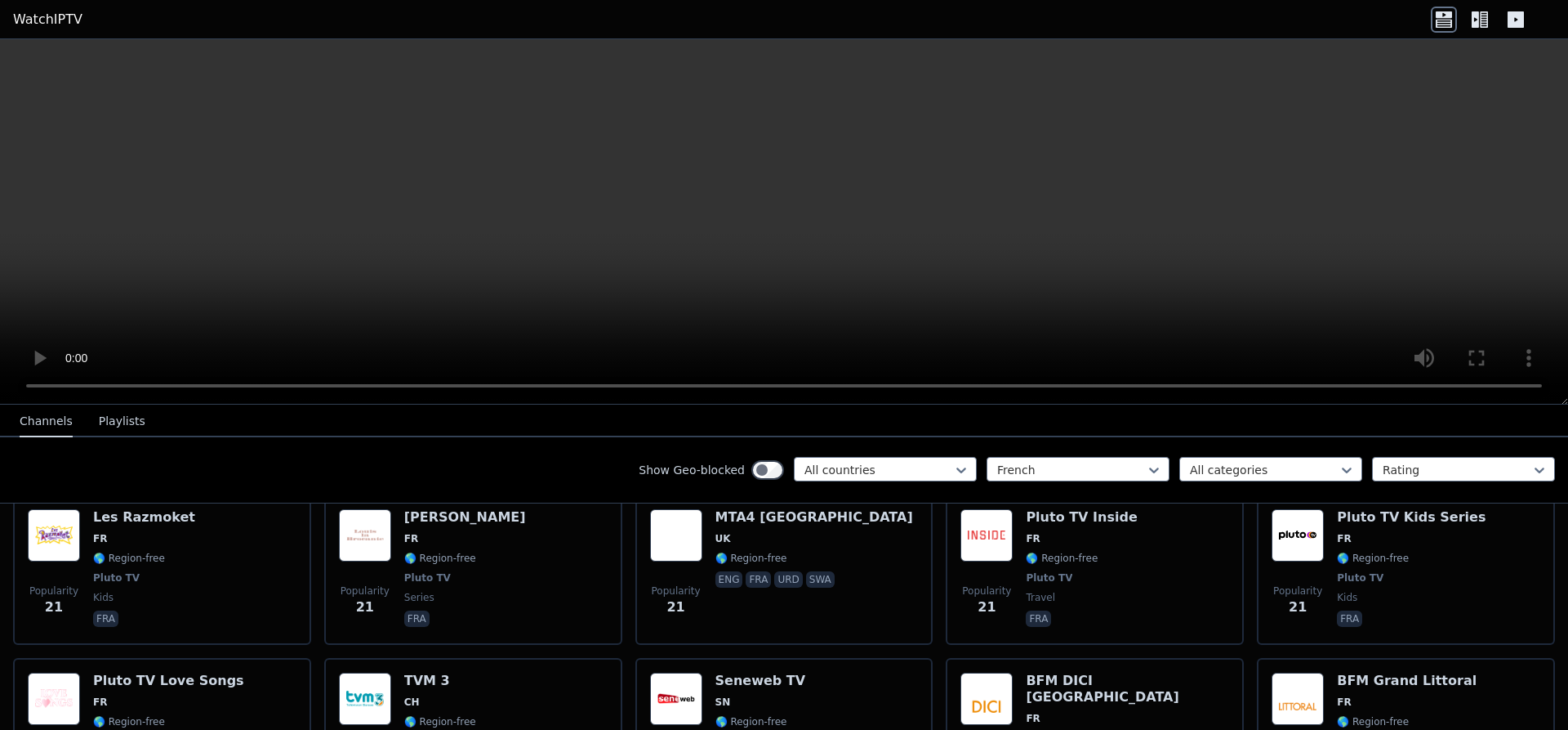
scroll to position [8156, 0]
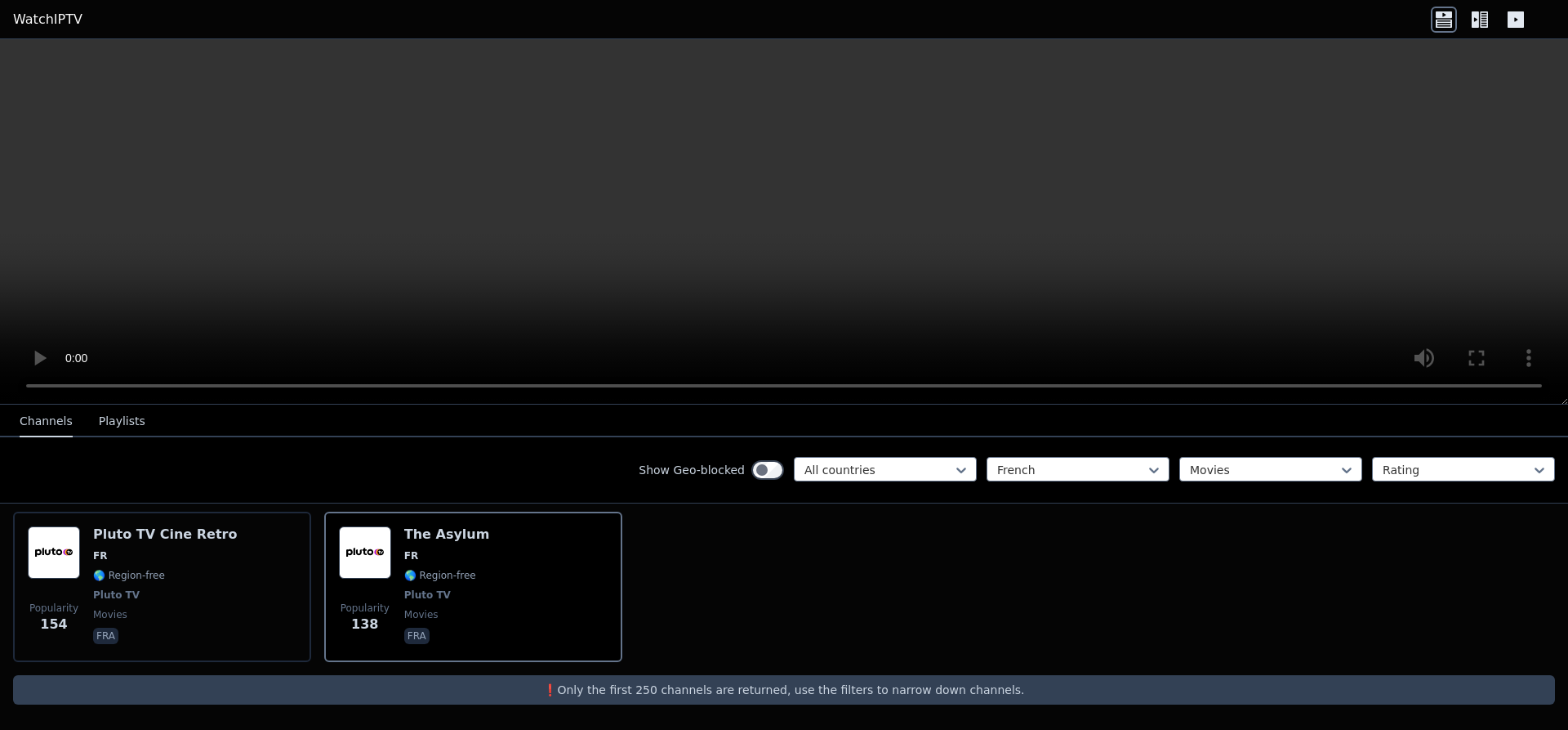
scroll to position [335, 0]
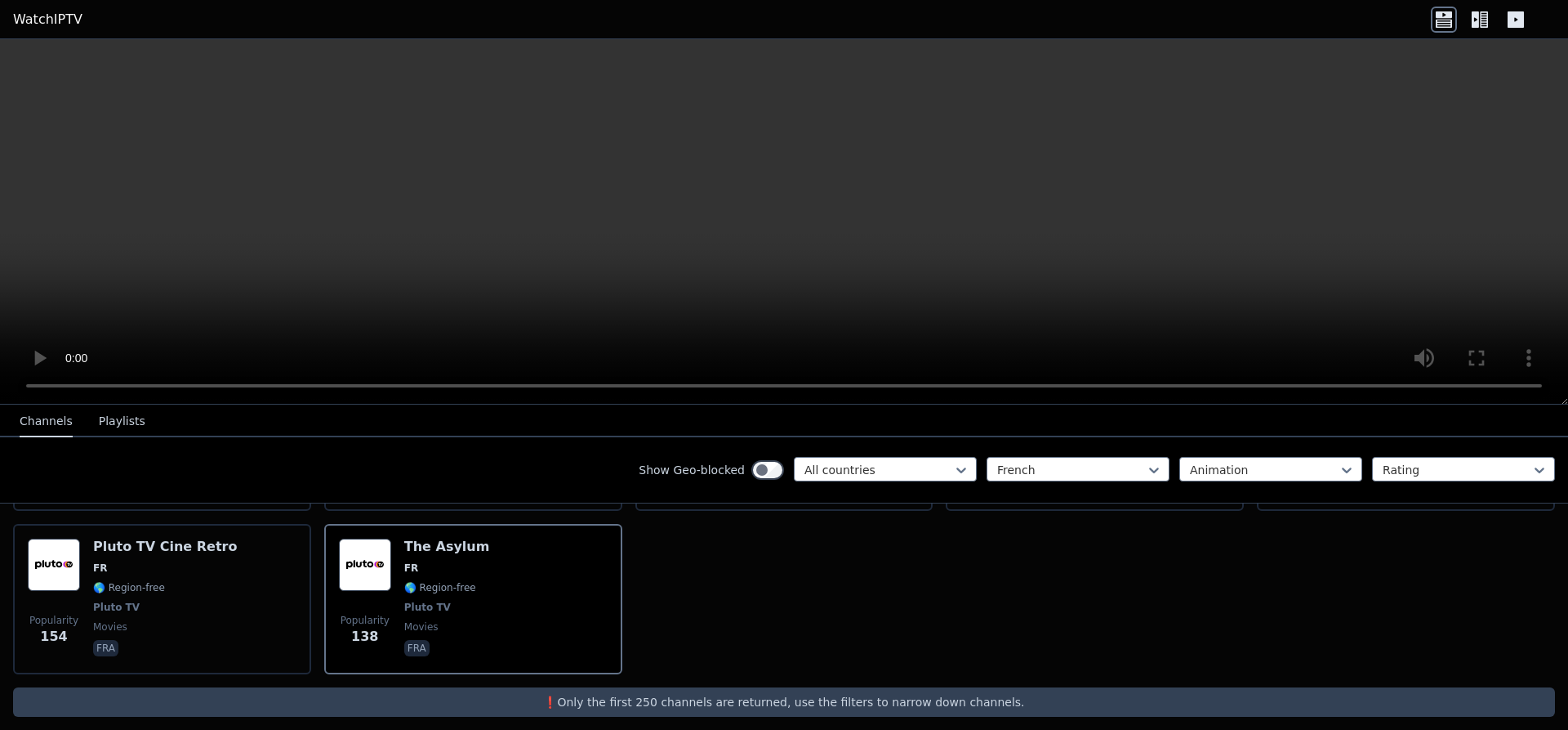
scroll to position [171, 0]
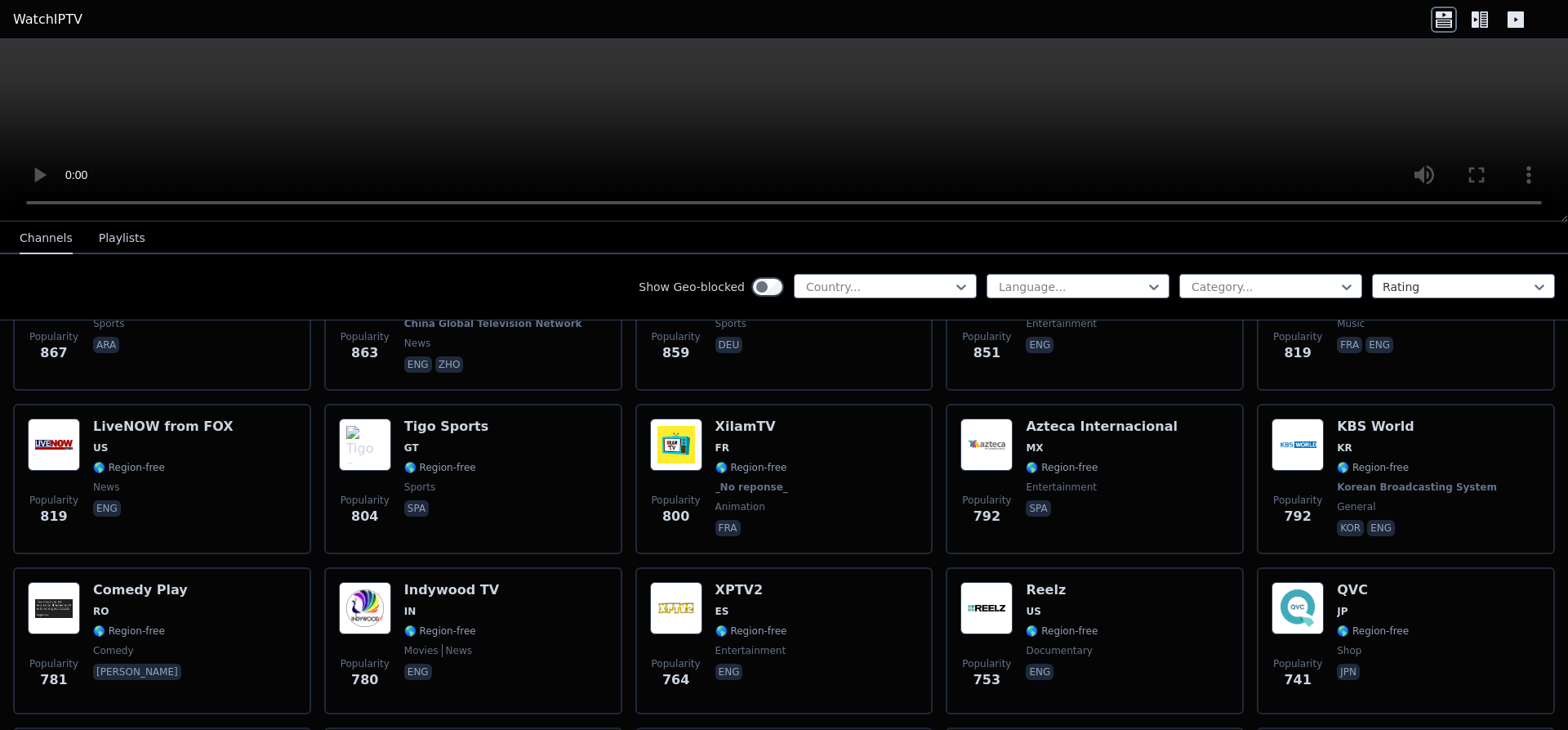
scroll to position [2985, 0]
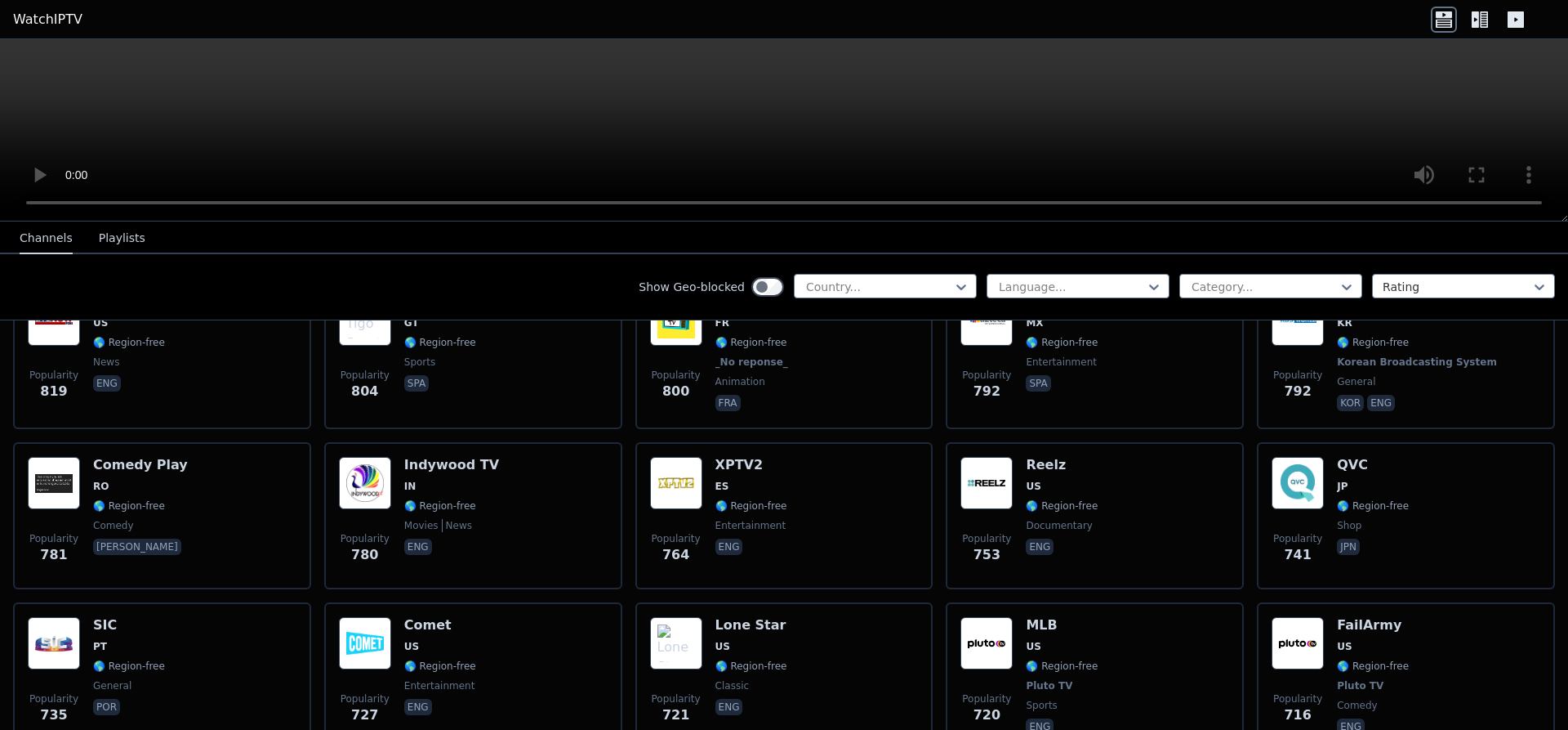
click at [120, 238] on button "Playlists" at bounding box center [122, 239] width 46 height 31
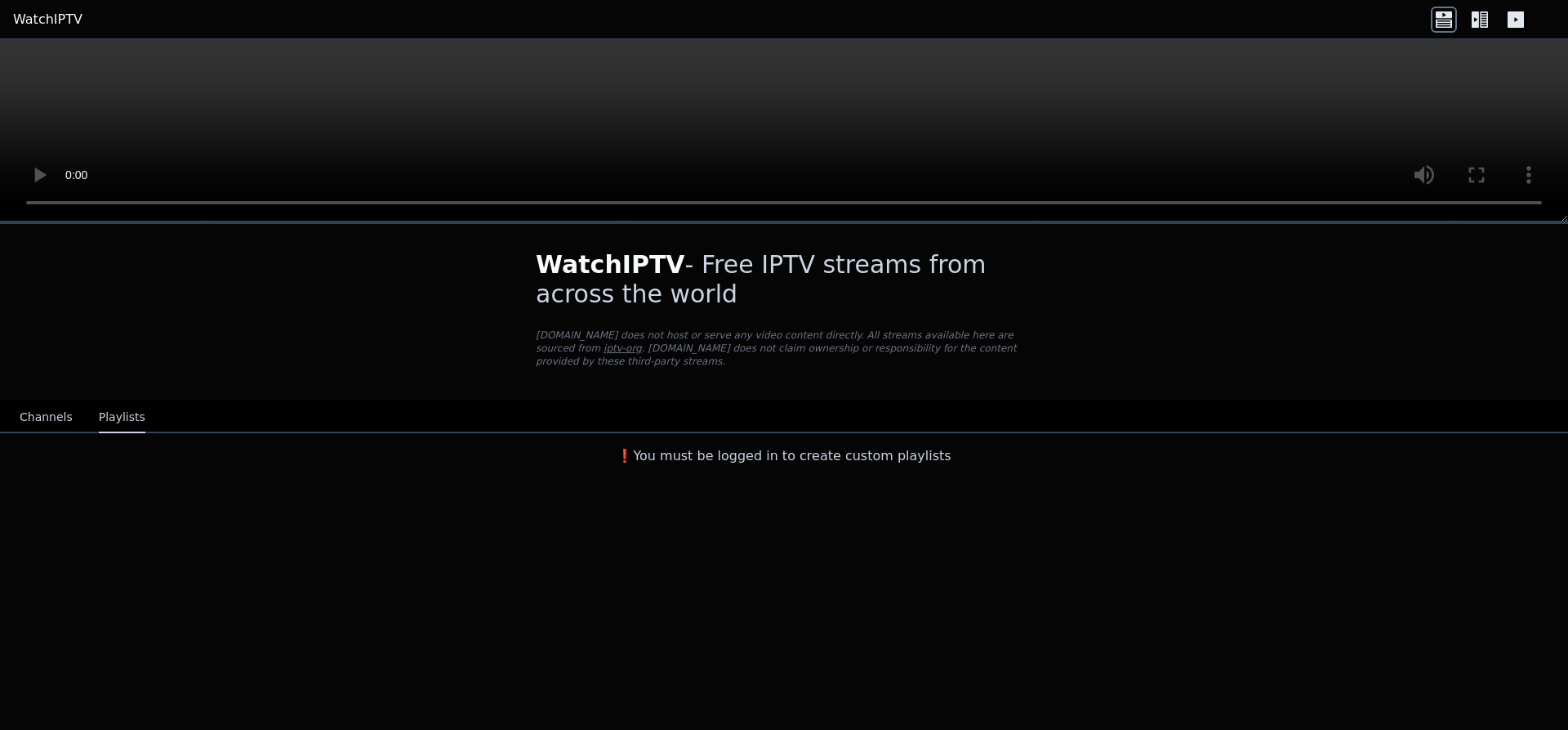
scroll to position [0, 0]
click at [642, 343] on link "iptv-org" at bounding box center [623, 348] width 38 height 12
